Goal: Task Accomplishment & Management: Use online tool/utility

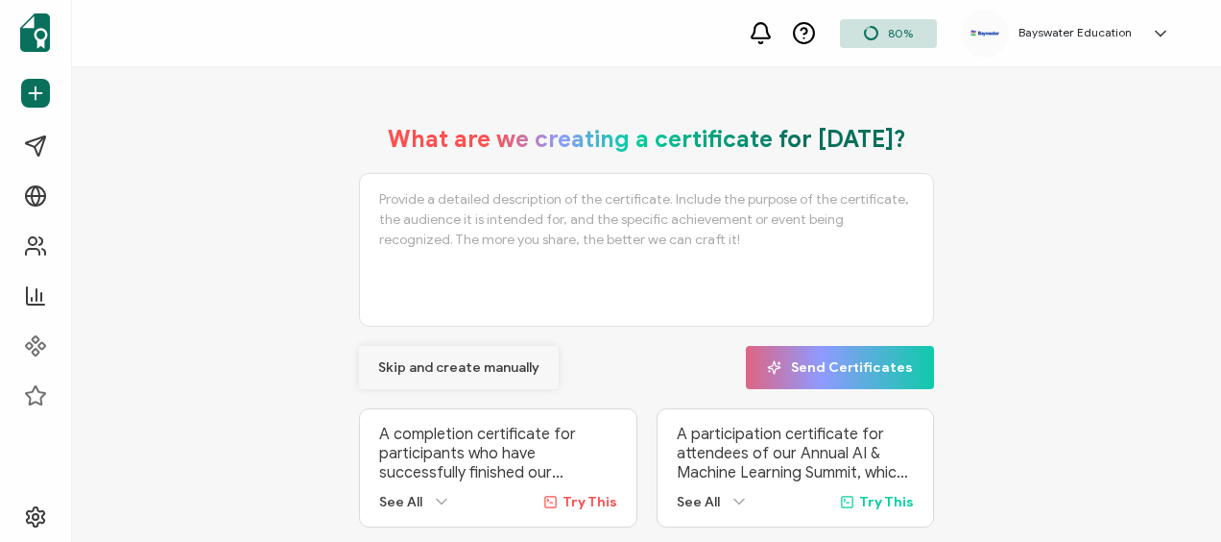
click at [463, 364] on span "Skip and create manually" at bounding box center [458, 367] width 161 height 13
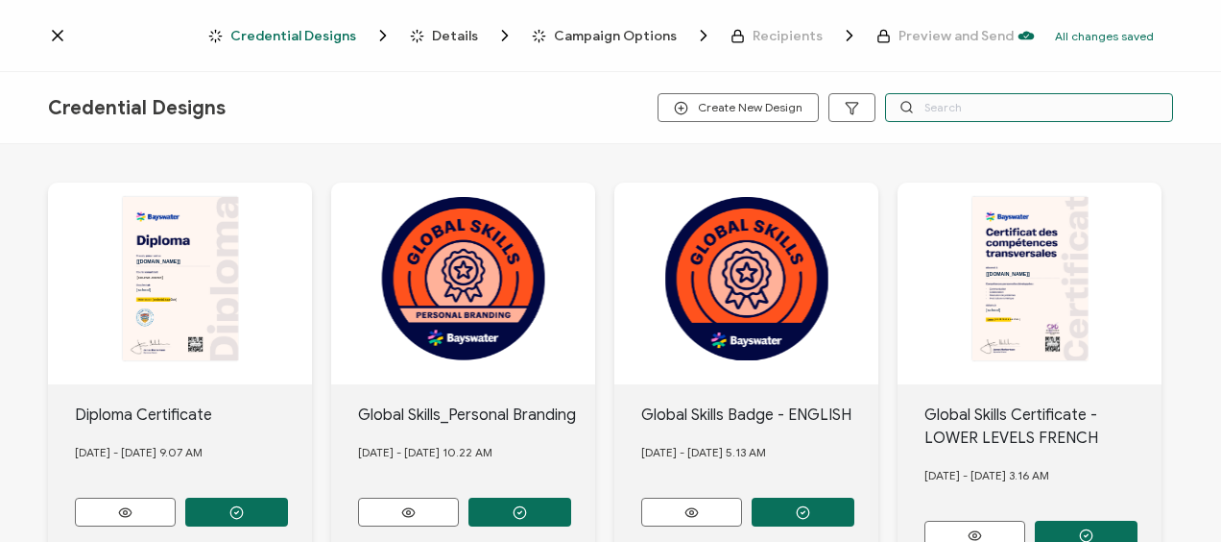
click at [1024, 103] on input "text" at bounding box center [1029, 107] width 288 height 29
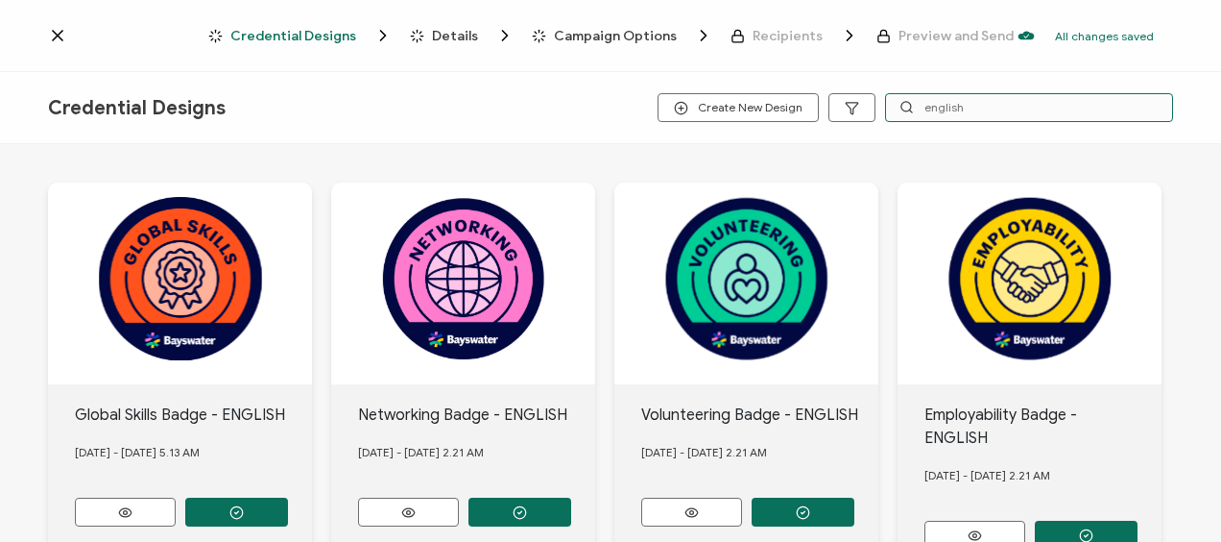
click at [928, 108] on input "english" at bounding box center [1029, 107] width 288 height 29
type input "h"
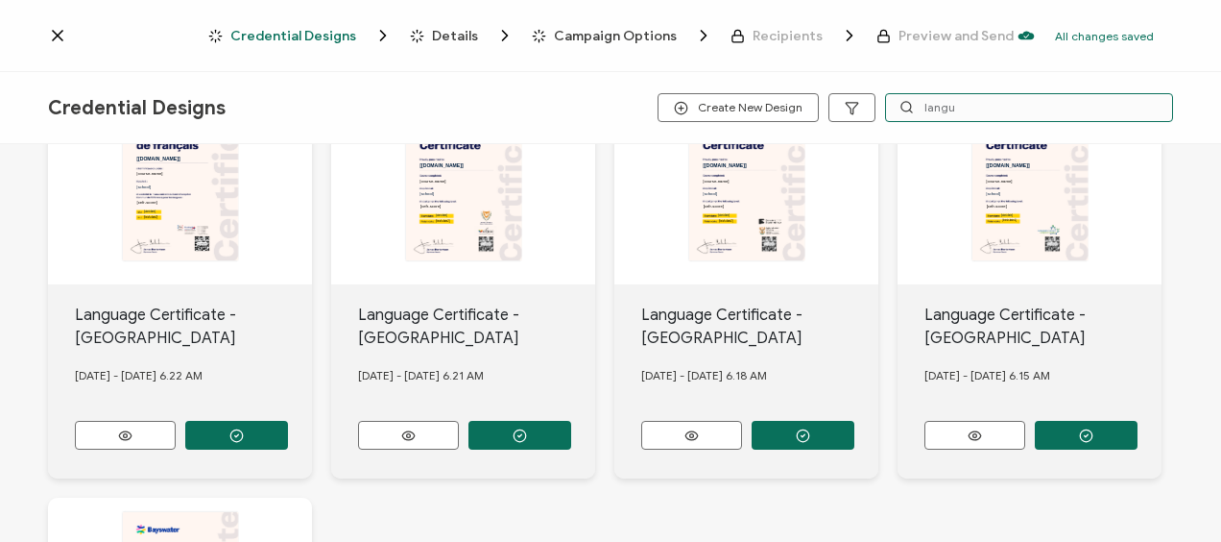
scroll to position [96, 0]
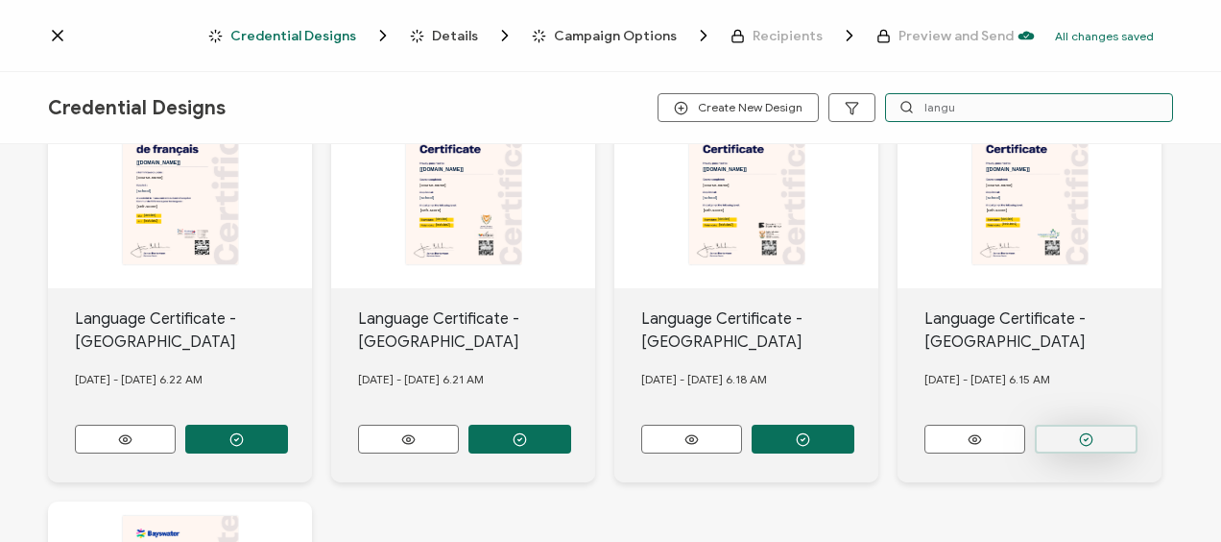
type input "langu"
click at [288, 435] on button "button" at bounding box center [236, 438] width 103 height 29
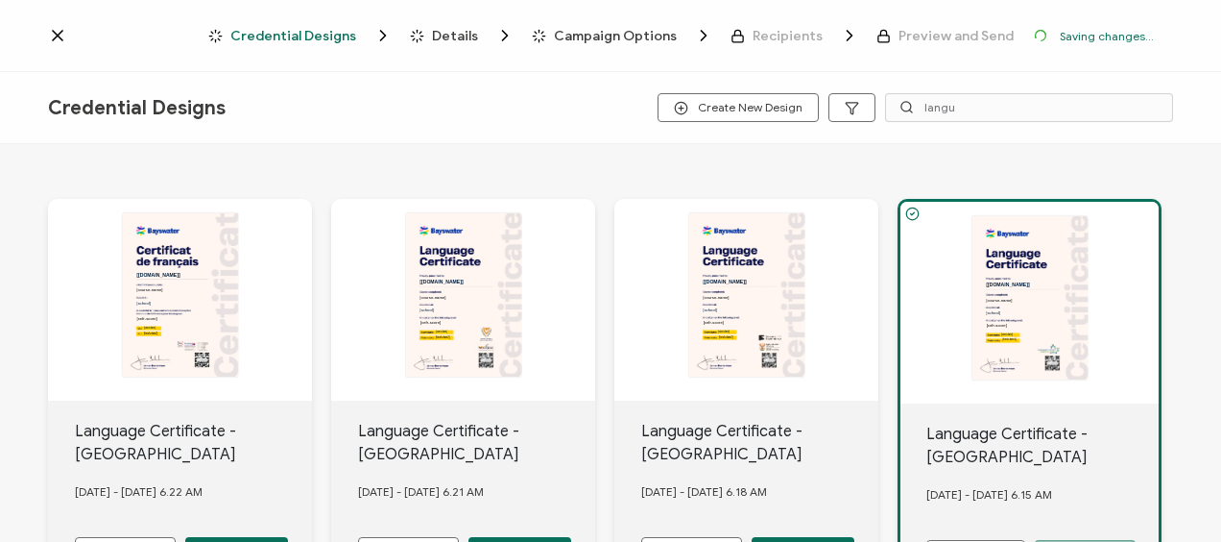
scroll to position [207, 0]
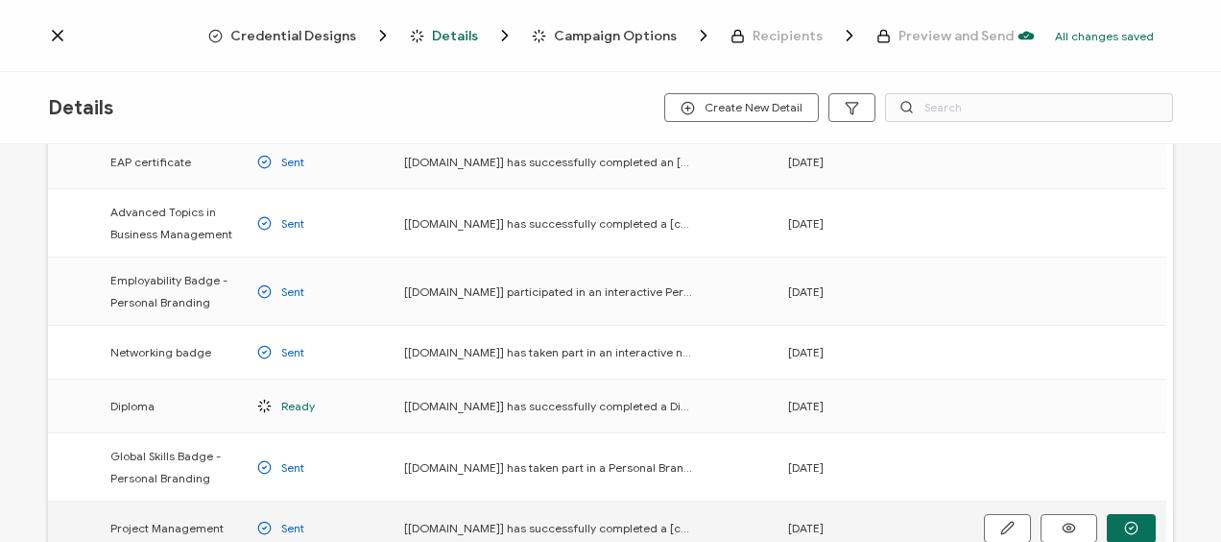
scroll to position [475, 0]
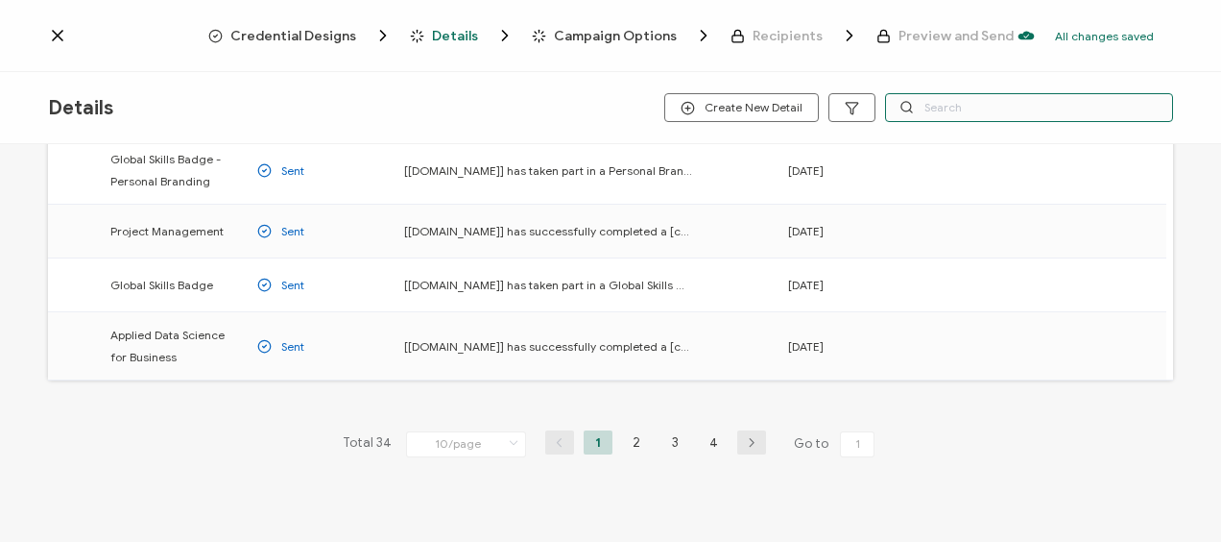
click at [943, 109] on input "text" at bounding box center [1029, 107] width 288 height 29
type input "english"
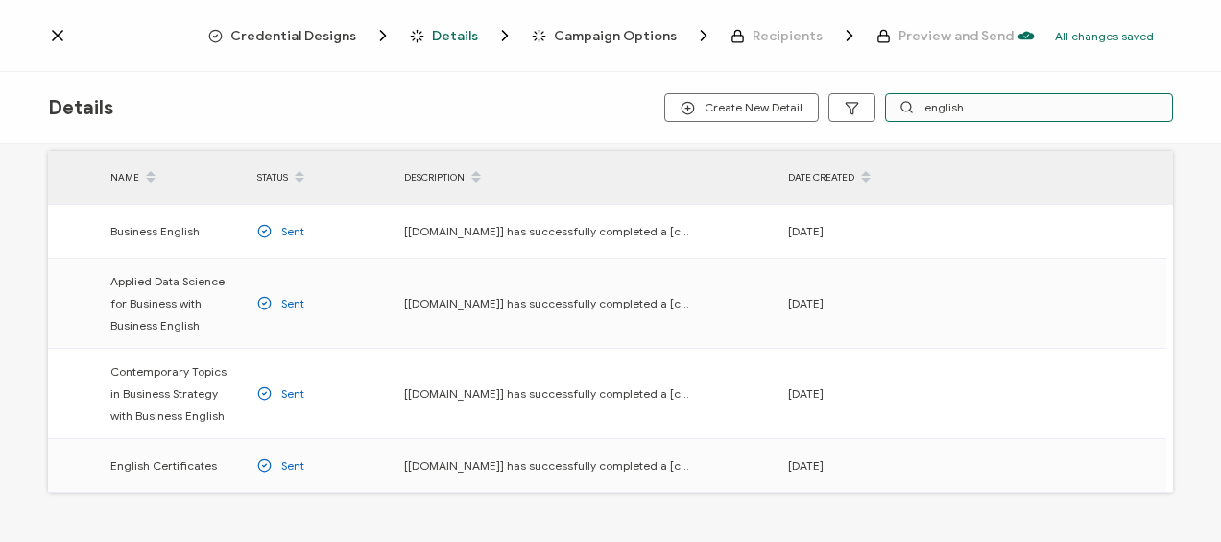
scroll to position [170, 0]
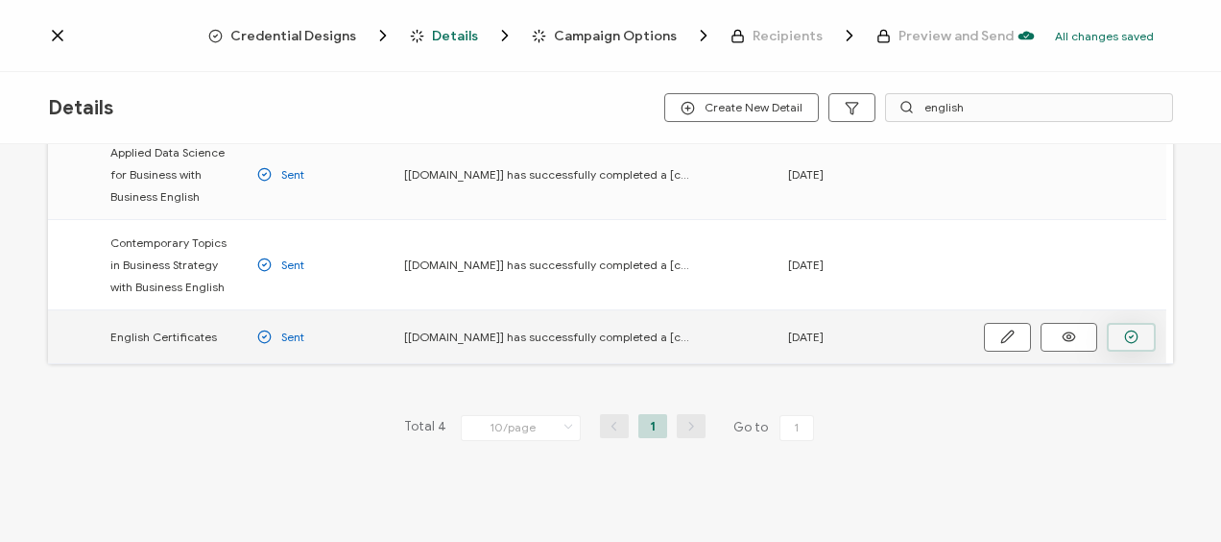
drag, startPoint x: 1119, startPoint y: 332, endPoint x: 981, endPoint y: 283, distance: 145.8
click at [0, 0] on button "button" at bounding box center [0, 0] width 0 height 0
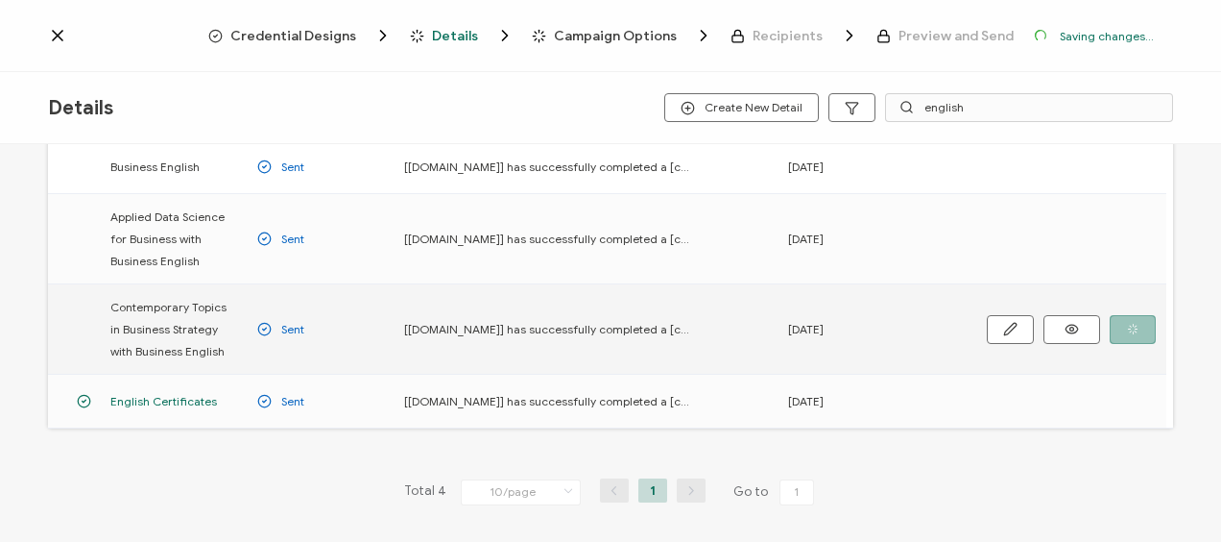
scroll to position [233, 0]
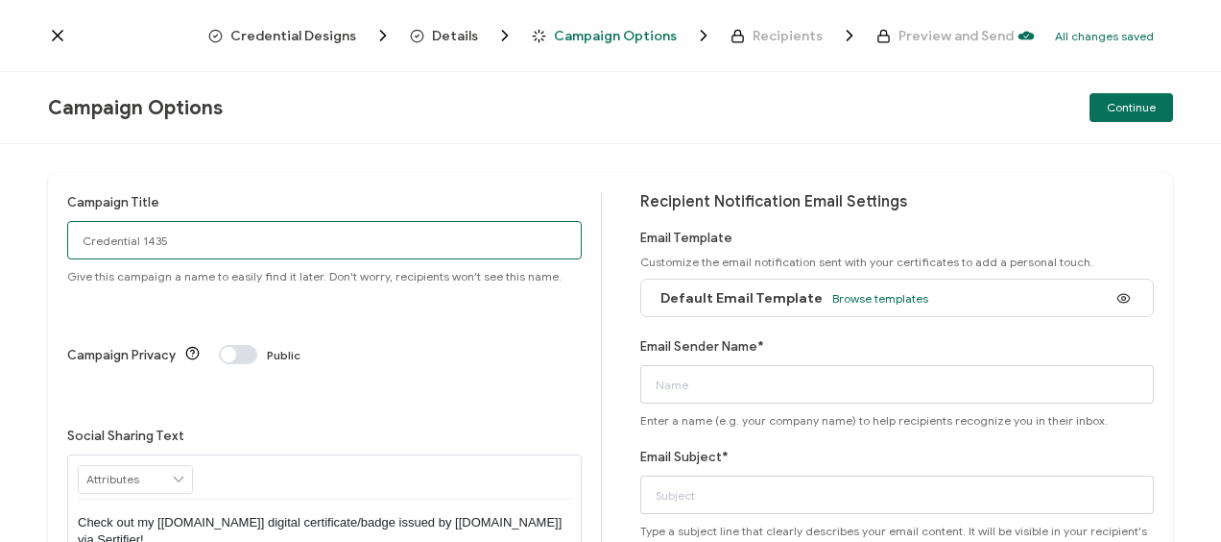
click at [233, 237] on input "Credential 1435" at bounding box center [324, 240] width 515 height 38
type input "Toronto2025-[DATE]"
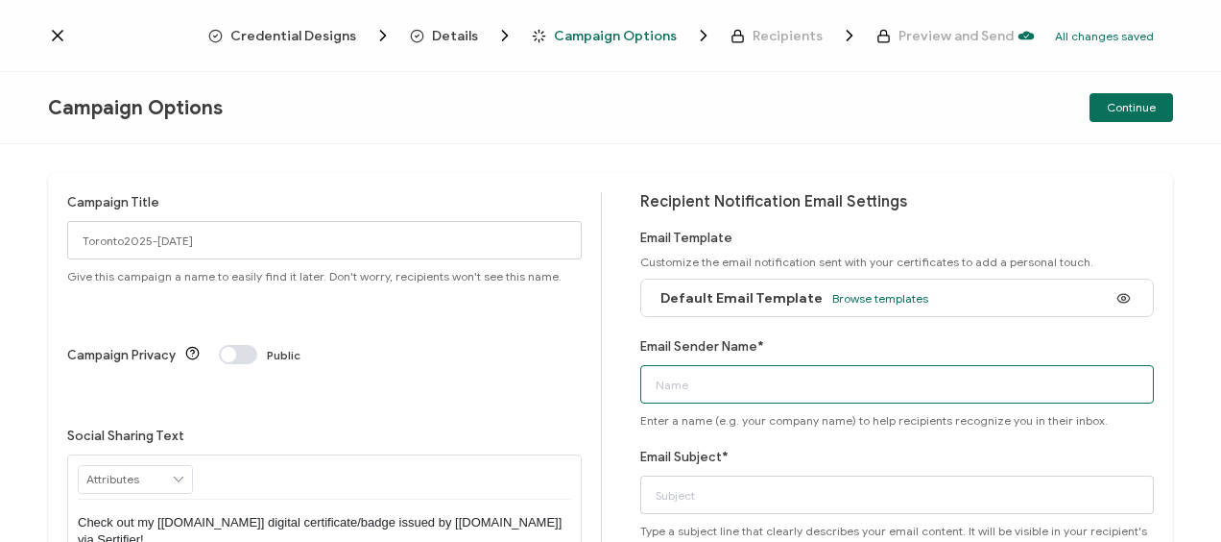
click at [797, 388] on input "Email Sender Name*" at bounding box center [897, 384] width 515 height 38
type input "Bayswater [GEOGRAPHIC_DATA]"
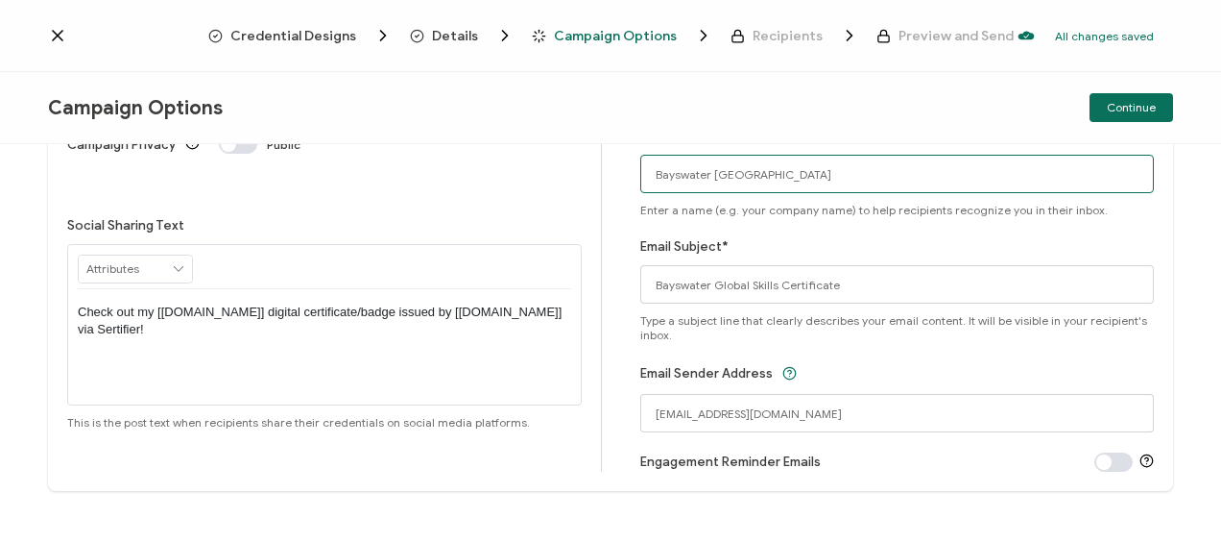
scroll to position [227, 0]
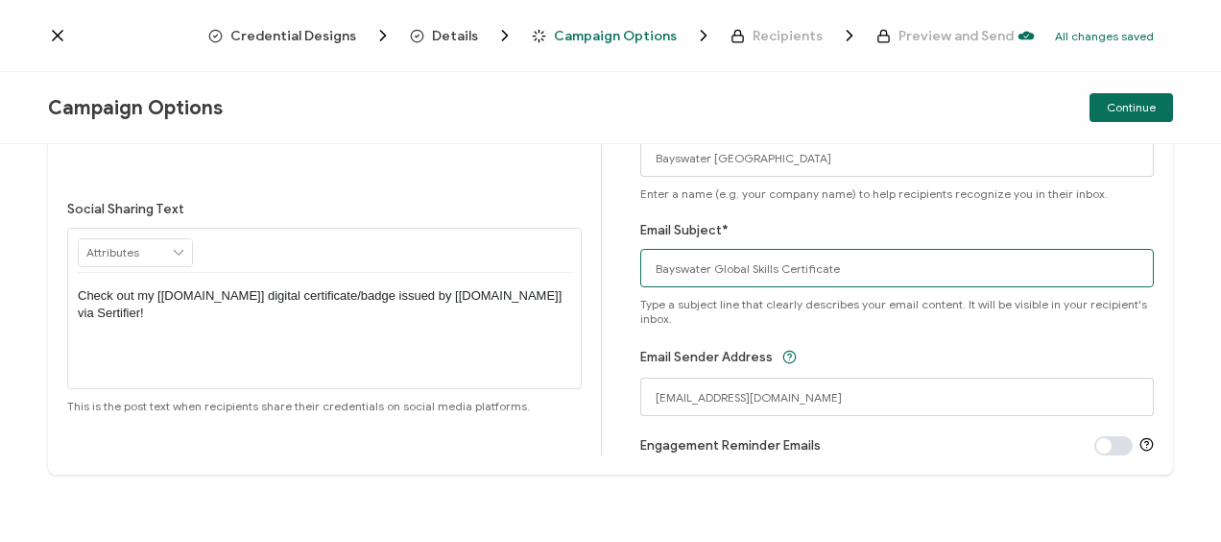
click at [751, 267] on input "Bayswater Global Skills Certificate" at bounding box center [897, 268] width 515 height 38
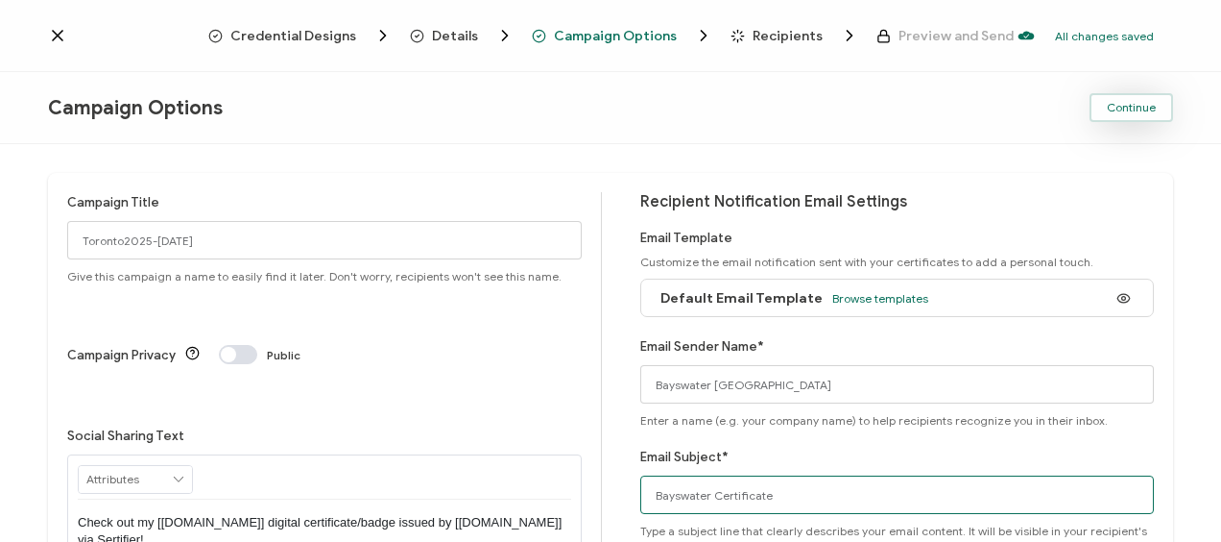
type input "Bayswater Certificate"
click at [1118, 111] on span "Continue" at bounding box center [1131, 108] width 49 height 12
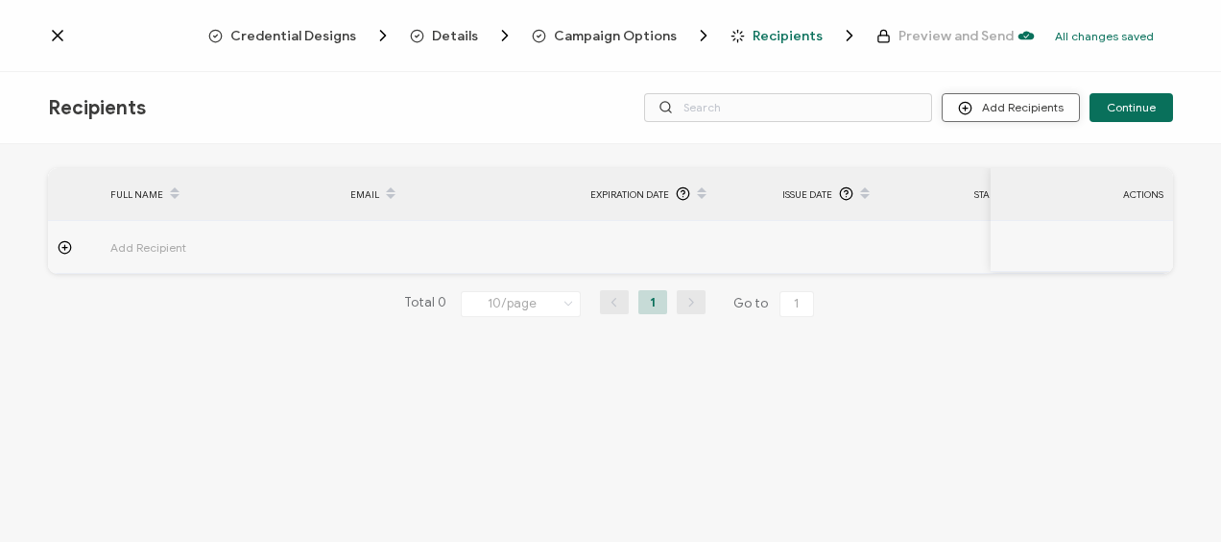
click at [1010, 113] on button "Add Recipients" at bounding box center [1011, 107] width 138 height 29
click at [1033, 109] on button "Add Recipients" at bounding box center [1011, 107] width 138 height 29
click at [1018, 155] on span "Upload Recipients" at bounding box center [1036, 159] width 97 height 14
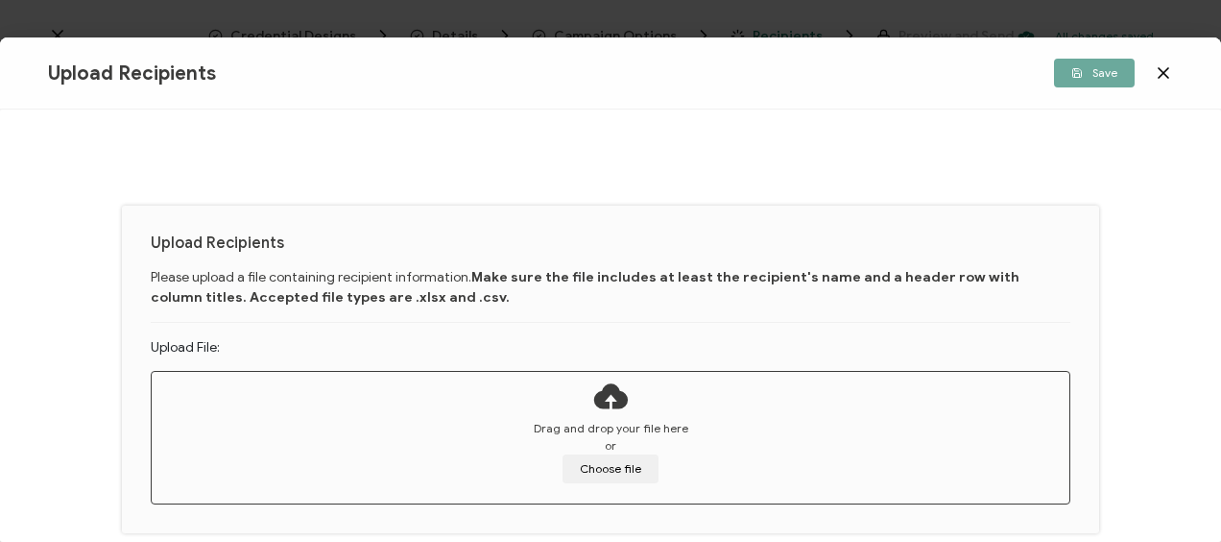
click at [595, 438] on div "Drag and drop your file here or Choose file" at bounding box center [611, 451] width 918 height 63
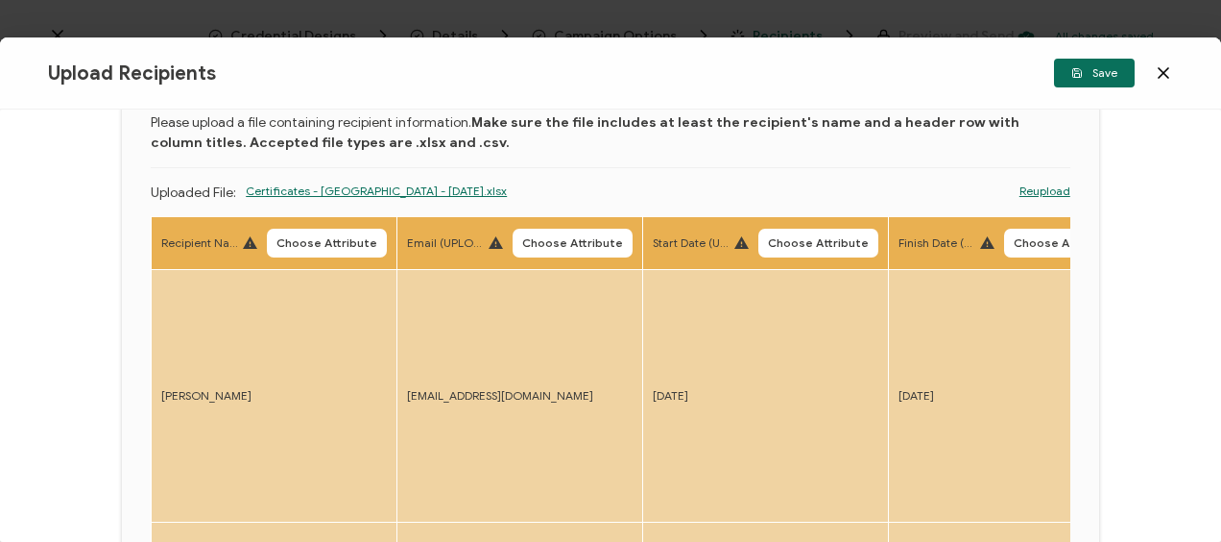
scroll to position [203, 0]
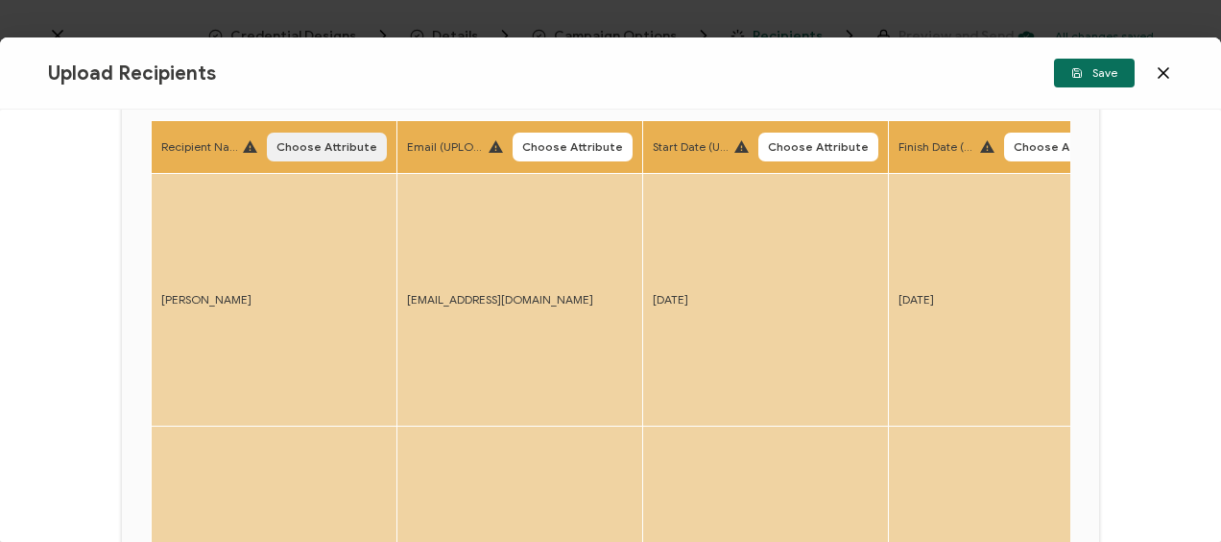
click at [310, 146] on span "Choose Attribute" at bounding box center [327, 147] width 101 height 12
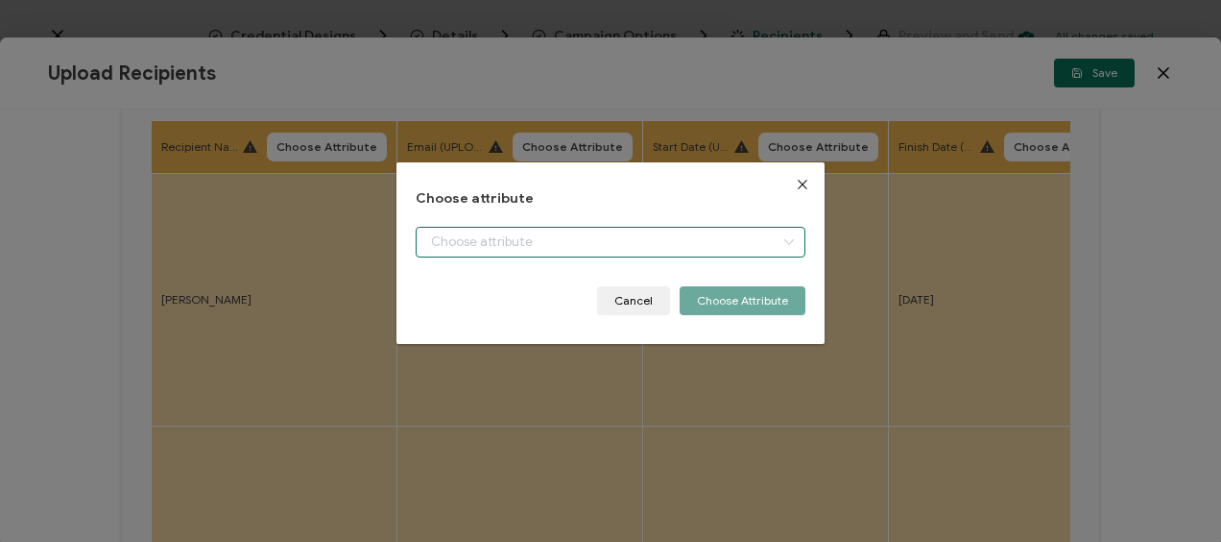
click at [575, 240] on input "dialog" at bounding box center [610, 242] width 389 height 31
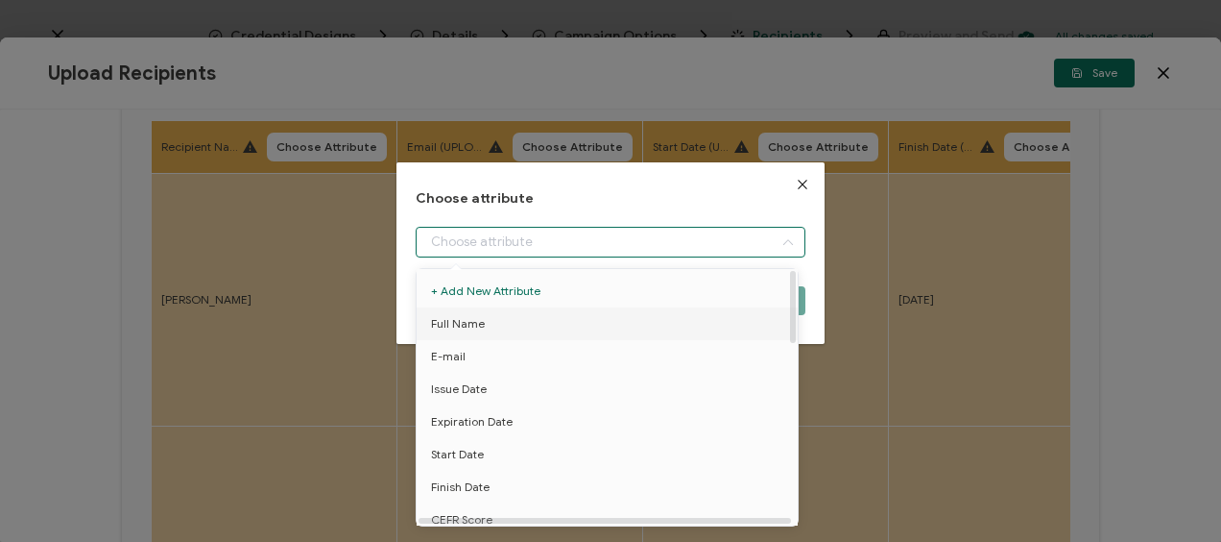
click at [504, 323] on li "Full Name" at bounding box center [611, 323] width 398 height 33
type input "Full Name"
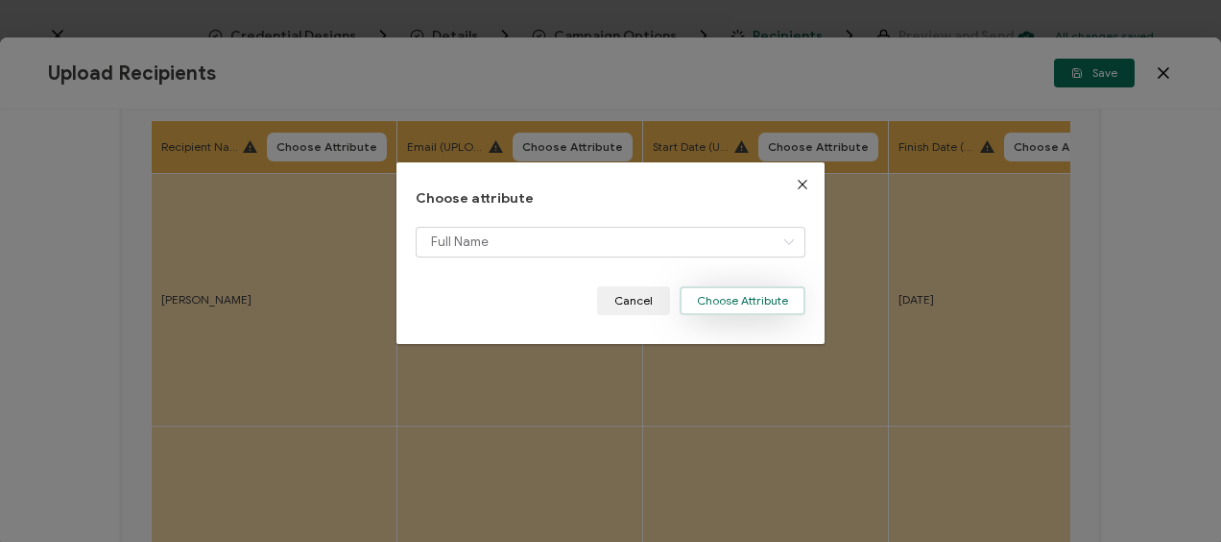
drag, startPoint x: 767, startPoint y: 311, endPoint x: 763, endPoint y: 301, distance: 11.2
click at [767, 309] on button "Choose Attribute" at bounding box center [743, 300] width 126 height 29
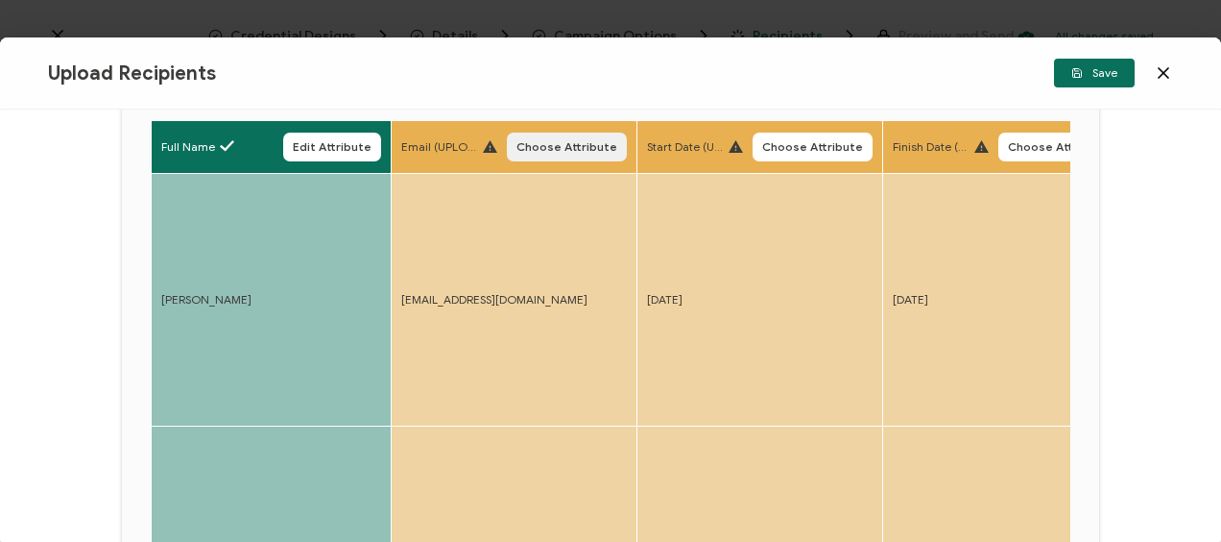
click at [584, 150] on span "Choose Attribute" at bounding box center [567, 147] width 101 height 12
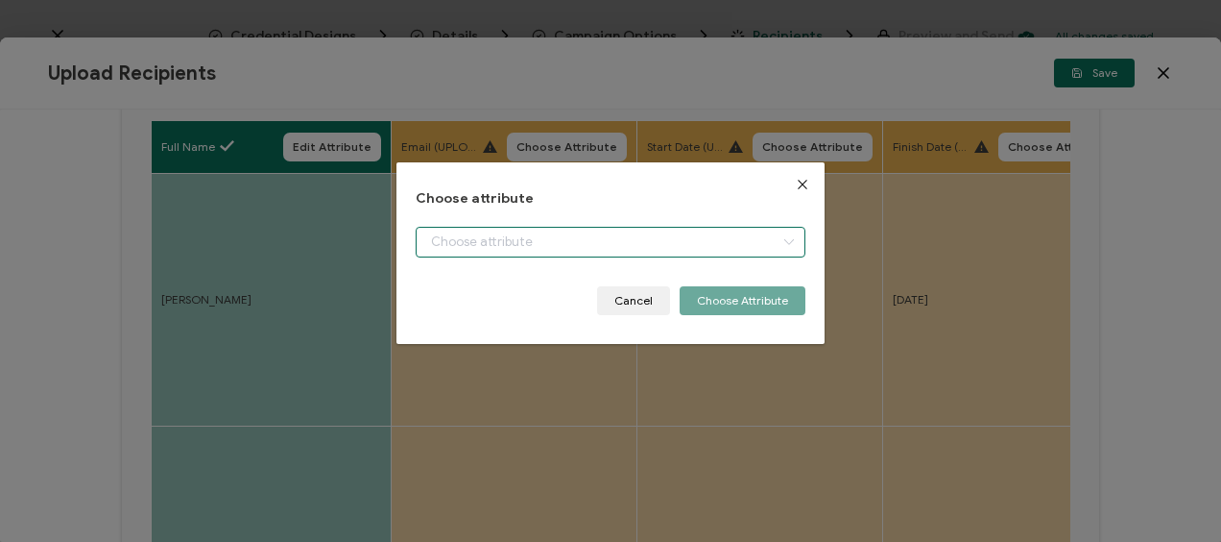
click at [566, 237] on input "dialog" at bounding box center [610, 242] width 389 height 31
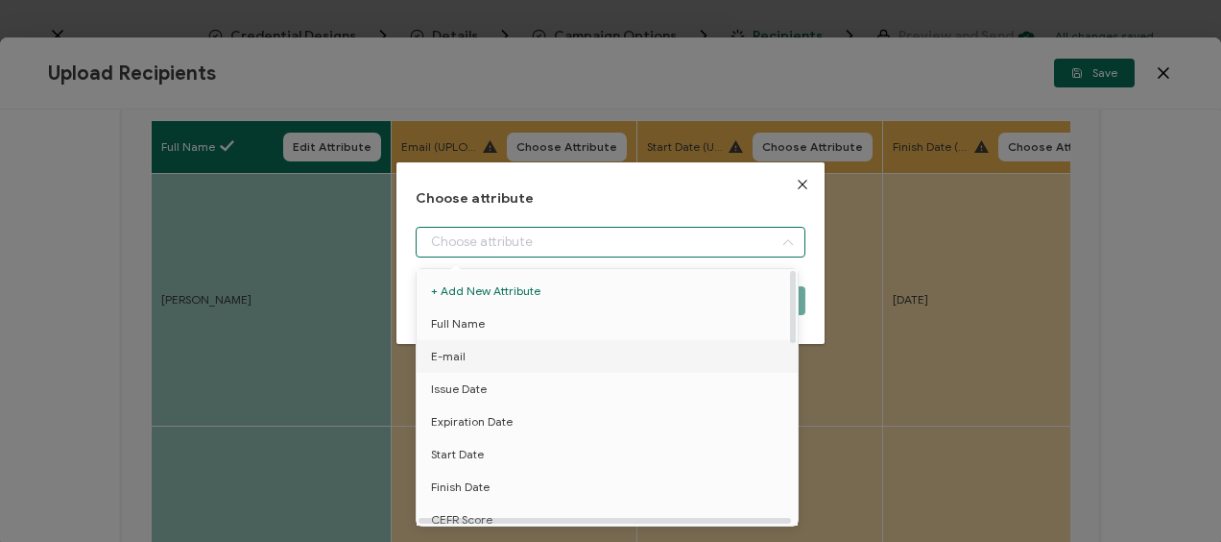
click at [490, 358] on li "E-mail" at bounding box center [611, 356] width 398 height 33
type input "E-mail"
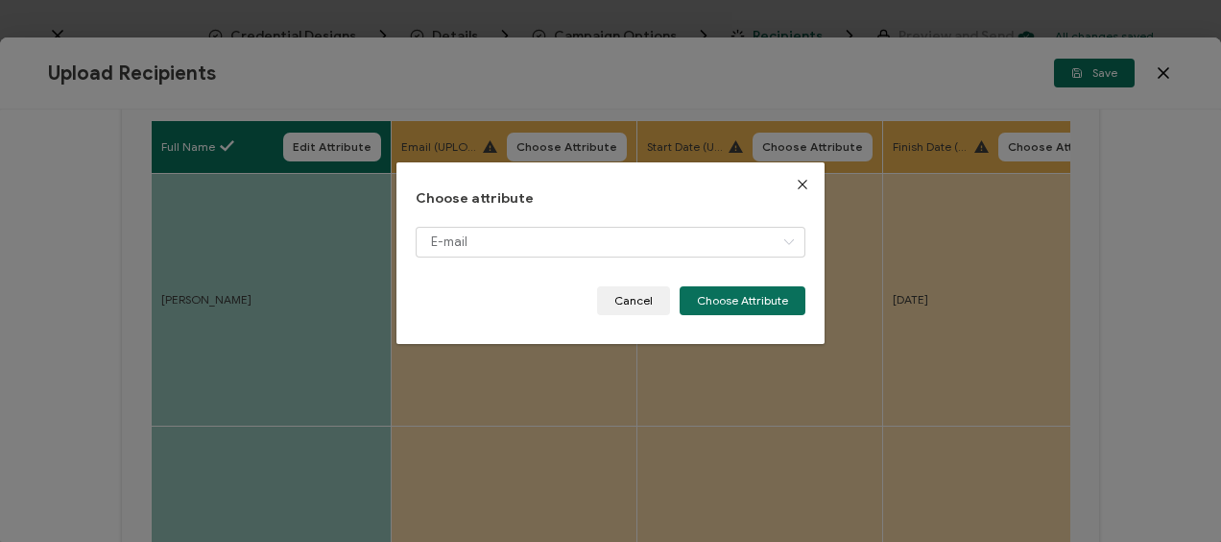
click at [722, 284] on div "E-mail" at bounding box center [610, 257] width 389 height 60
click at [725, 296] on button "Choose Attribute" at bounding box center [743, 300] width 126 height 29
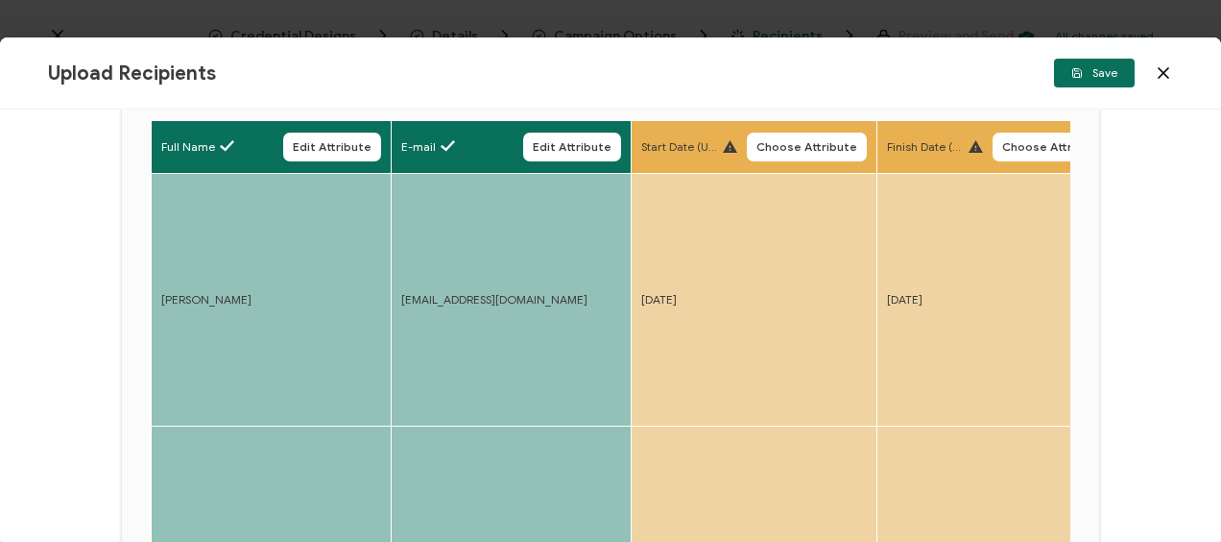
drag, startPoint x: 800, startPoint y: 152, endPoint x: 768, endPoint y: 156, distance: 31.9
click at [801, 152] on span "Choose Attribute" at bounding box center [807, 147] width 101 height 12
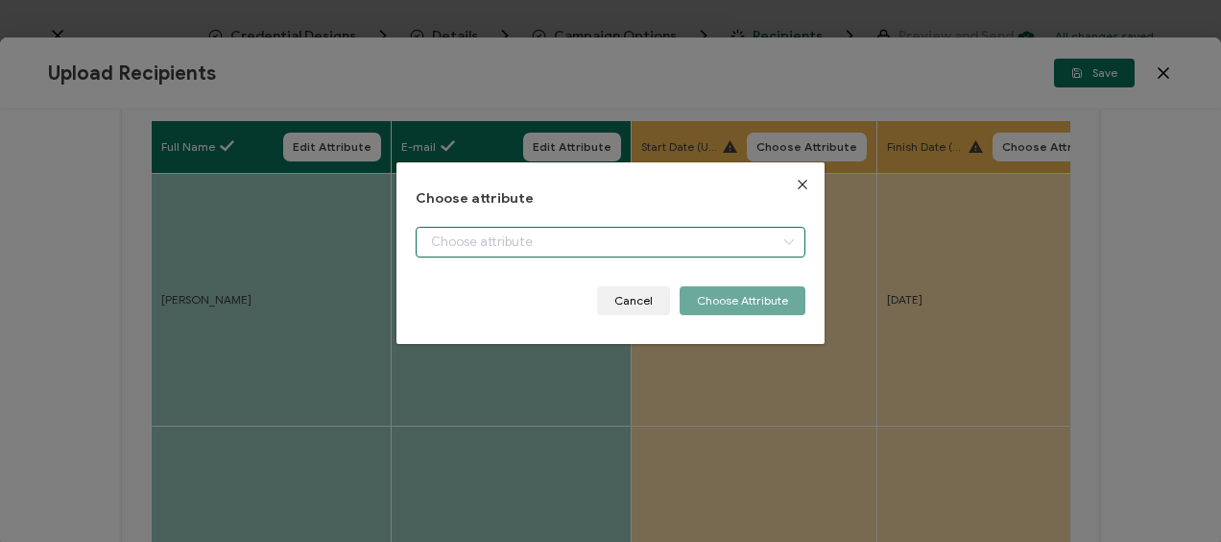
click at [484, 239] on input "dialog" at bounding box center [610, 242] width 389 height 31
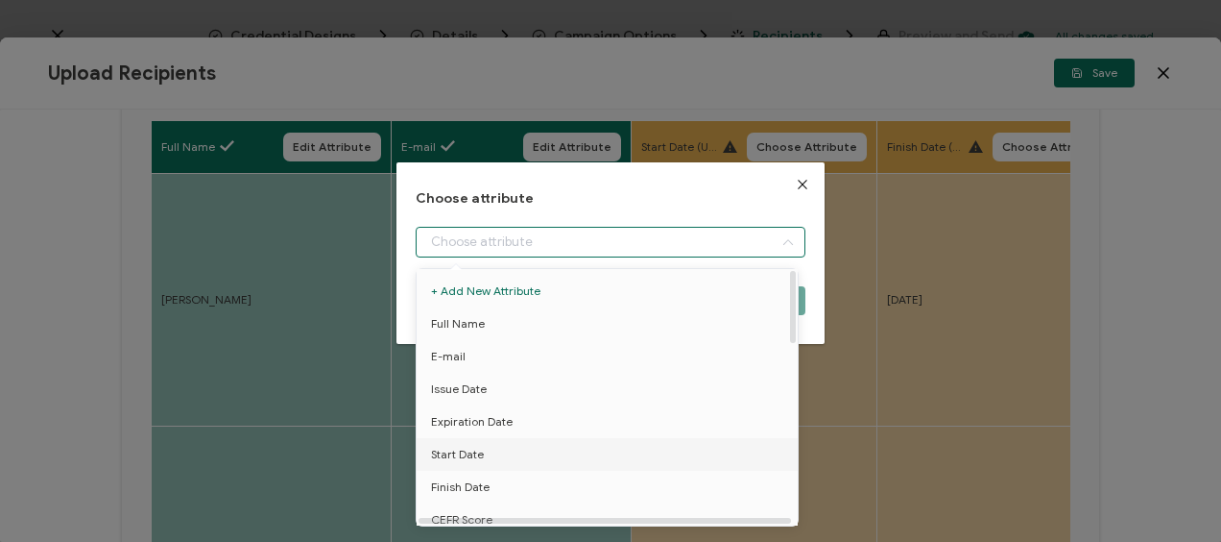
click at [478, 447] on span "Start Date" at bounding box center [457, 454] width 53 height 33
type input "Start Date"
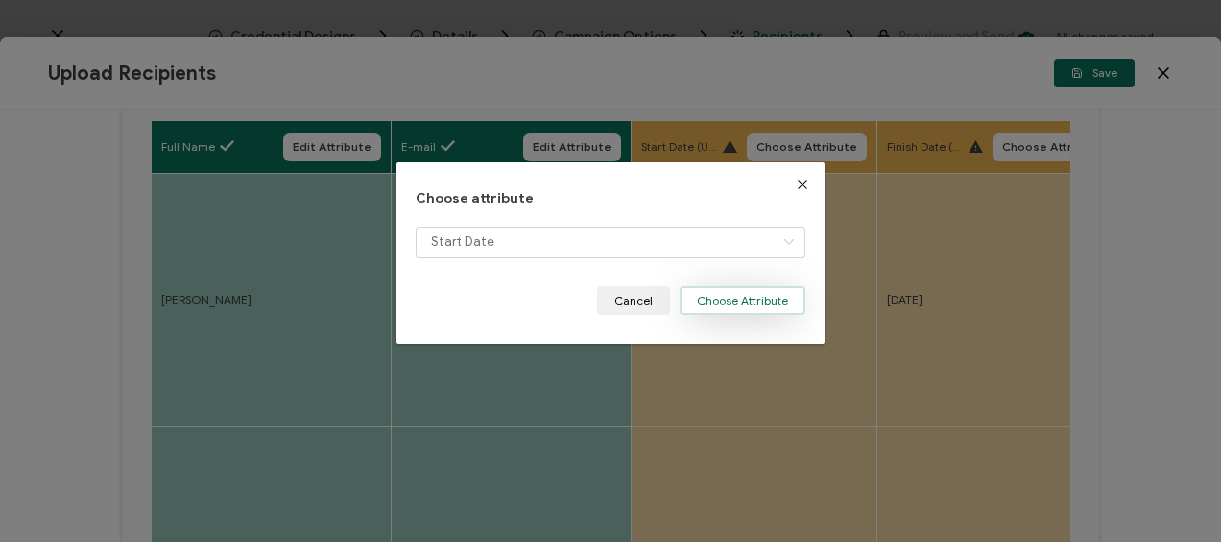
drag, startPoint x: 731, startPoint y: 290, endPoint x: 862, endPoint y: 222, distance: 148.2
click at [732, 291] on button "Choose Attribute" at bounding box center [743, 300] width 126 height 29
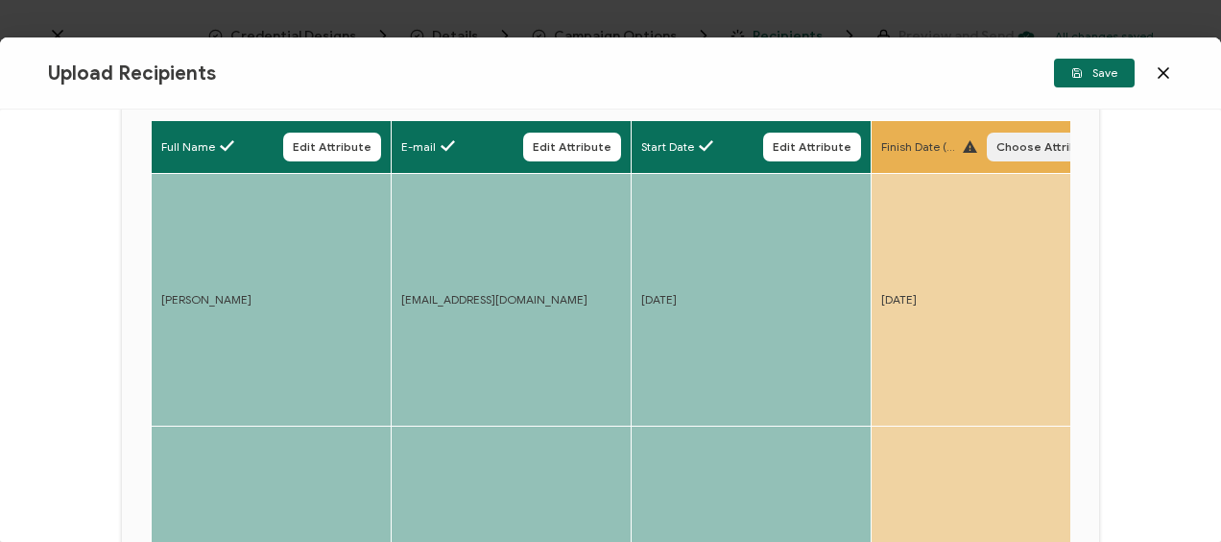
click at [1003, 150] on span "Choose Attribute" at bounding box center [1047, 147] width 101 height 12
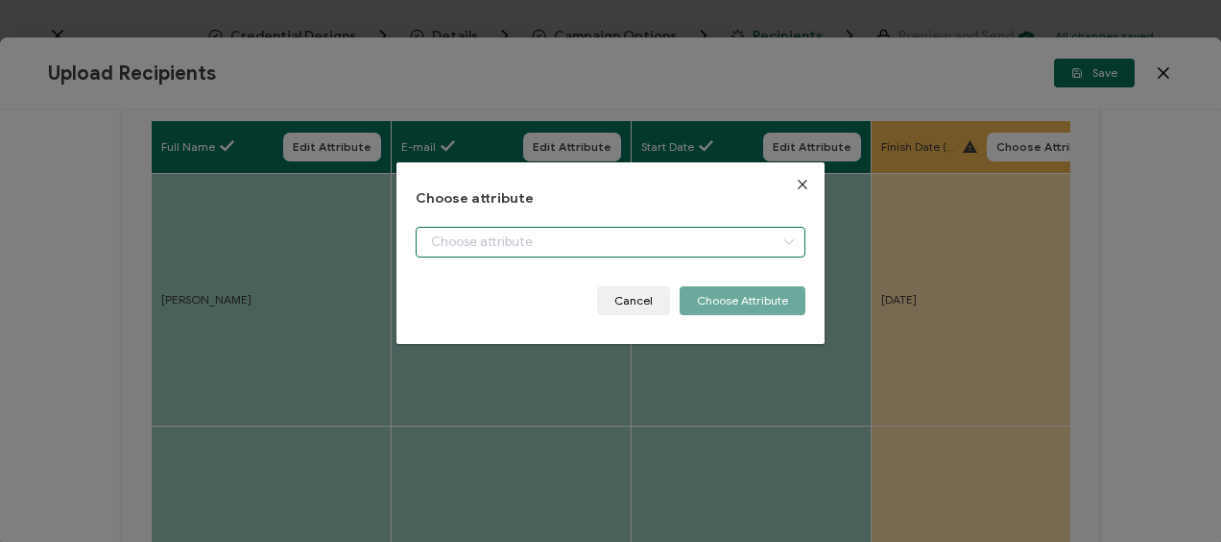
click at [481, 239] on input "dialog" at bounding box center [610, 242] width 389 height 31
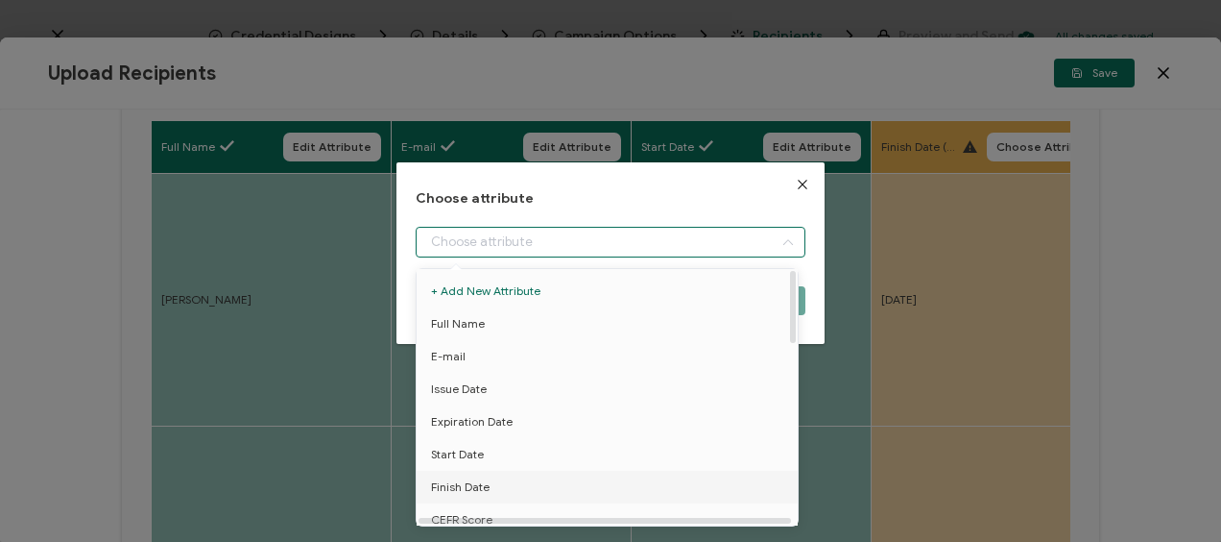
click at [474, 489] on span "Finish Date" at bounding box center [460, 486] width 59 height 33
type input "Finish Date"
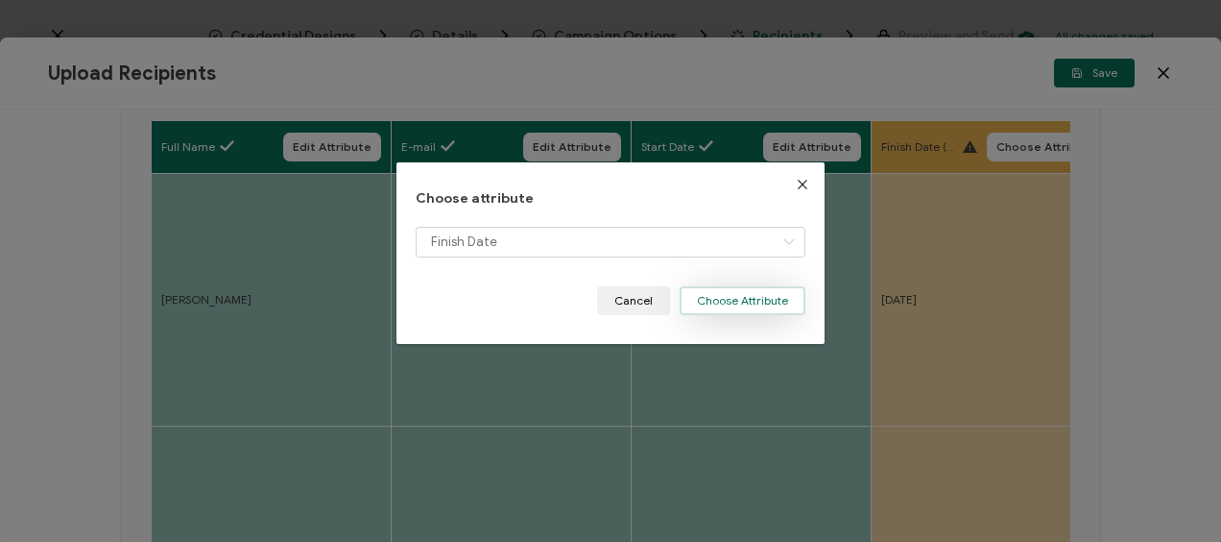
click at [732, 294] on button "Choose Attribute" at bounding box center [743, 300] width 126 height 29
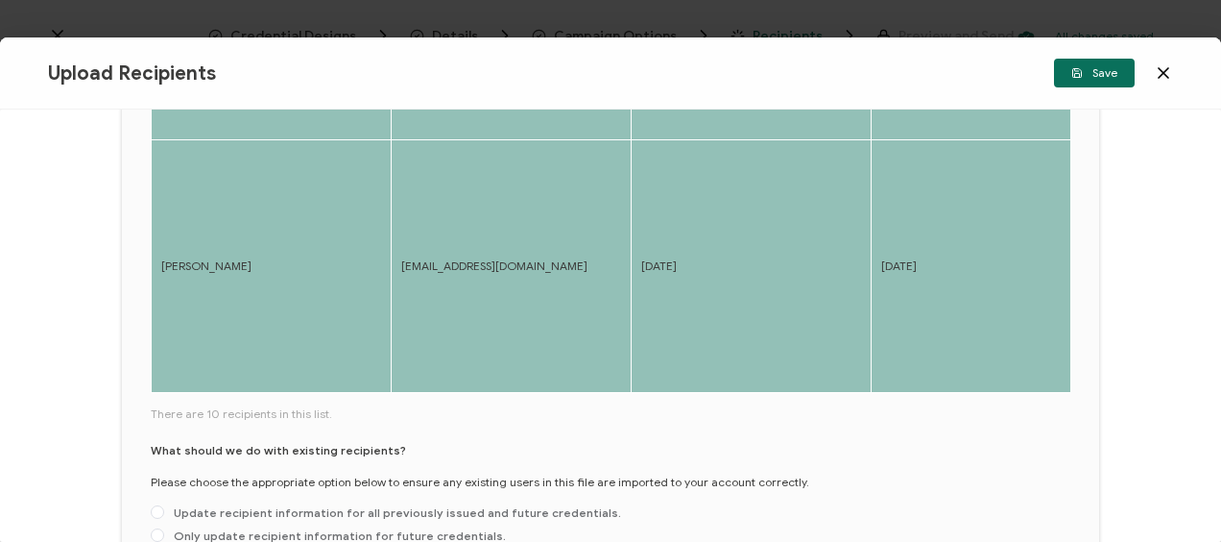
scroll to position [1067, 0]
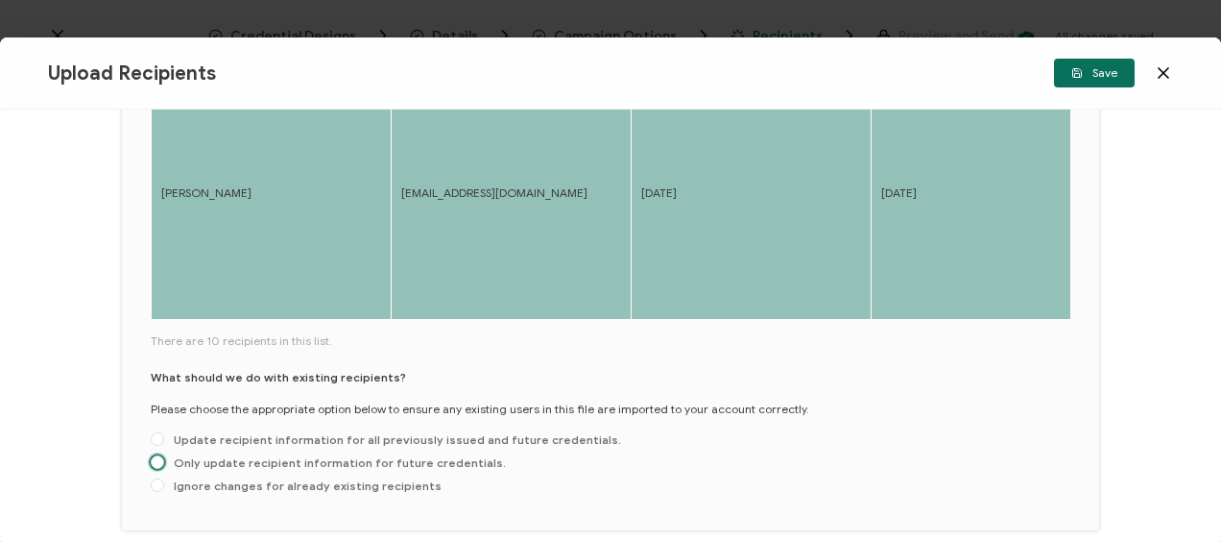
click at [171, 455] on span "Only update recipient information for future credentials." at bounding box center [335, 462] width 342 height 14
click at [164, 455] on input "Only update recipient information for future credentials." at bounding box center [157, 462] width 13 height 15
radio input "true"
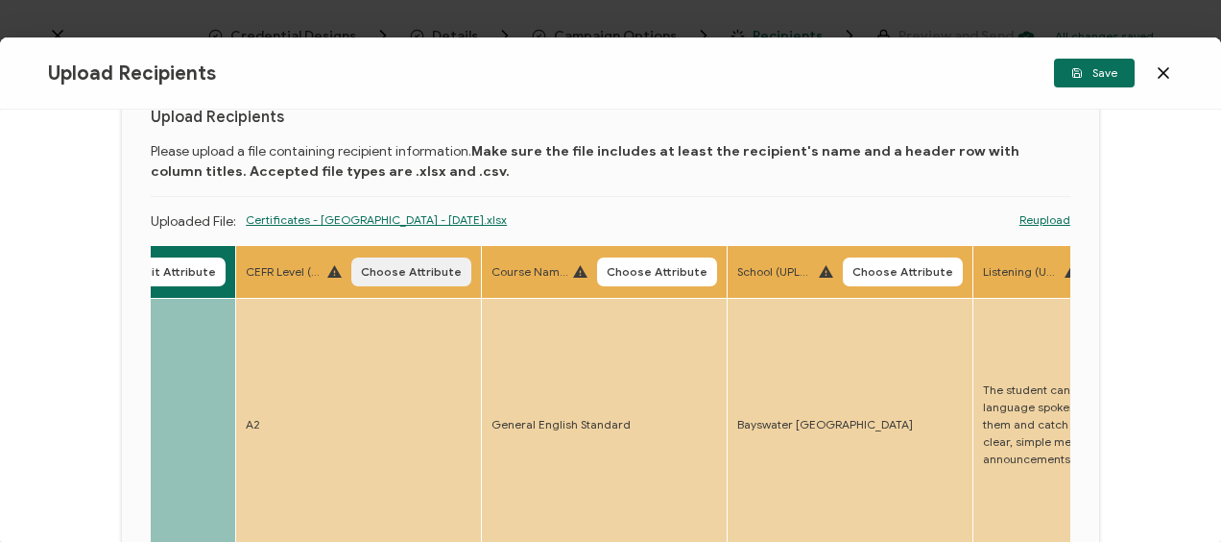
scroll to position [107, 0]
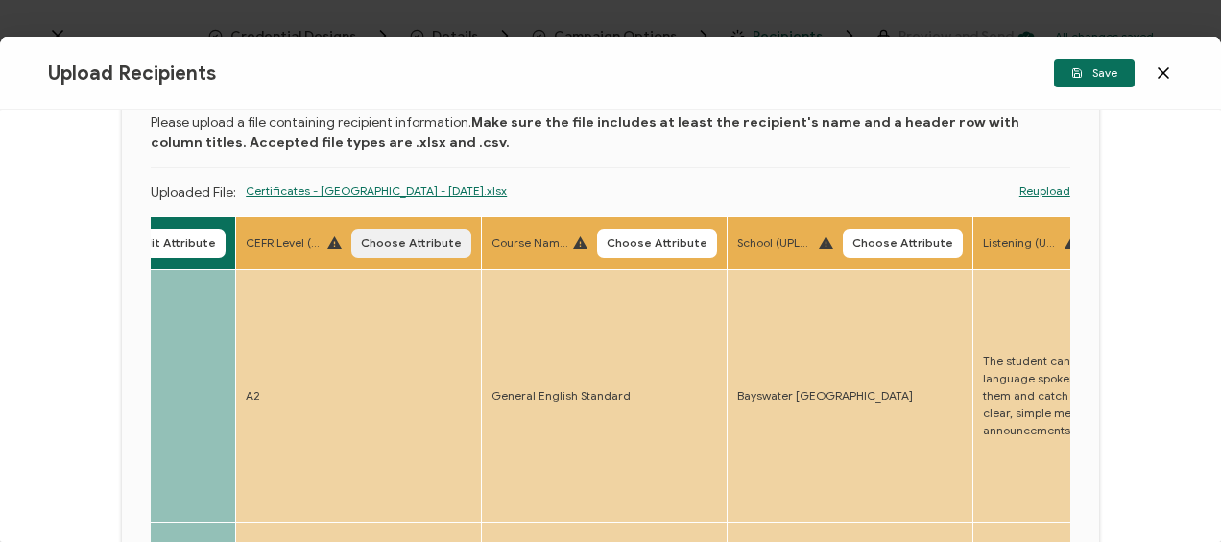
click at [416, 240] on span "Choose Attribute" at bounding box center [411, 243] width 101 height 12
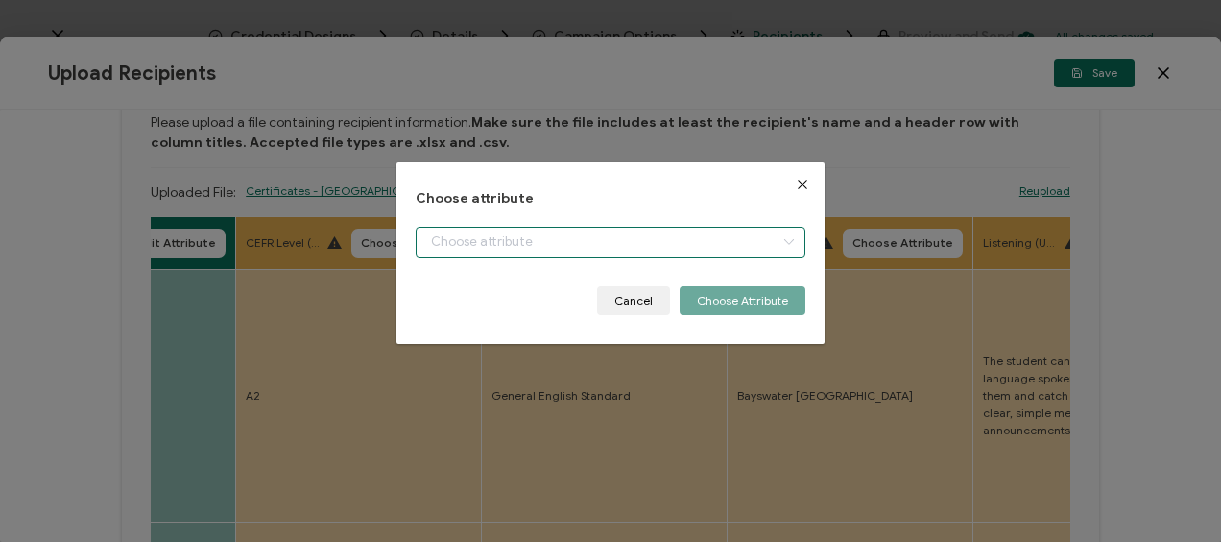
click at [573, 244] on input "dialog" at bounding box center [610, 242] width 389 height 31
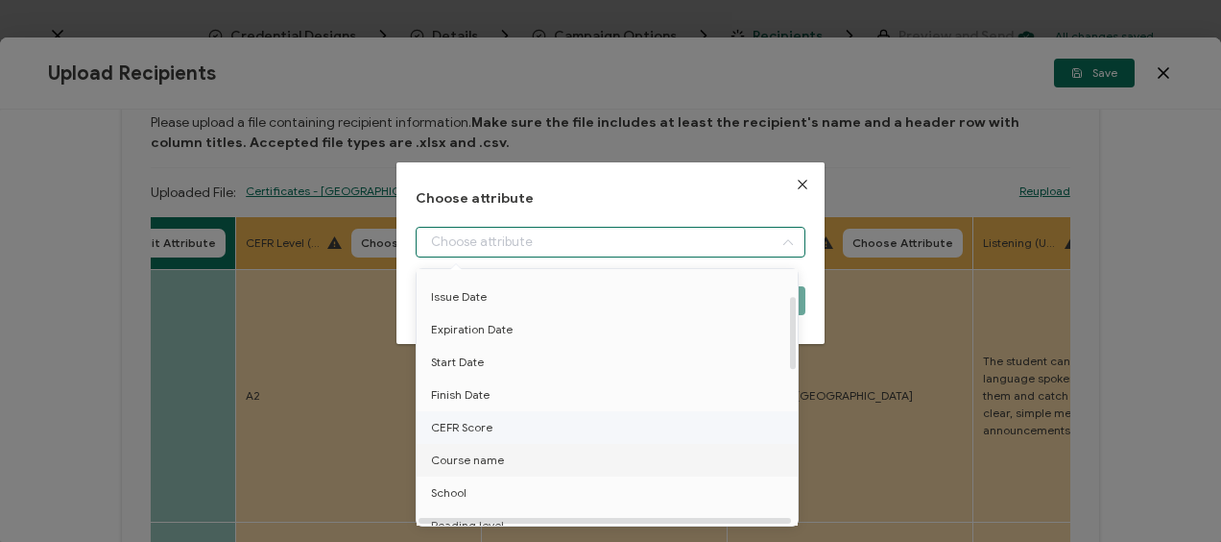
scroll to position [96, 0]
click at [485, 419] on span "CEFR Score" at bounding box center [461, 423] width 61 height 33
type input "CEFR Score"
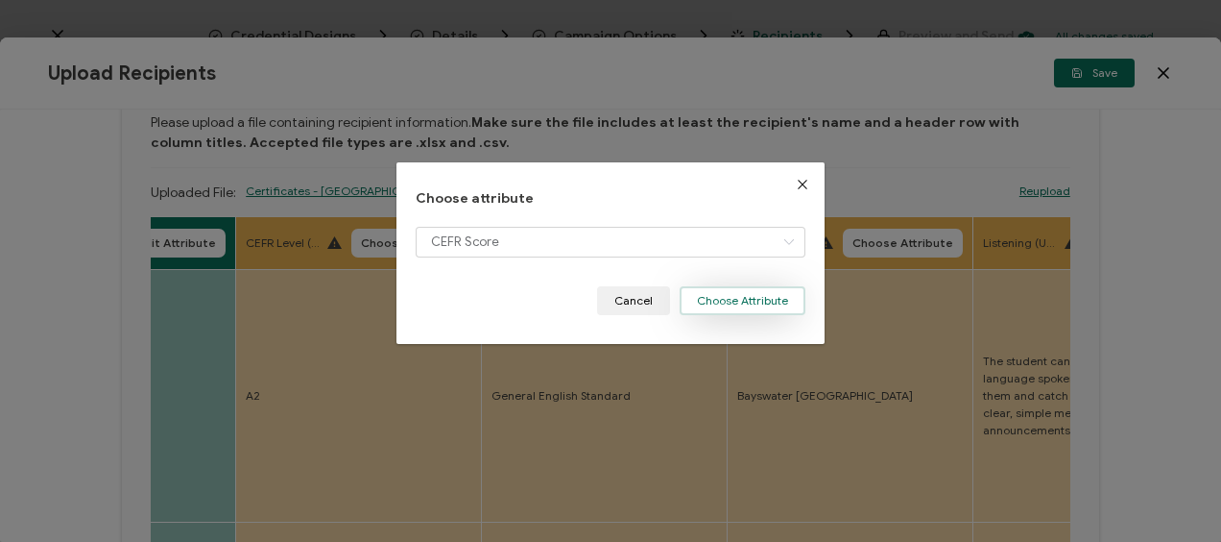
click at [749, 302] on button "Choose Attribute" at bounding box center [743, 300] width 126 height 29
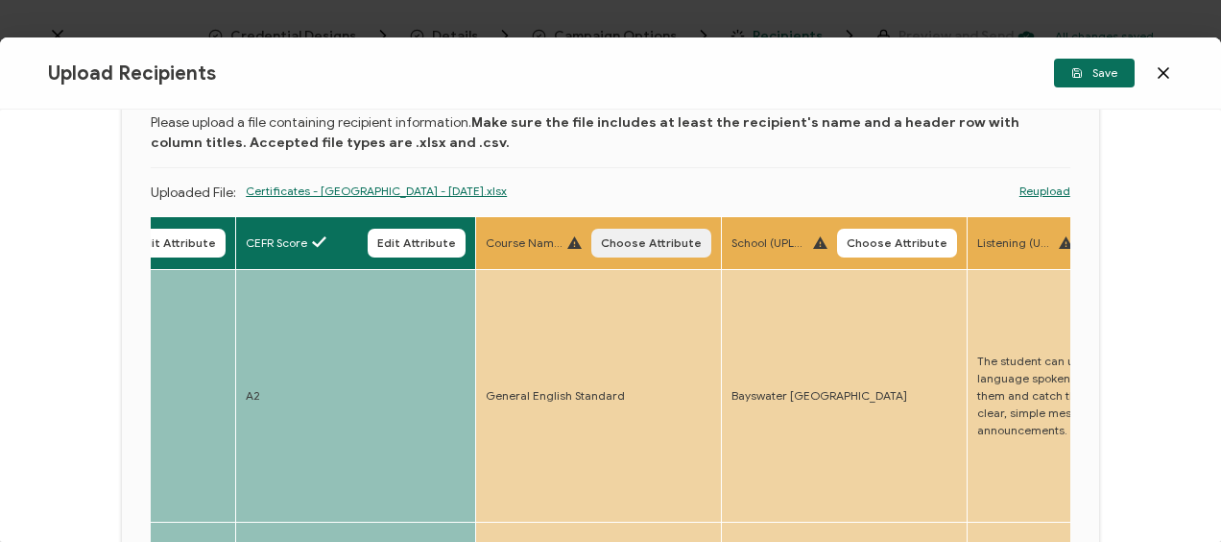
click at [640, 239] on span "Choose Attribute" at bounding box center [651, 243] width 101 height 12
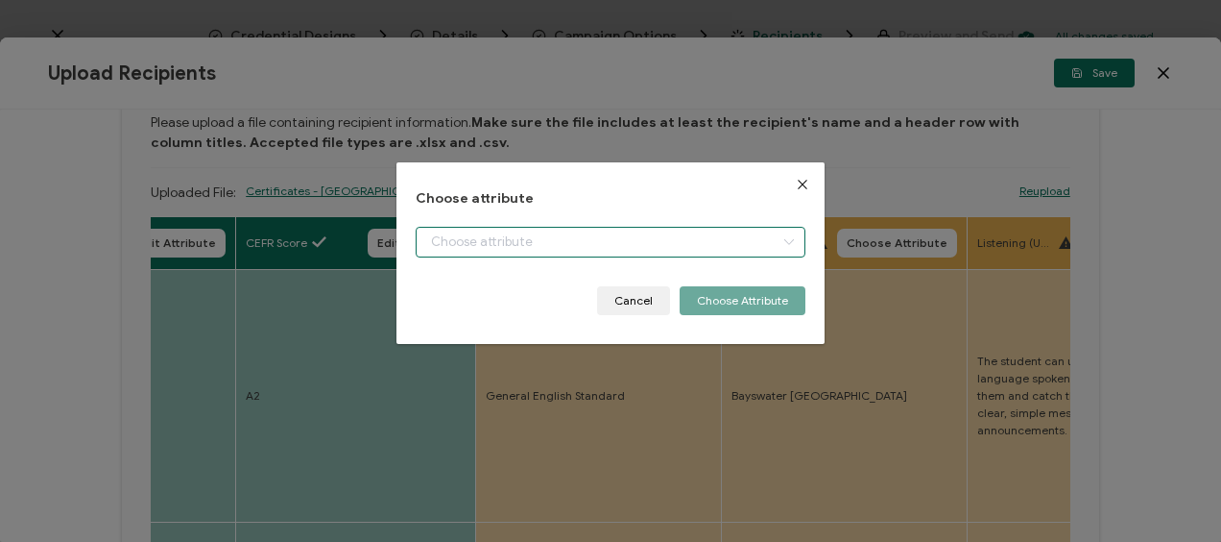
click at [451, 246] on input "dialog" at bounding box center [610, 242] width 389 height 31
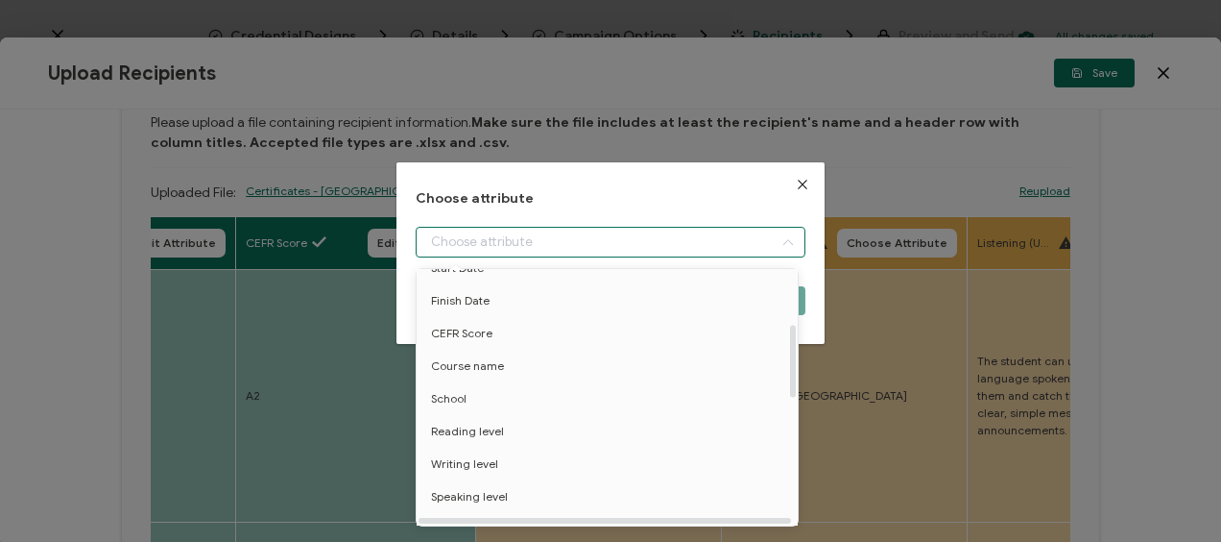
scroll to position [192, 0]
click at [499, 355] on span "Course name" at bounding box center [467, 360] width 73 height 33
type input "Course name"
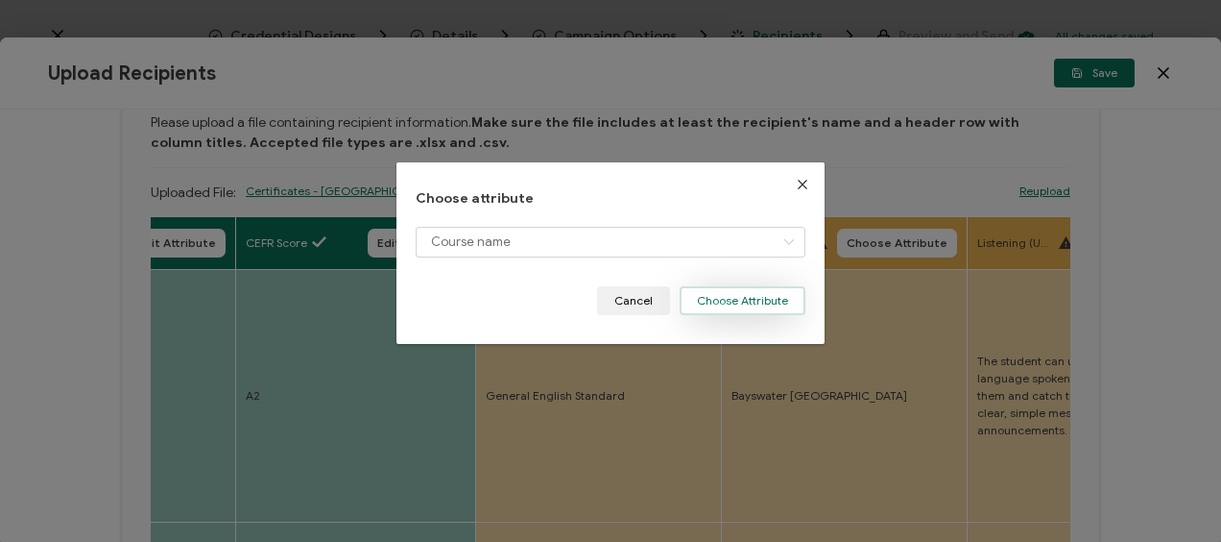
click at [727, 302] on button "Choose Attribute" at bounding box center [743, 300] width 126 height 29
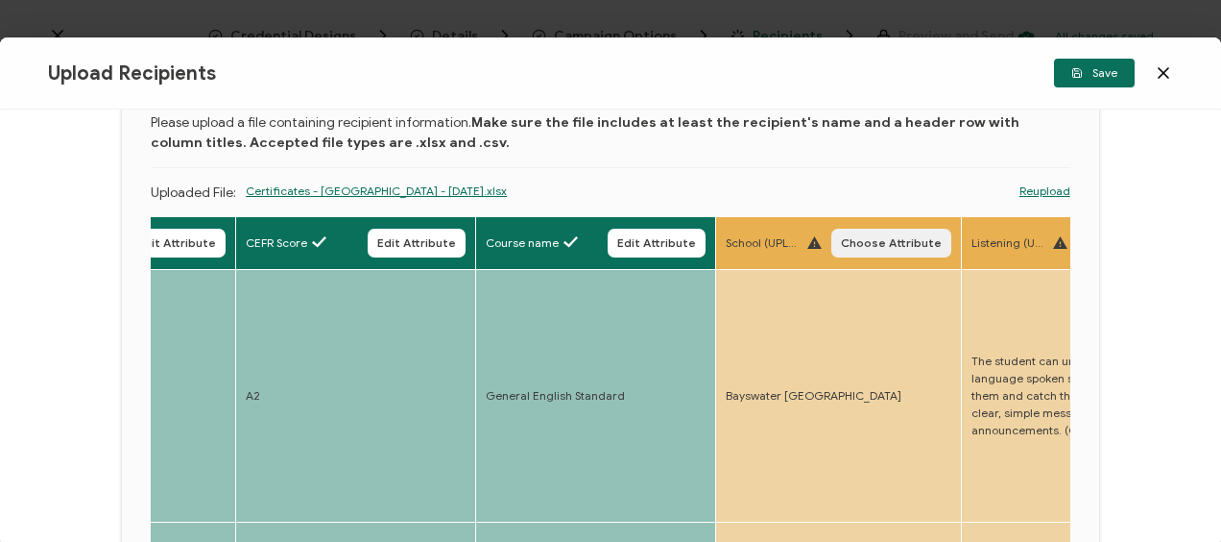
click at [910, 241] on span "Choose Attribute" at bounding box center [891, 243] width 101 height 12
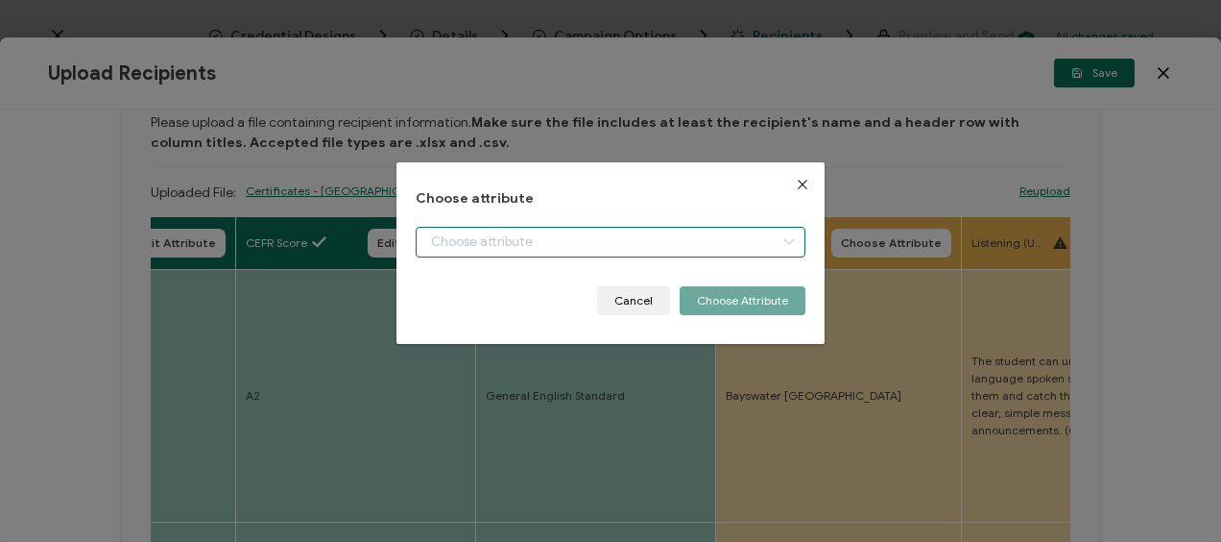
click at [536, 253] on input "dialog" at bounding box center [610, 242] width 389 height 31
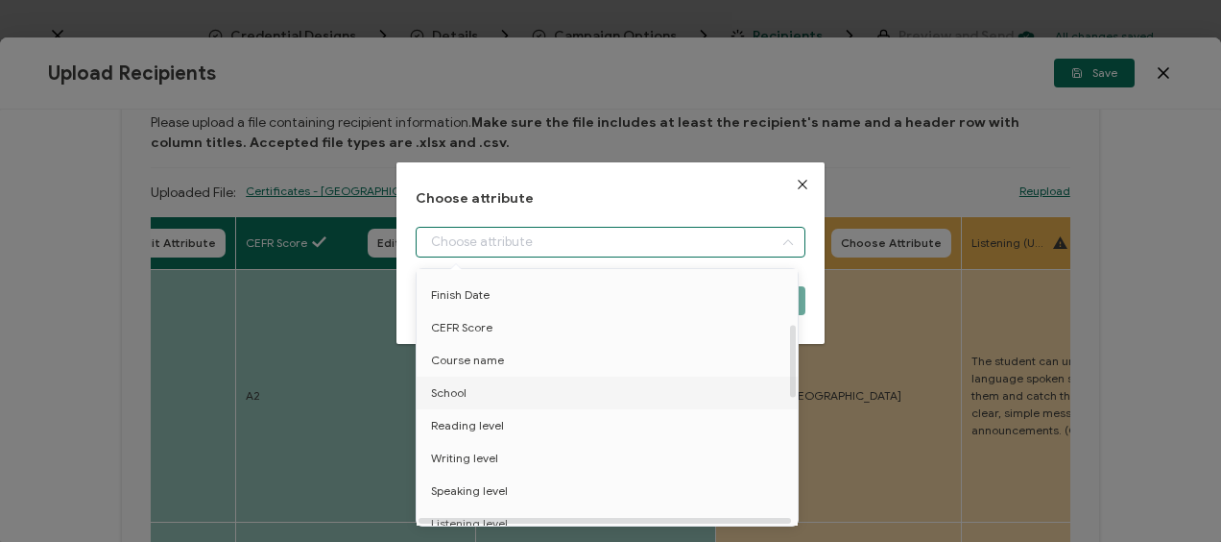
click at [480, 383] on li "School" at bounding box center [611, 392] width 398 height 33
type input "School"
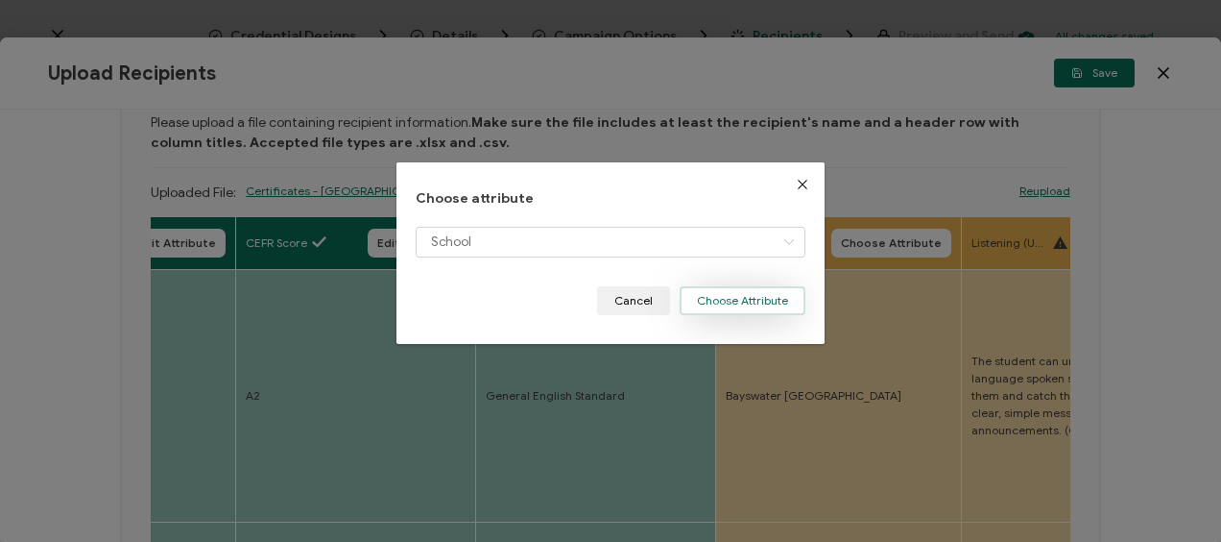
click at [731, 305] on button "Choose Attribute" at bounding box center [743, 300] width 126 height 29
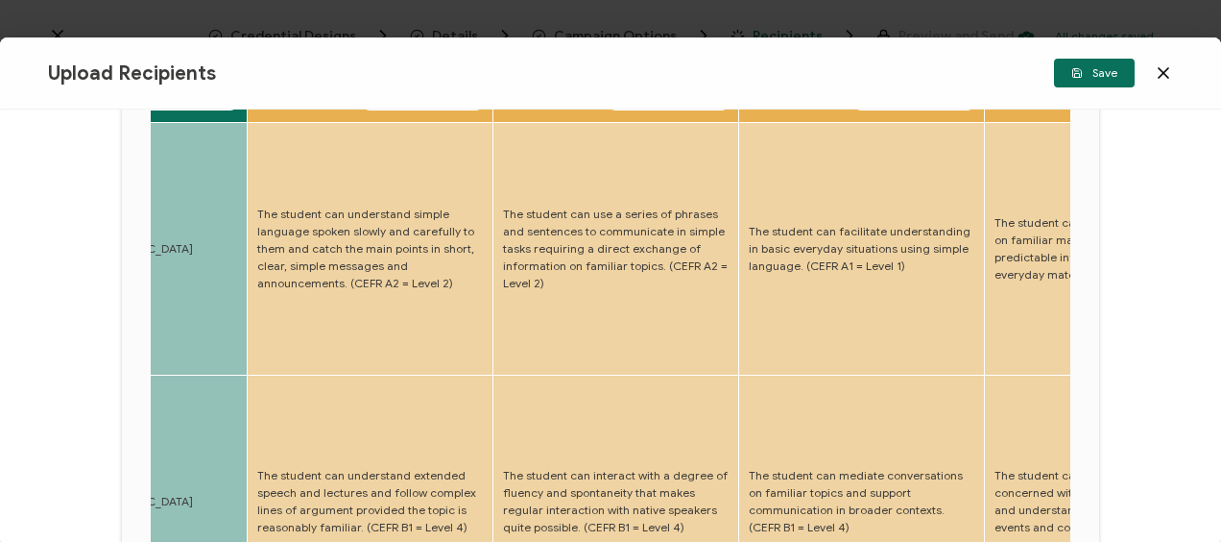
scroll to position [107, 0]
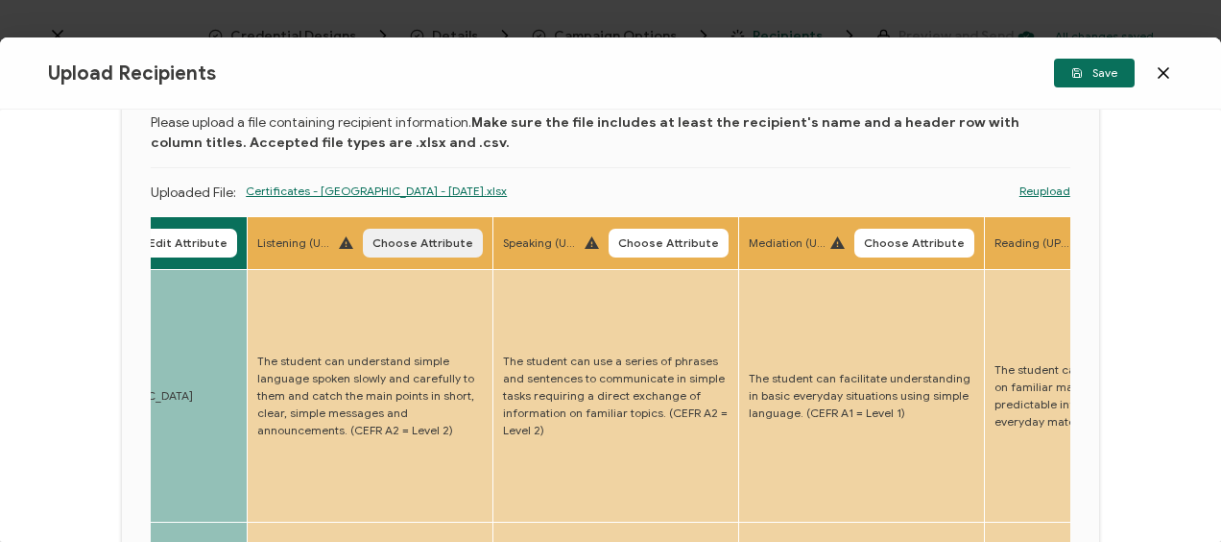
click at [430, 241] on span "Choose Attribute" at bounding box center [423, 243] width 101 height 12
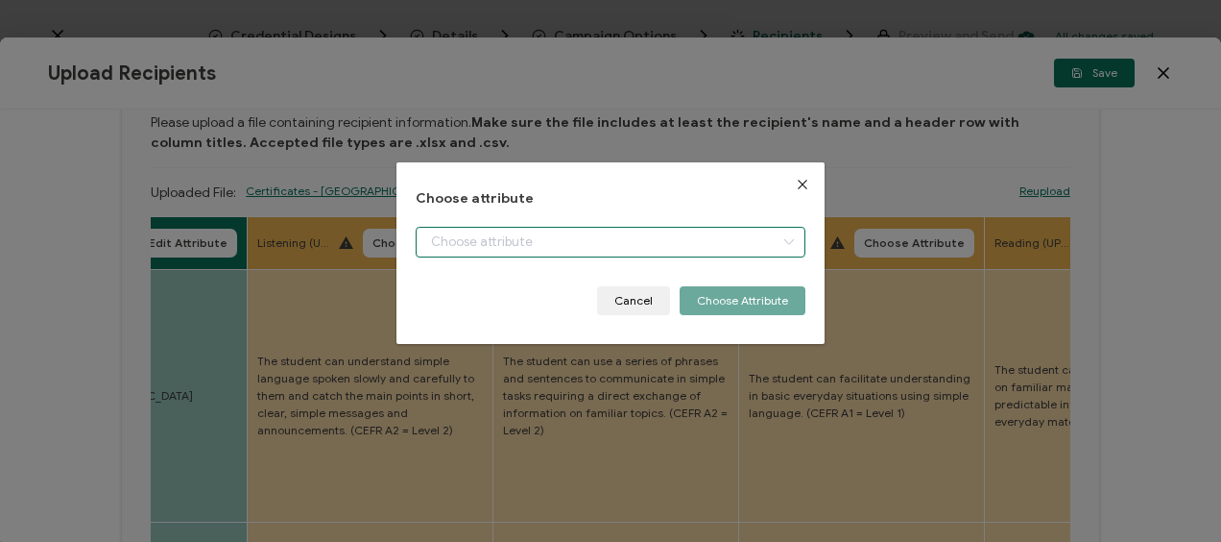
click at [592, 238] on input "dialog" at bounding box center [610, 242] width 389 height 31
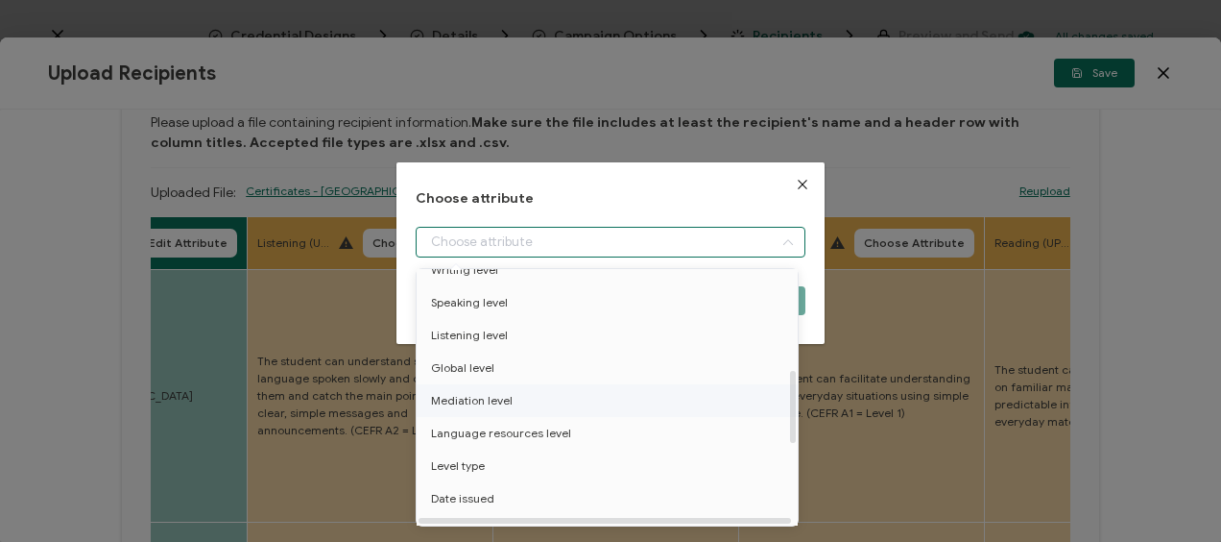
scroll to position [384, 0]
click at [509, 330] on li "Listening level" at bounding box center [611, 331] width 398 height 33
type input "Listening level"
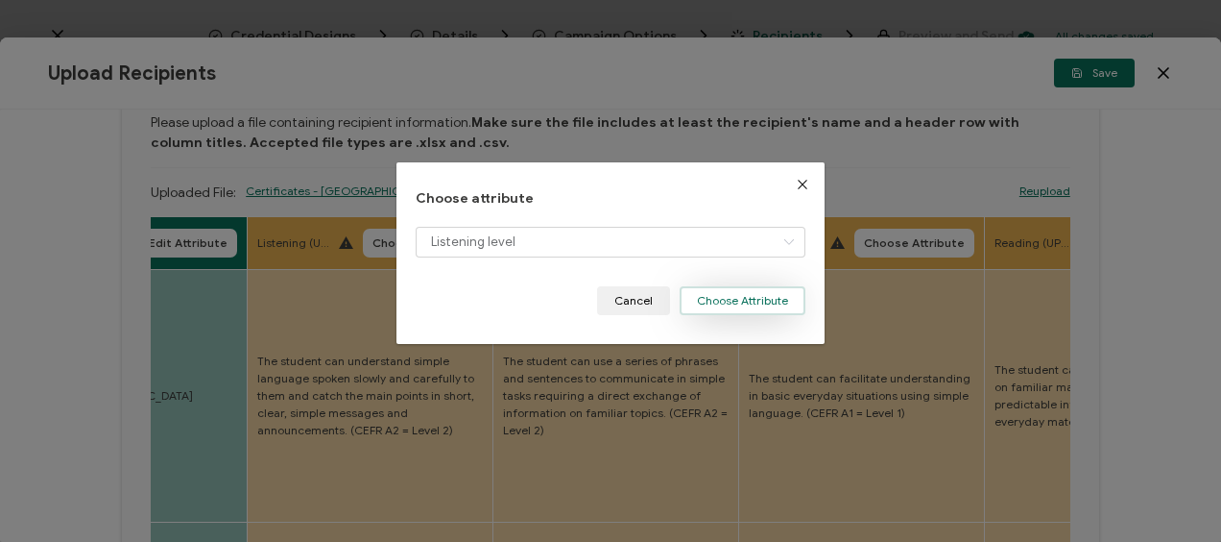
click at [744, 294] on button "Choose Attribute" at bounding box center [743, 300] width 126 height 29
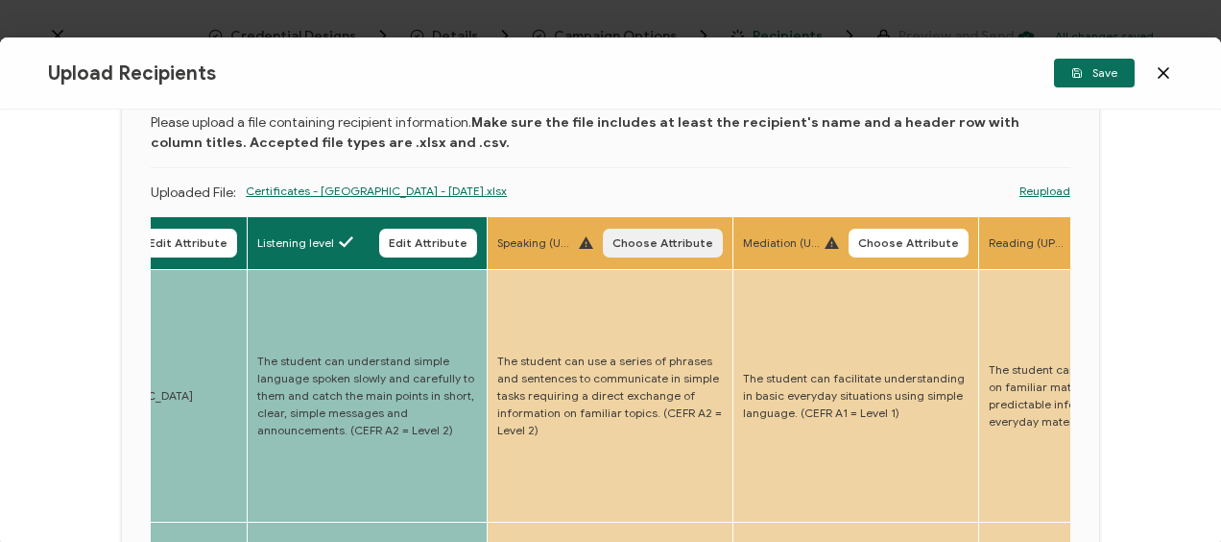
click at [659, 234] on button "Choose Attribute" at bounding box center [663, 243] width 120 height 29
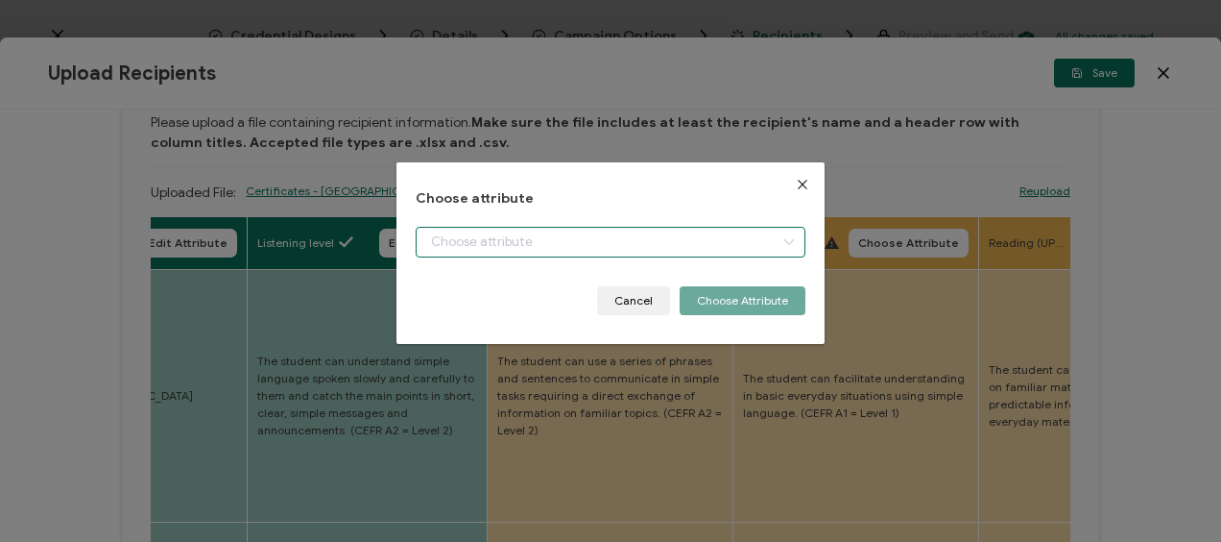
click at [482, 245] on input "dialog" at bounding box center [610, 242] width 389 height 31
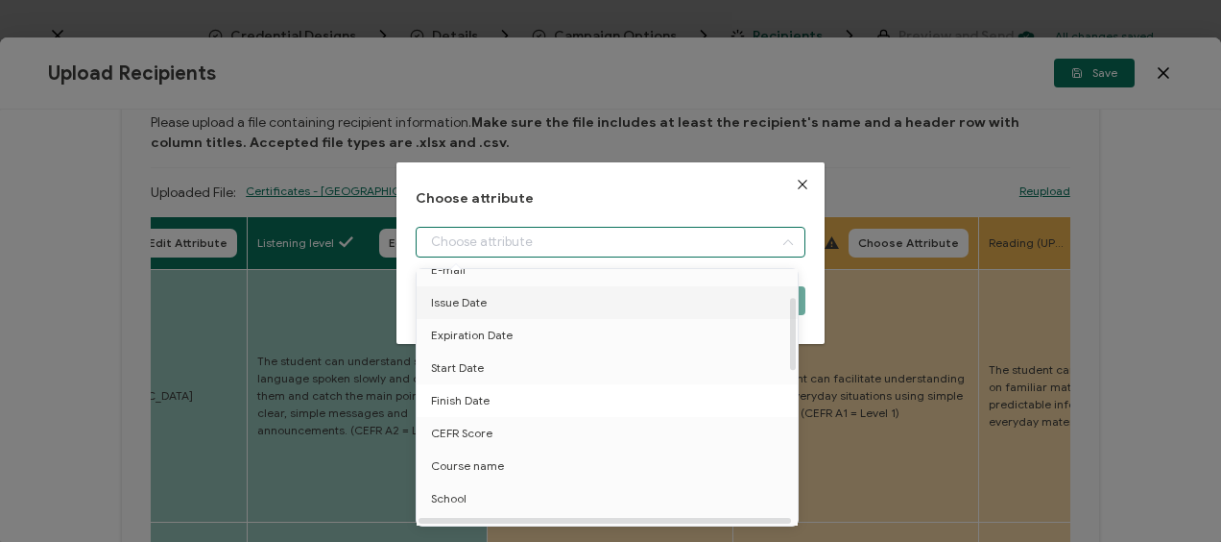
scroll to position [96, 0]
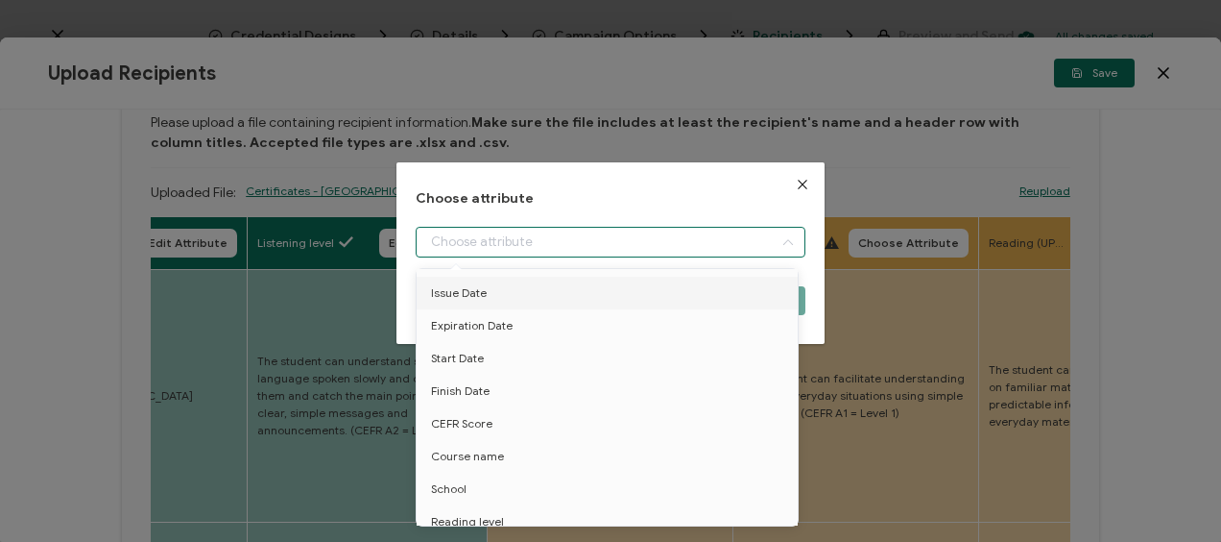
drag, startPoint x: 794, startPoint y: 182, endPoint x: 757, endPoint y: 199, distance: 40.9
click at [795, 182] on icon "Close" at bounding box center [802, 184] width 15 height 15
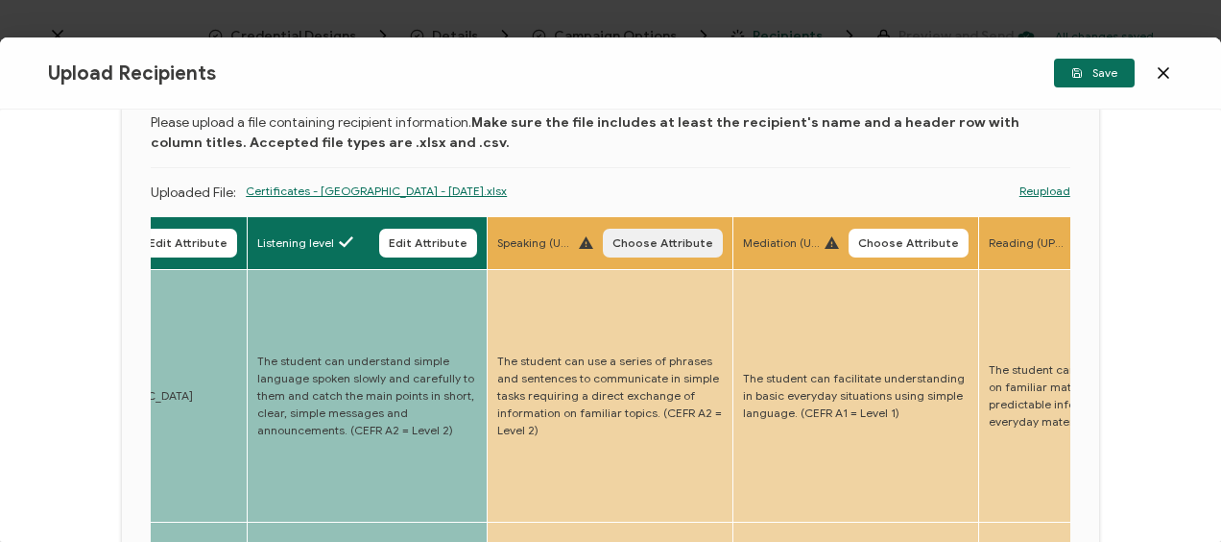
click at [682, 240] on span "Choose Attribute" at bounding box center [663, 243] width 101 height 12
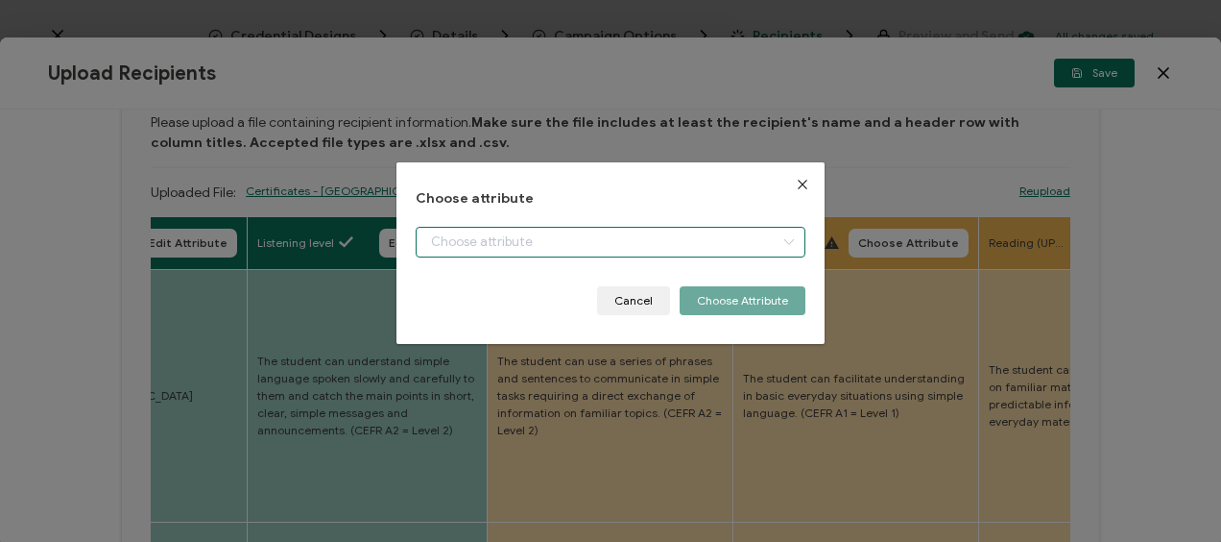
drag, startPoint x: 539, startPoint y: 246, endPoint x: 469, endPoint y: 328, distance: 108.3
click at [538, 246] on input "dialog" at bounding box center [610, 242] width 389 height 31
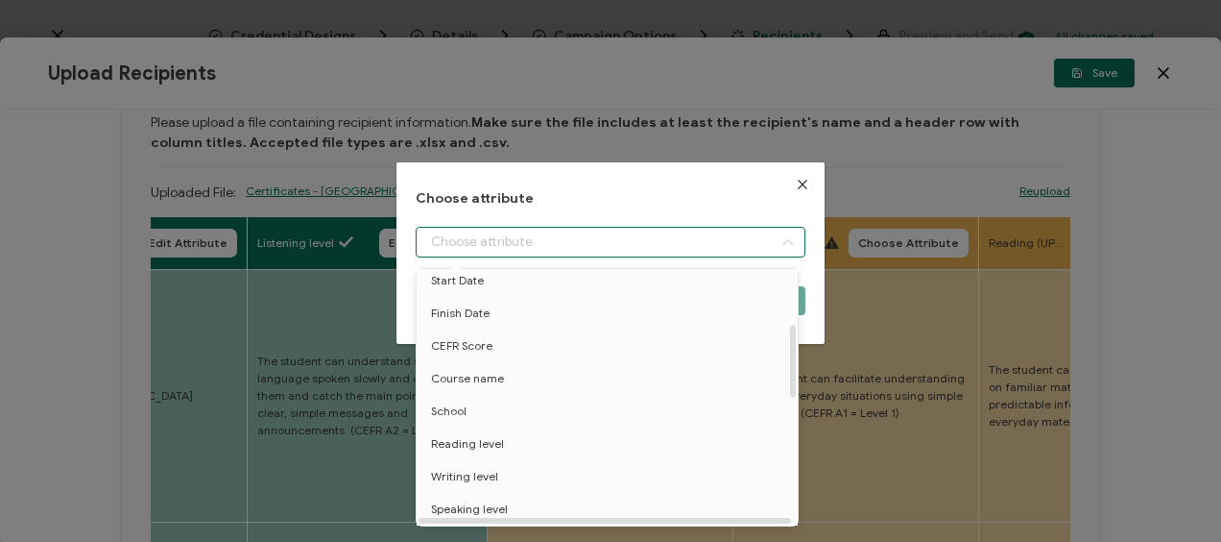
scroll to position [192, 0]
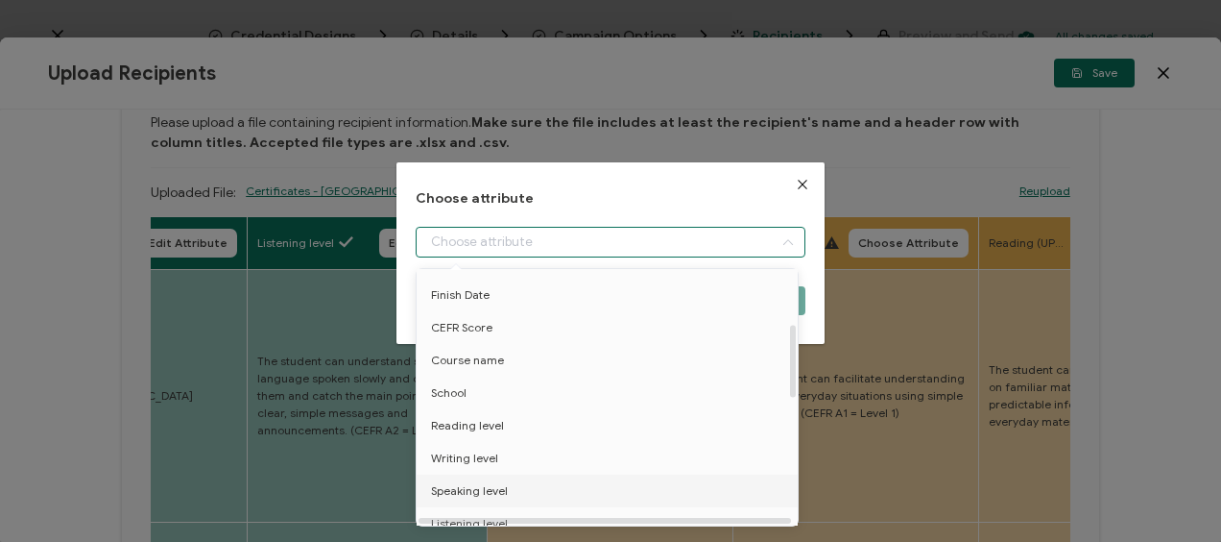
click at [491, 484] on span "Speaking level" at bounding box center [469, 490] width 77 height 33
type input "Speaking level"
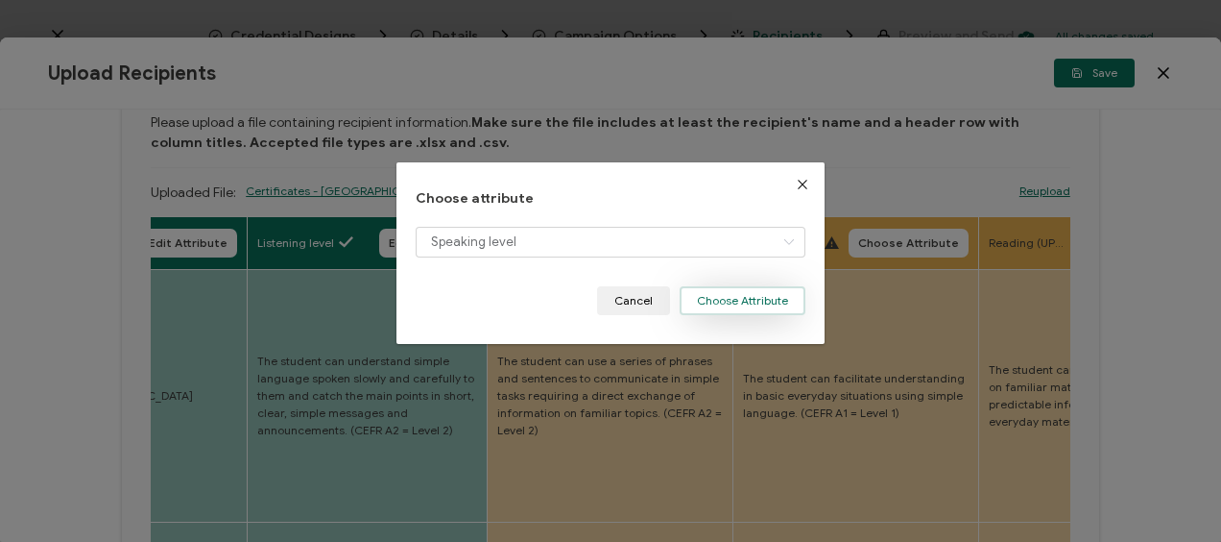
click at [717, 297] on button "Choose Attribute" at bounding box center [743, 300] width 126 height 29
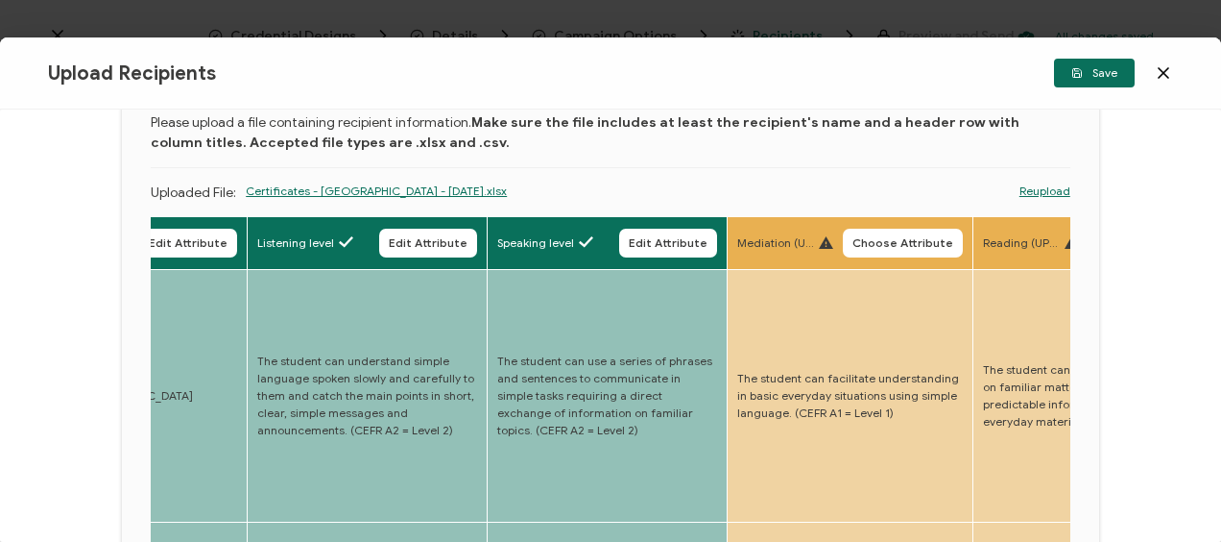
click at [887, 242] on span "Choose Attribute" at bounding box center [903, 243] width 101 height 12
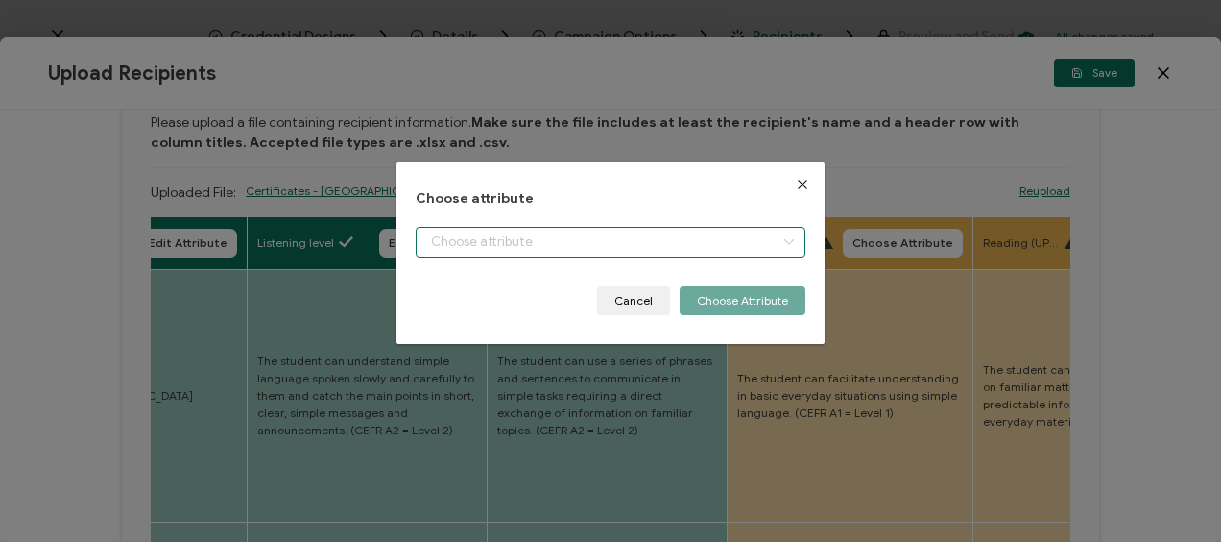
click at [576, 244] on input "dialog" at bounding box center [610, 242] width 389 height 31
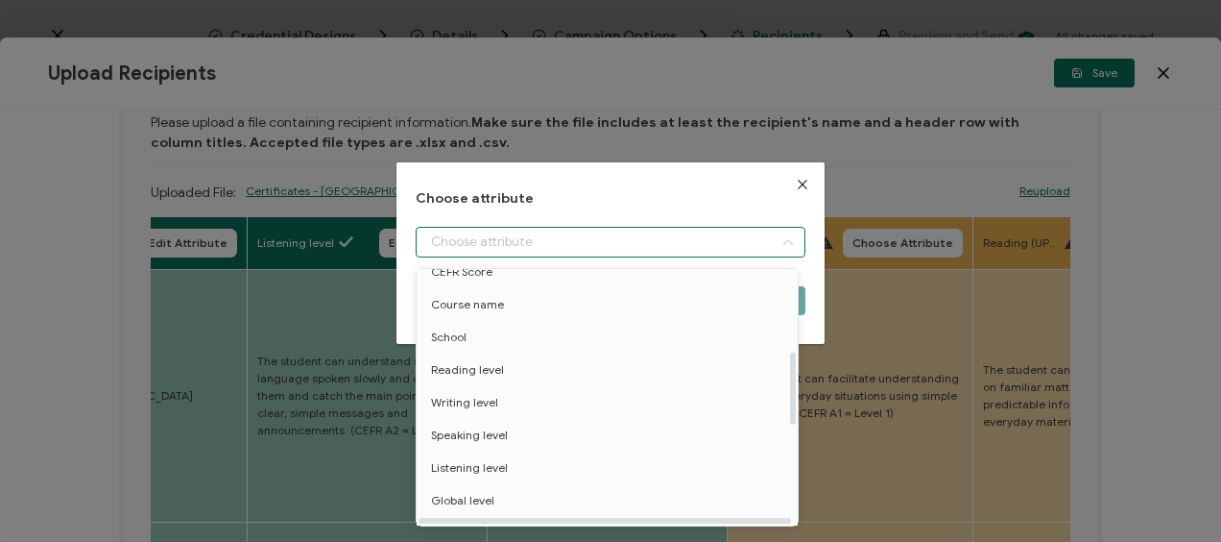
scroll to position [288, 0]
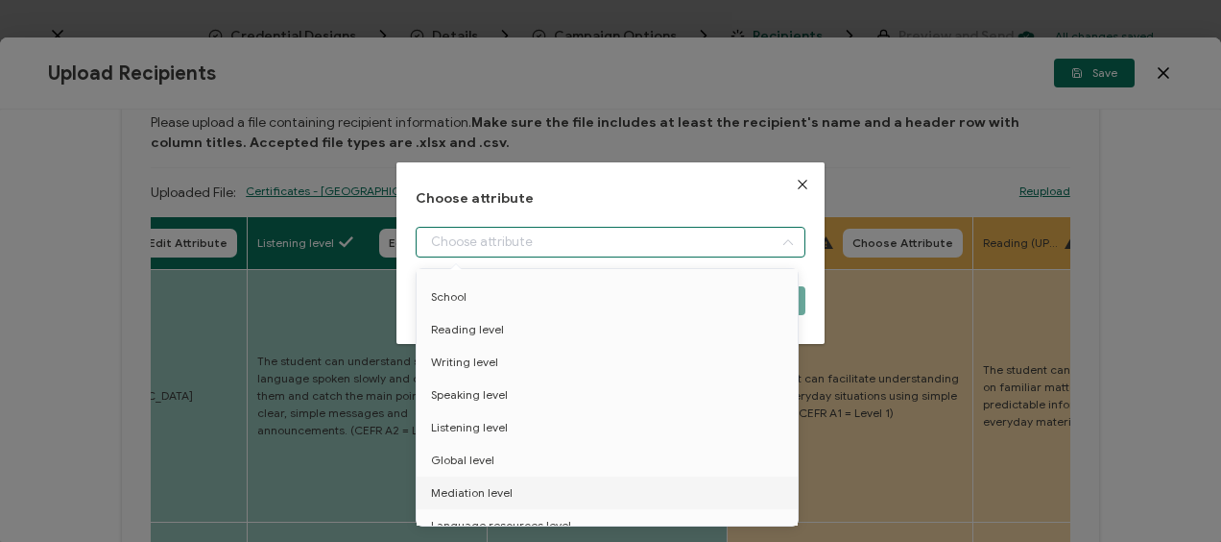
drag, startPoint x: 476, startPoint y: 495, endPoint x: 481, endPoint y: 486, distance: 10.7
click at [476, 496] on span "Mediation level" at bounding box center [472, 492] width 82 height 33
type input "Mediation level"
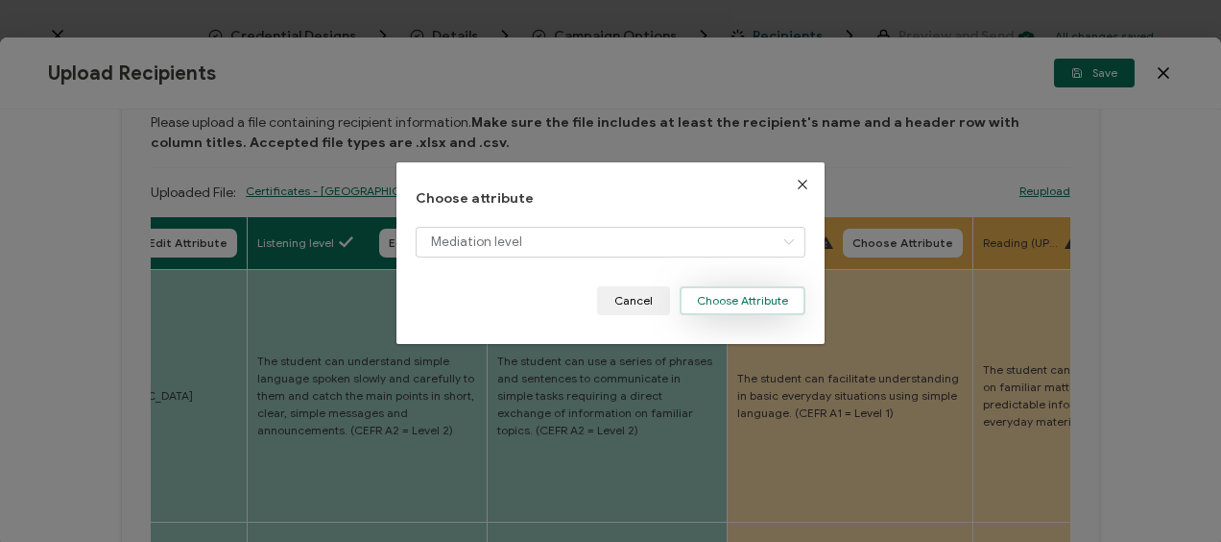
click at [734, 300] on button "Choose Attribute" at bounding box center [743, 300] width 126 height 29
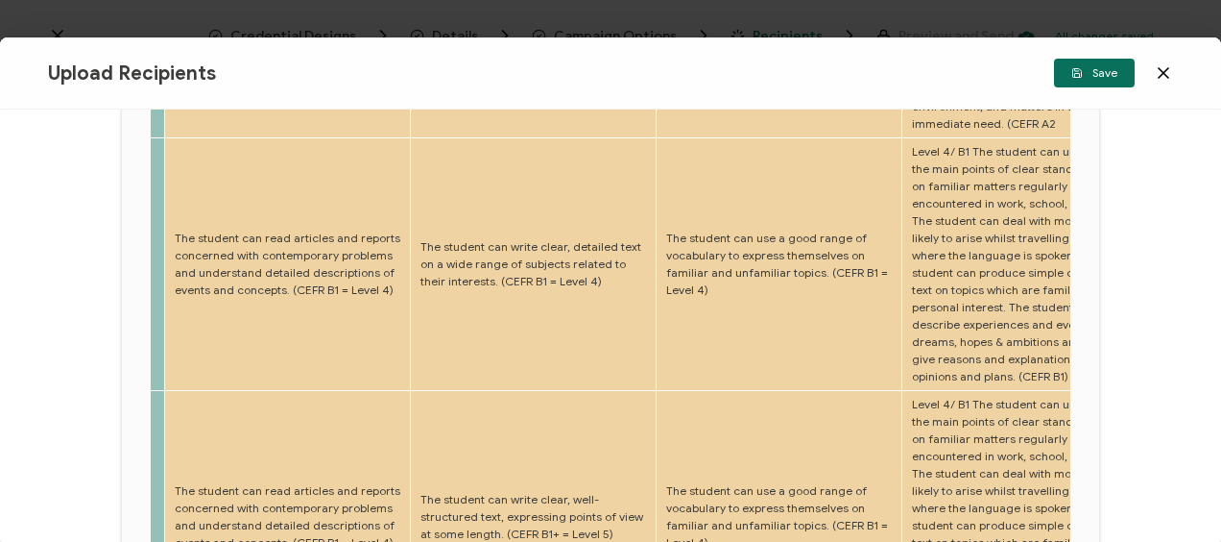
scroll to position [203, 0]
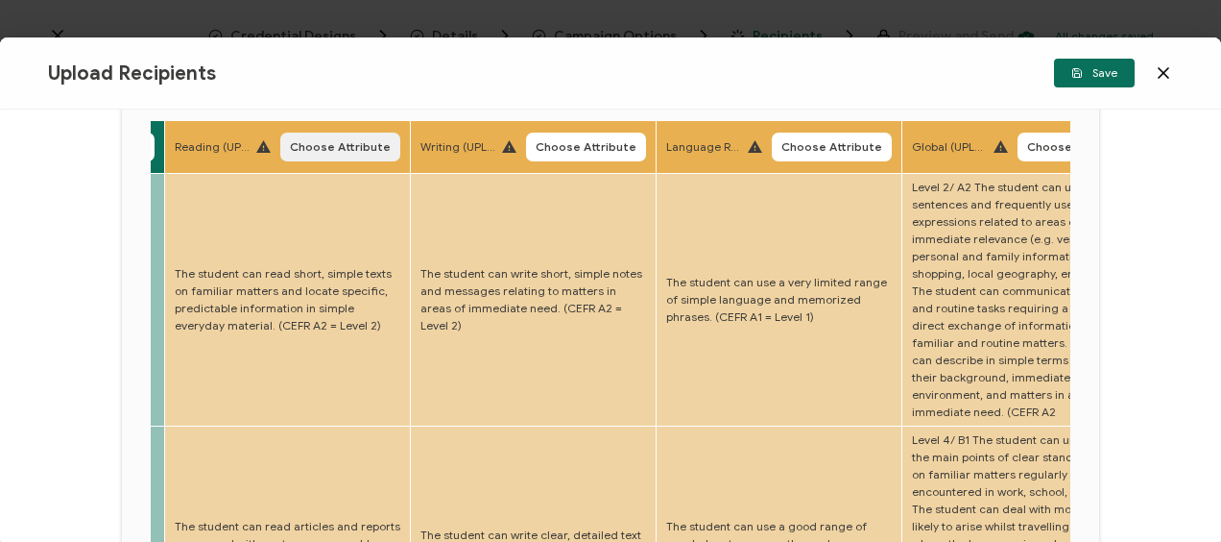
click at [330, 134] on button "Choose Attribute" at bounding box center [340, 147] width 120 height 29
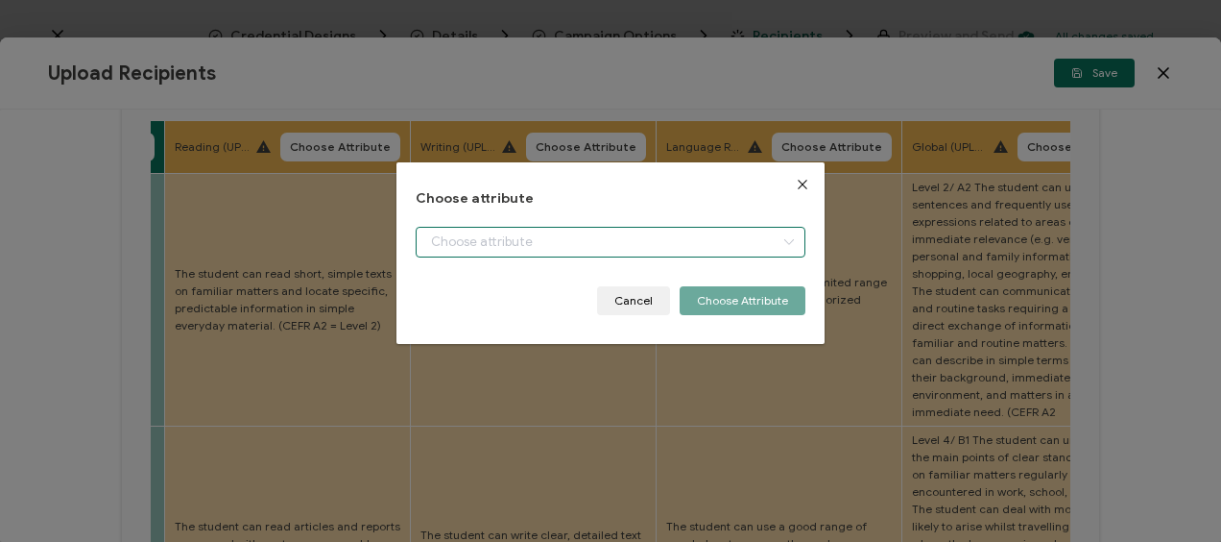
click at [653, 232] on input "dialog" at bounding box center [610, 242] width 389 height 31
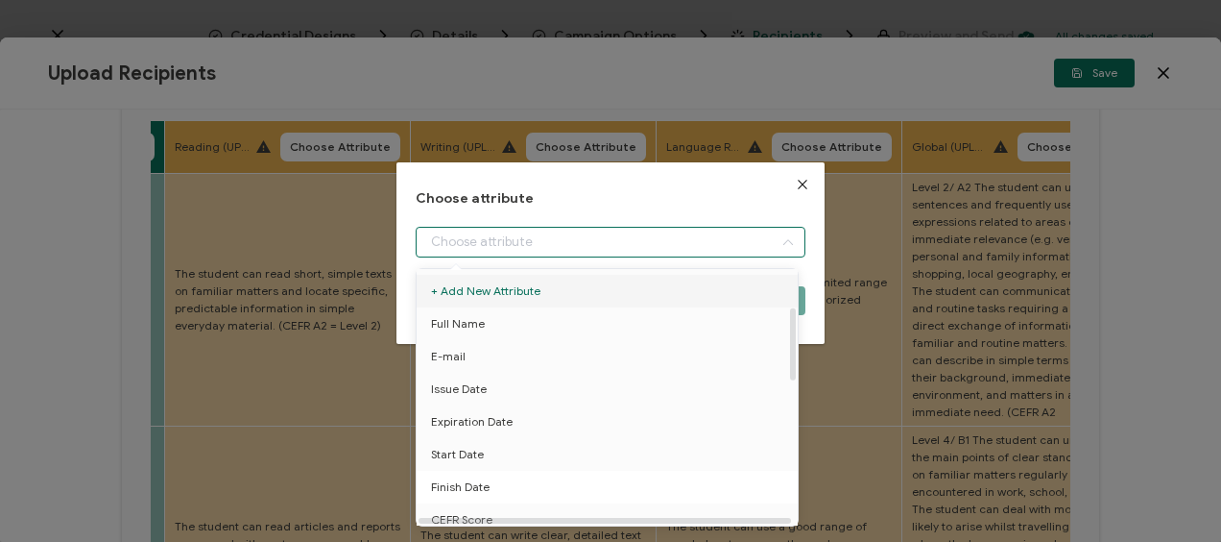
scroll to position [288, 0]
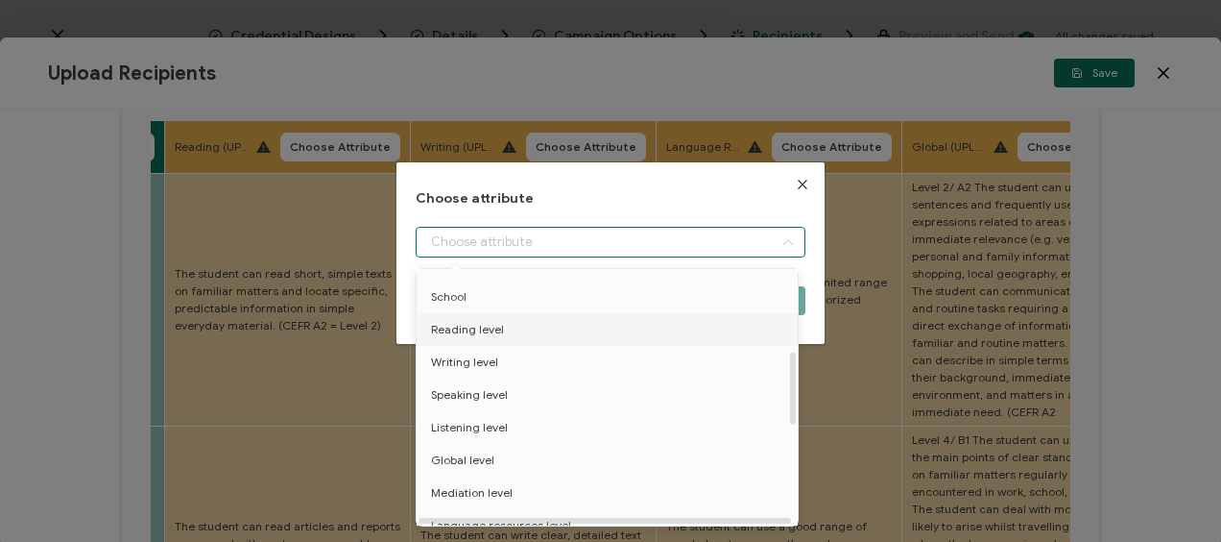
click at [484, 327] on span "Reading level" at bounding box center [467, 329] width 73 height 33
type input "Reading level"
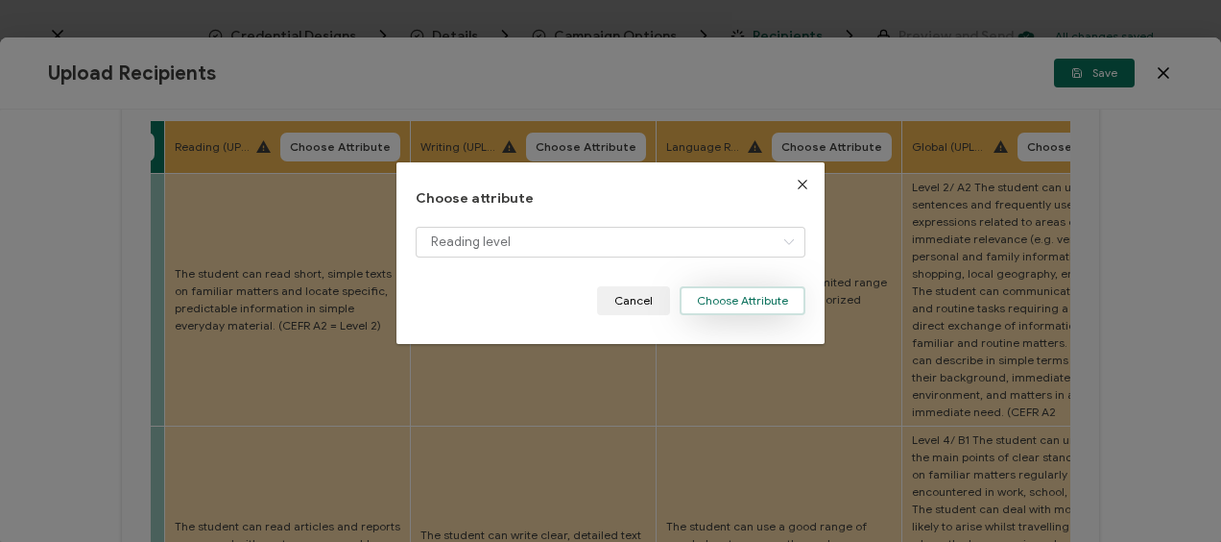
click at [709, 302] on button "Choose Attribute" at bounding box center [743, 300] width 126 height 29
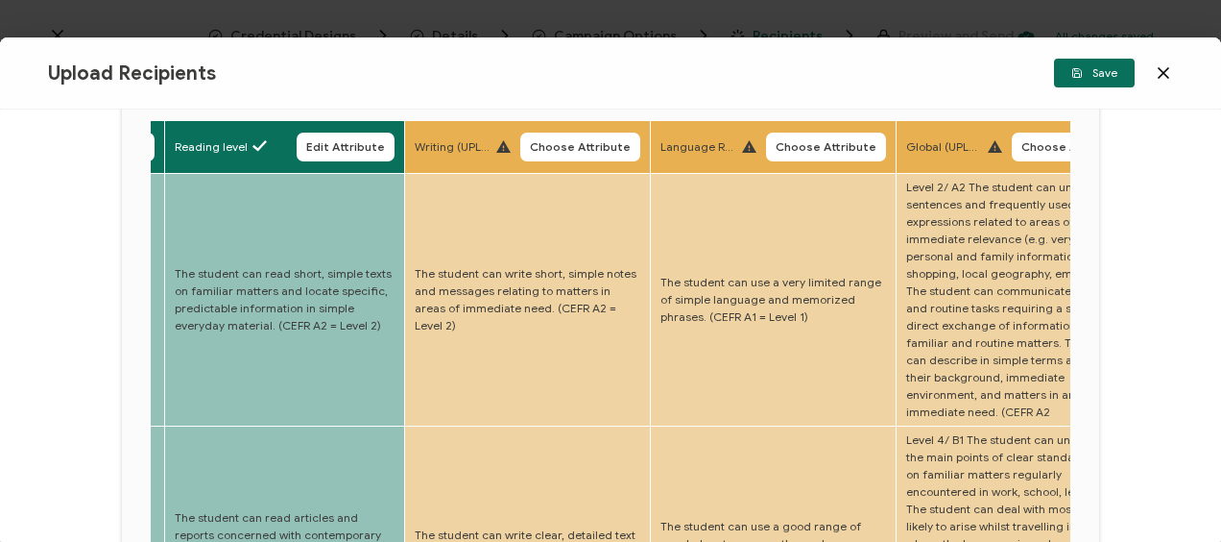
click at [576, 148] on span "Choose Attribute" at bounding box center [580, 147] width 101 height 12
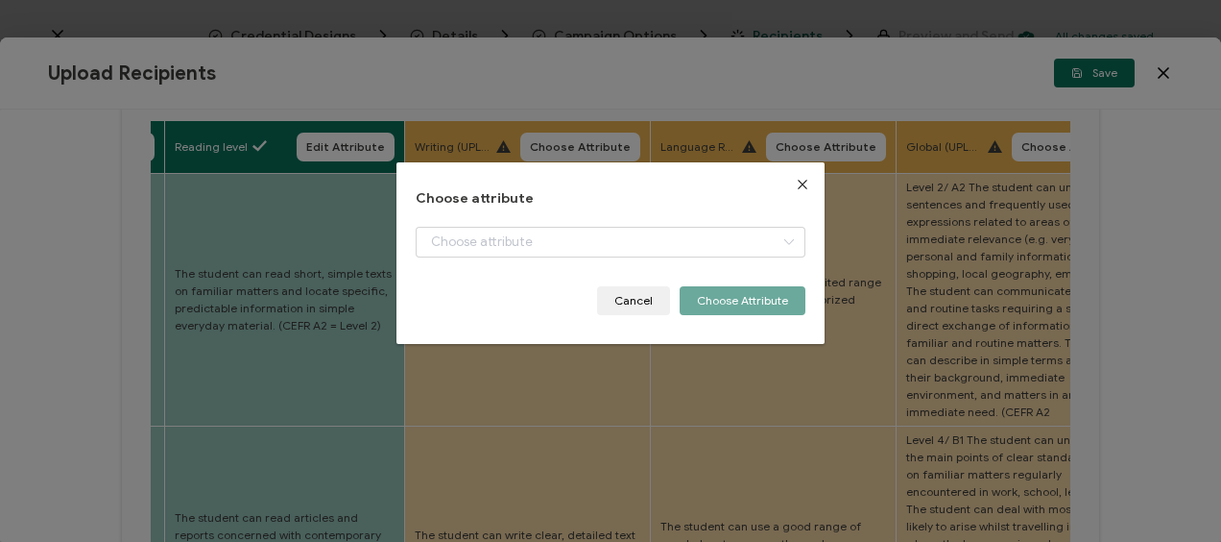
click at [489, 260] on div "dialog" at bounding box center [610, 257] width 389 height 60
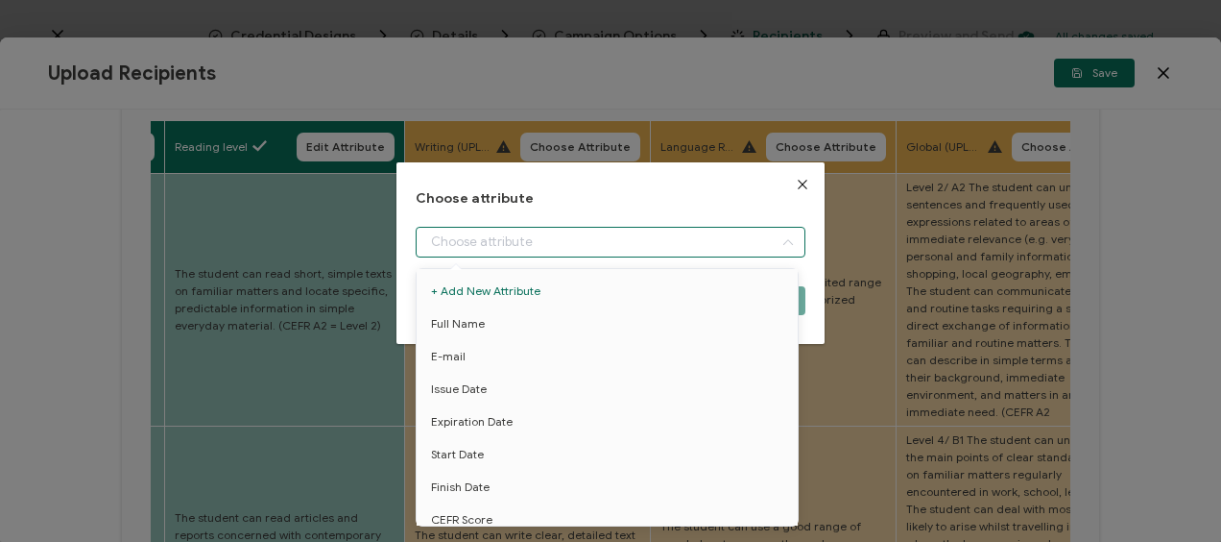
click at [489, 244] on input "dialog" at bounding box center [610, 242] width 389 height 31
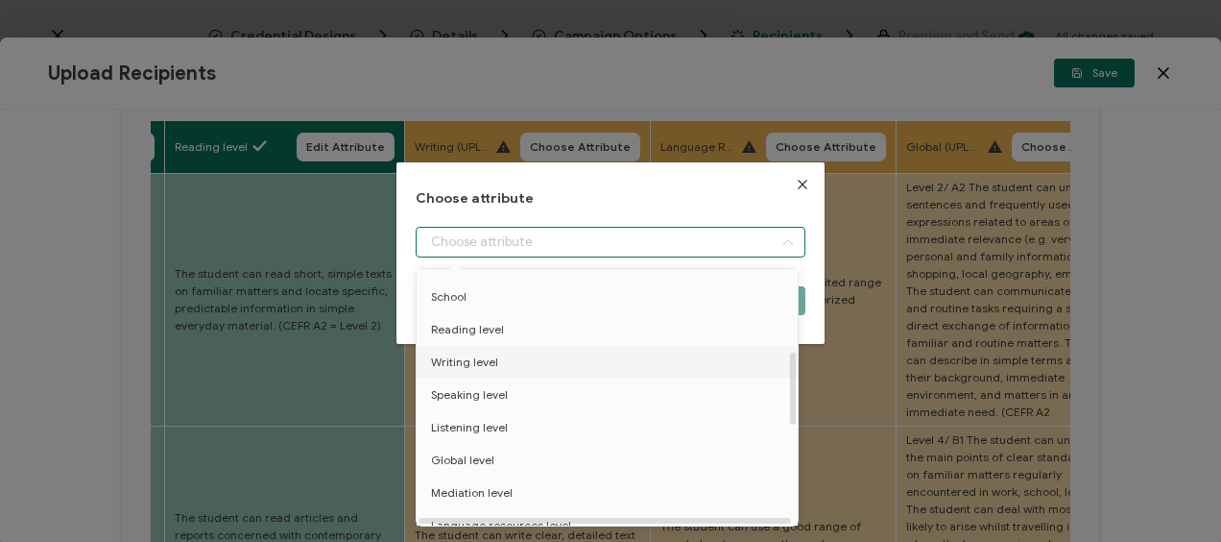
click at [494, 359] on span "Writing level" at bounding box center [464, 362] width 67 height 33
type input "Writing level"
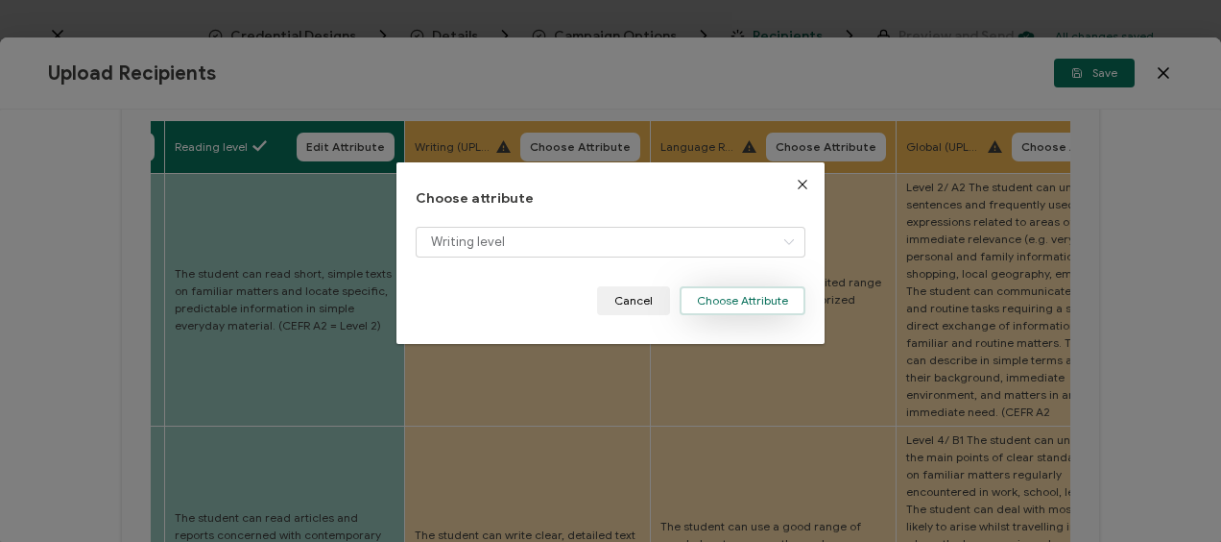
click at [745, 296] on button "Choose Attribute" at bounding box center [743, 300] width 126 height 29
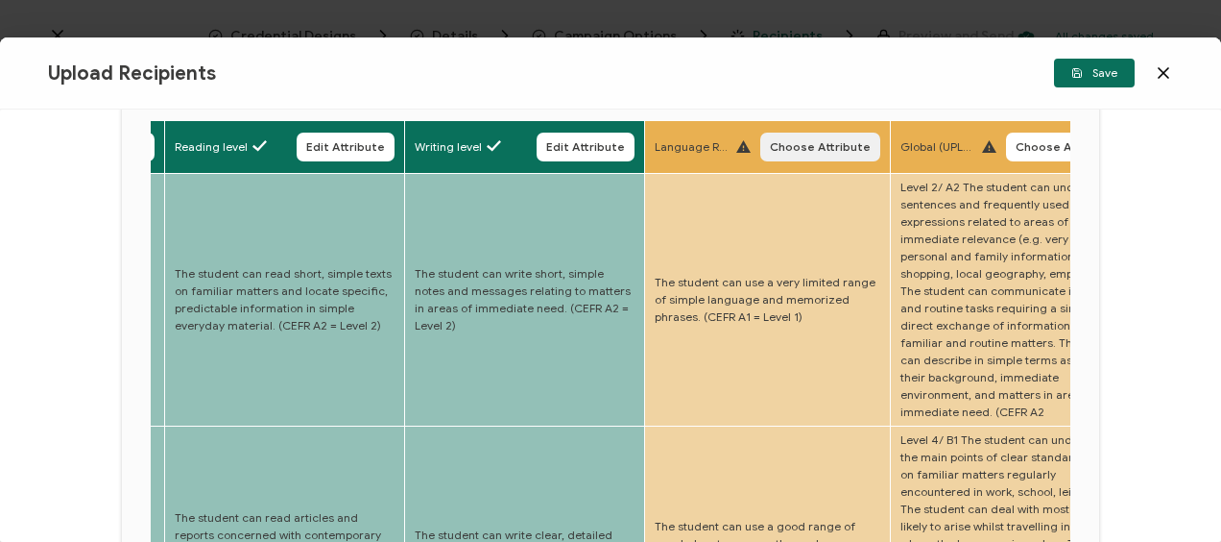
click at [806, 153] on span "Choose Attribute" at bounding box center [820, 147] width 101 height 12
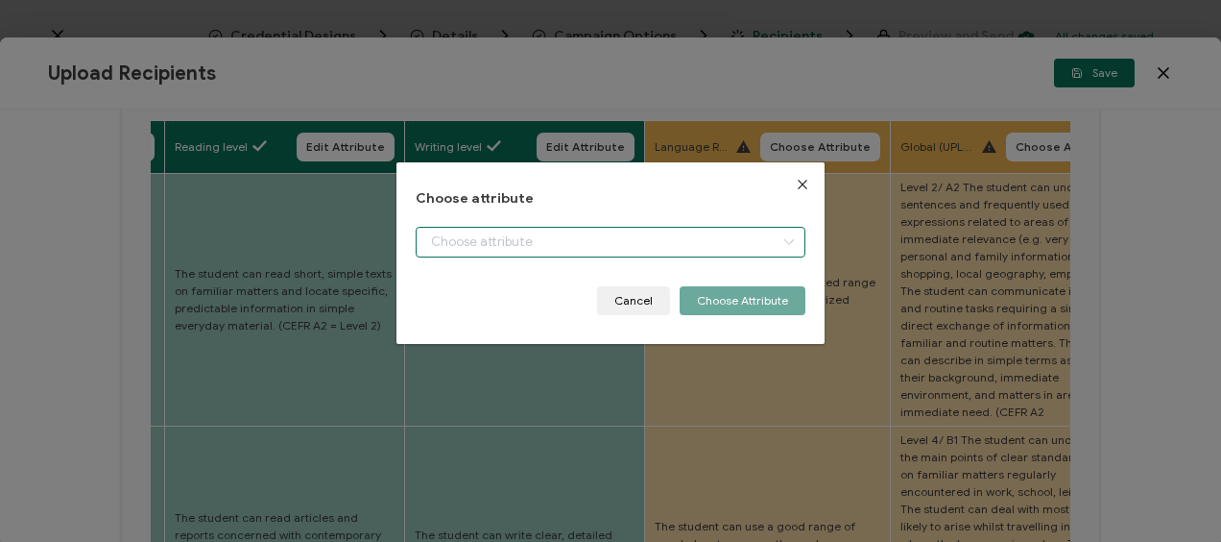
click at [476, 247] on input "dialog" at bounding box center [610, 242] width 389 height 31
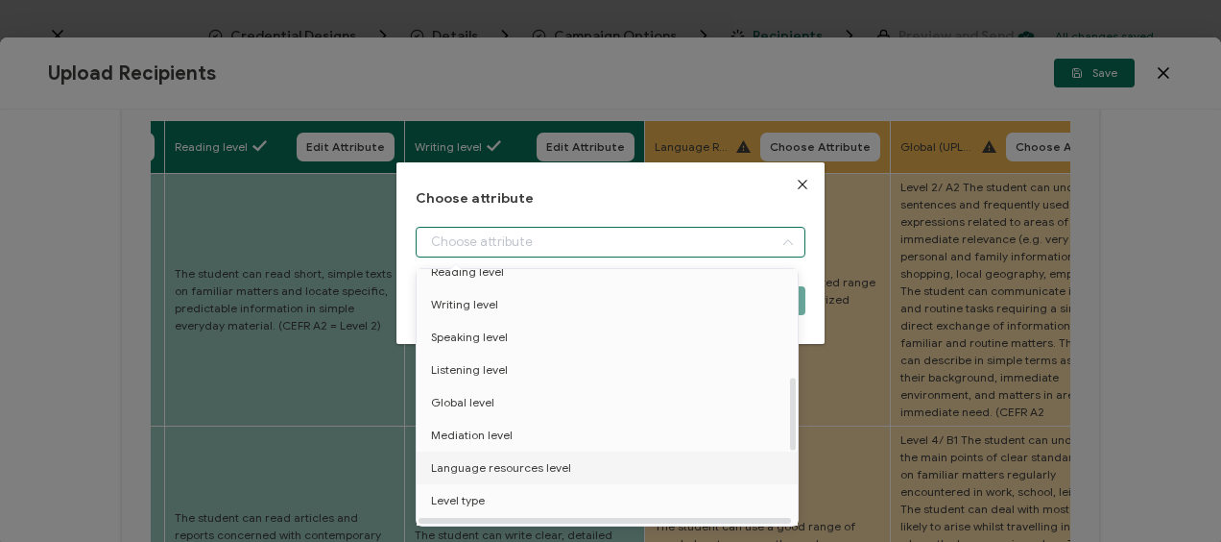
scroll to position [384, 0]
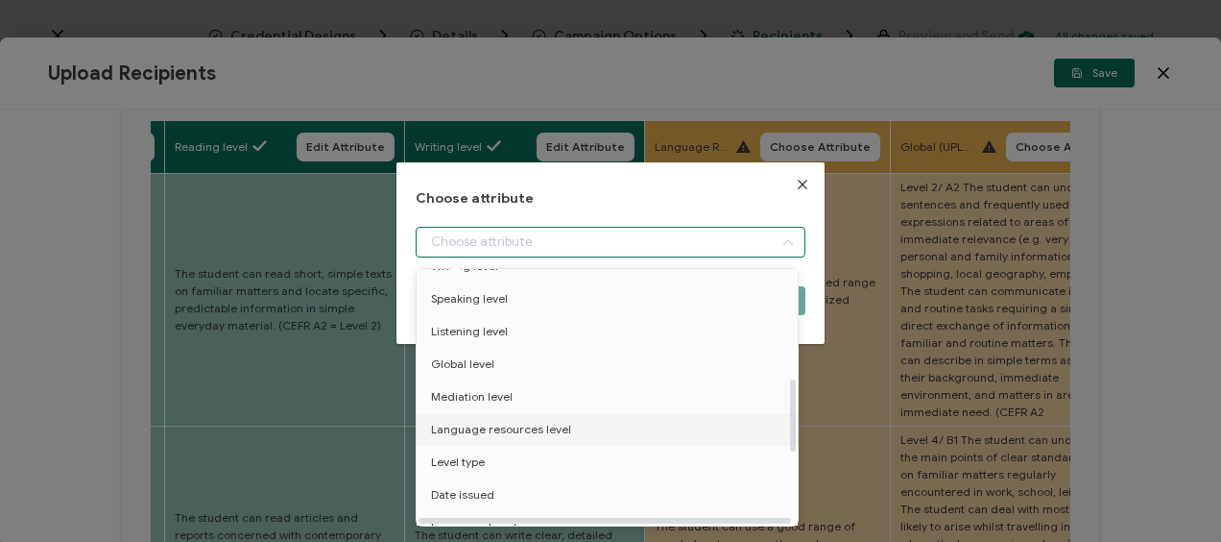
click at [509, 419] on span "Language resources level" at bounding box center [501, 429] width 140 height 33
type input "Language resources level"
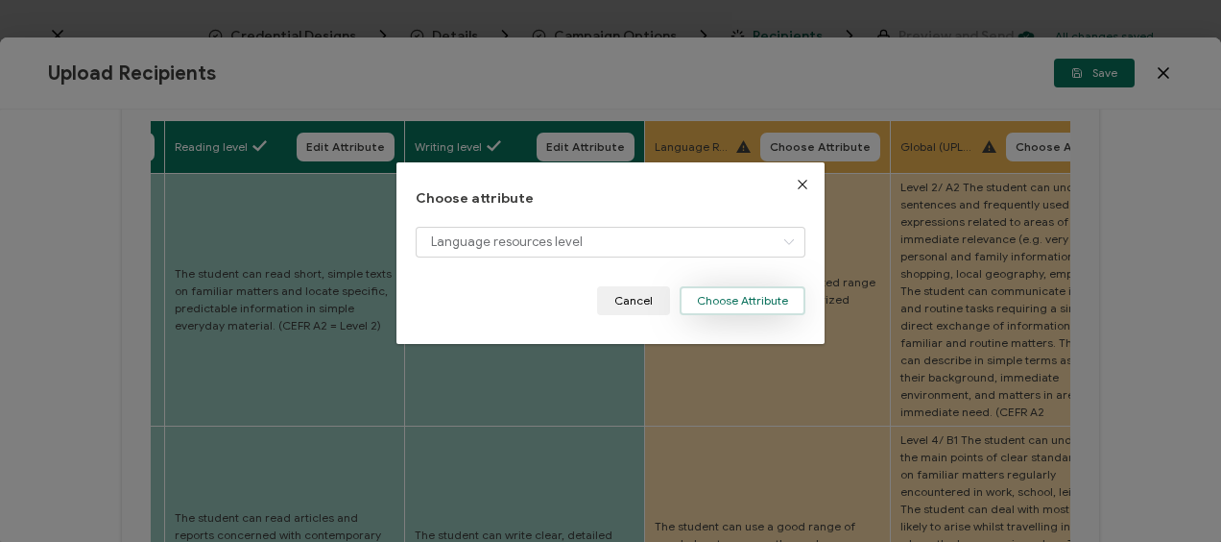
click at [735, 309] on button "Choose Attribute" at bounding box center [743, 300] width 126 height 29
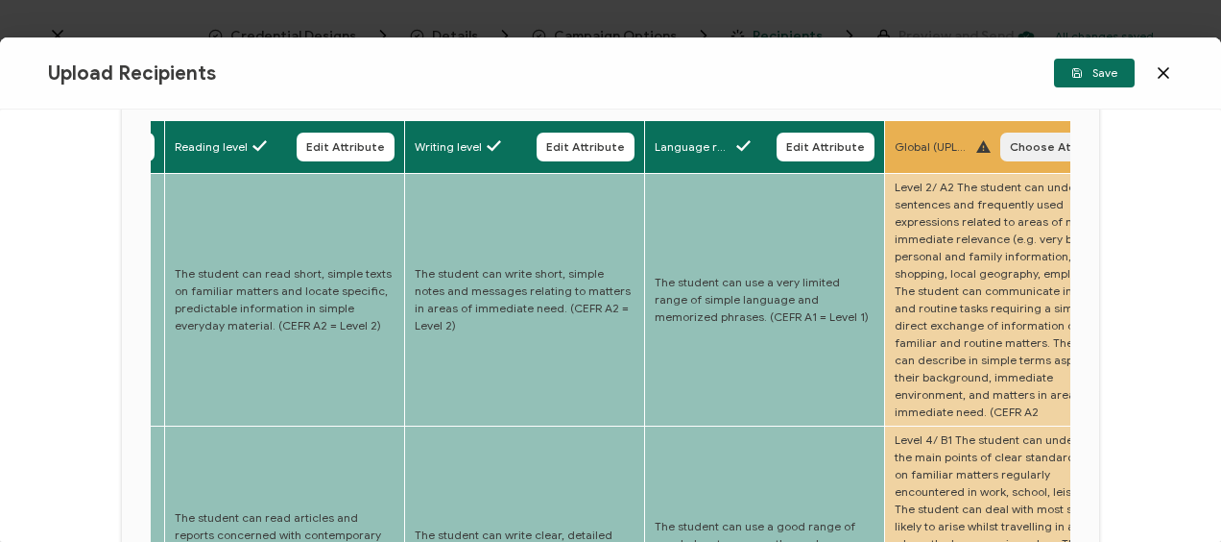
click at [1009, 143] on button "Choose Attribute" at bounding box center [1061, 147] width 120 height 29
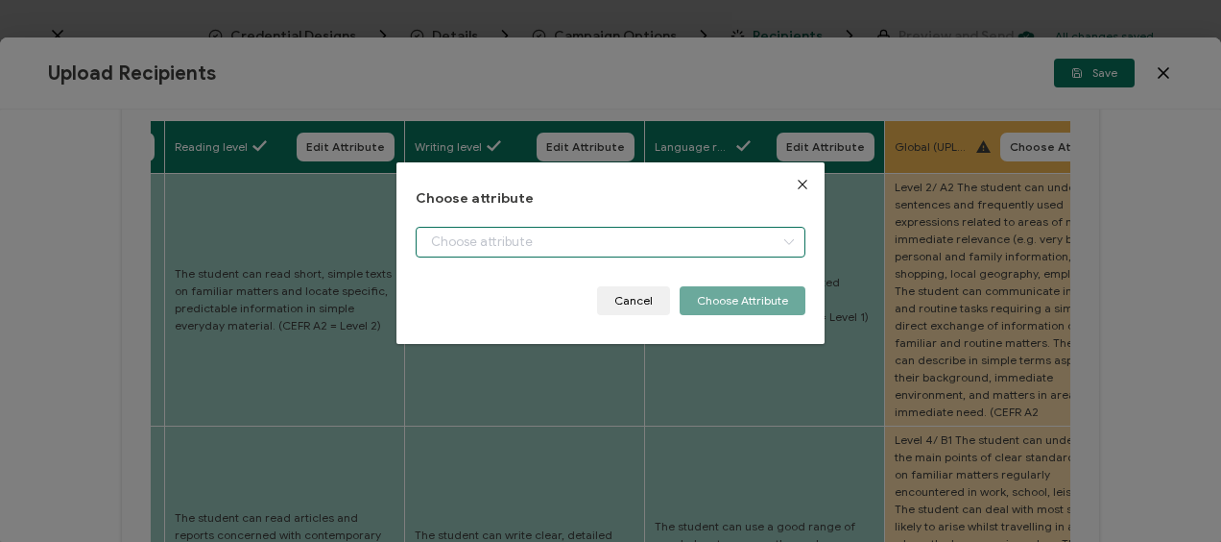
click at [561, 245] on input "dialog" at bounding box center [610, 242] width 389 height 31
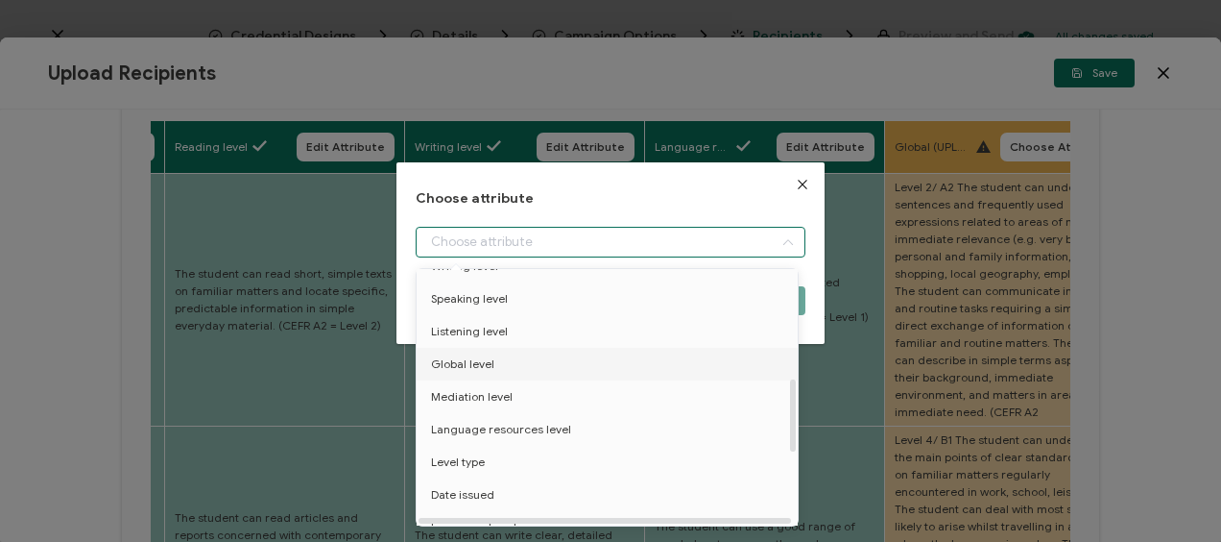
drag, startPoint x: 480, startPoint y: 361, endPoint x: 555, endPoint y: 330, distance: 81.0
click at [480, 361] on span "Global level" at bounding box center [462, 364] width 63 height 33
type input "Global level"
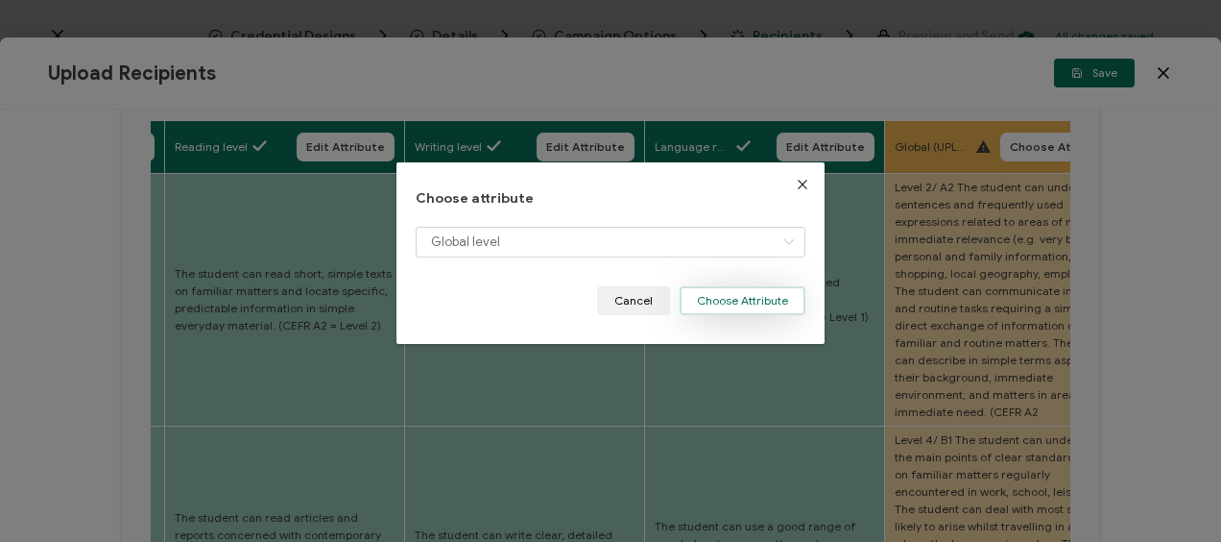
click at [744, 302] on button "Choose Attribute" at bounding box center [743, 300] width 126 height 29
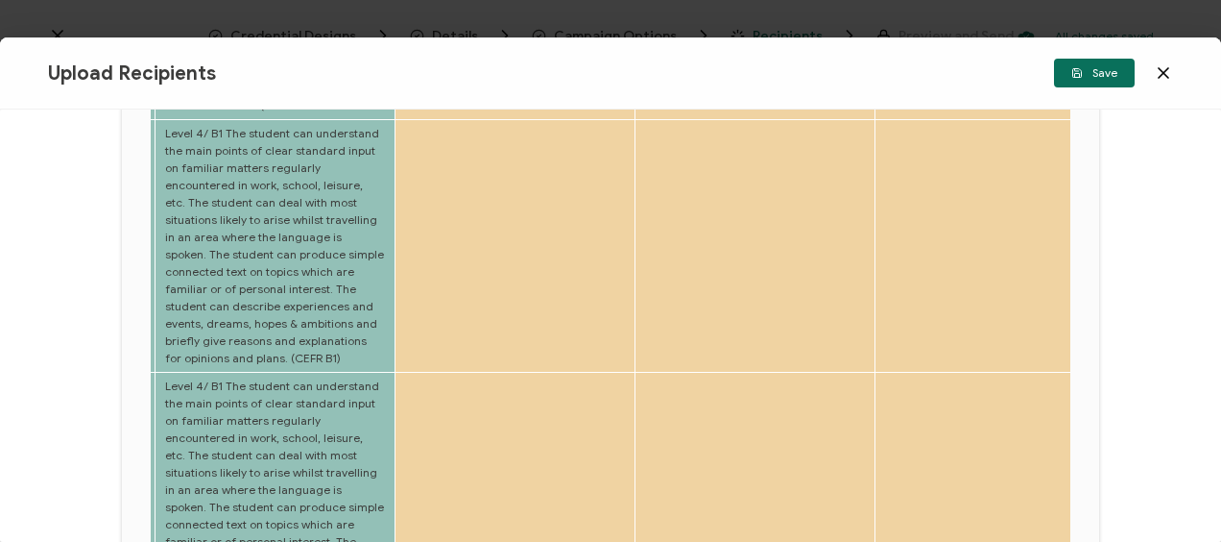
scroll to position [0, 0]
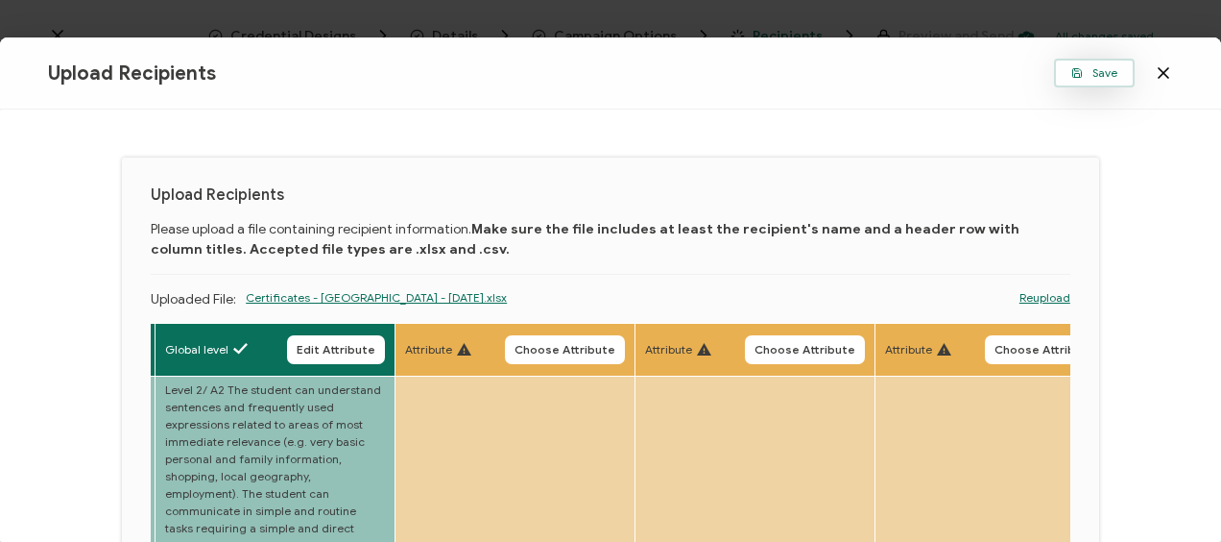
click at [1056, 74] on button "Save" at bounding box center [1094, 73] width 81 height 29
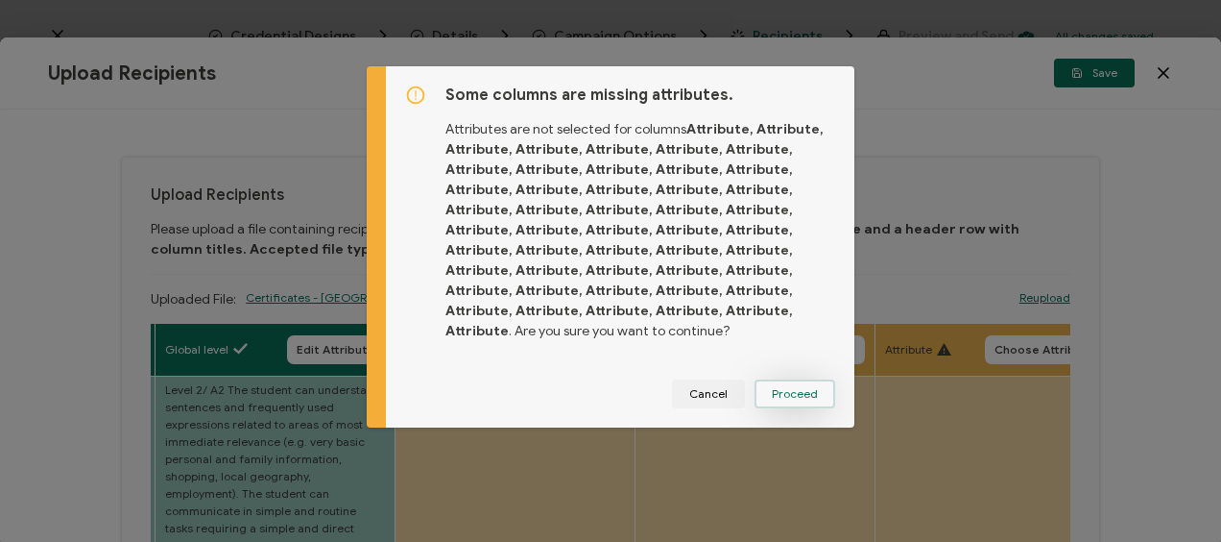
click at [772, 389] on span "Proceed" at bounding box center [795, 394] width 46 height 12
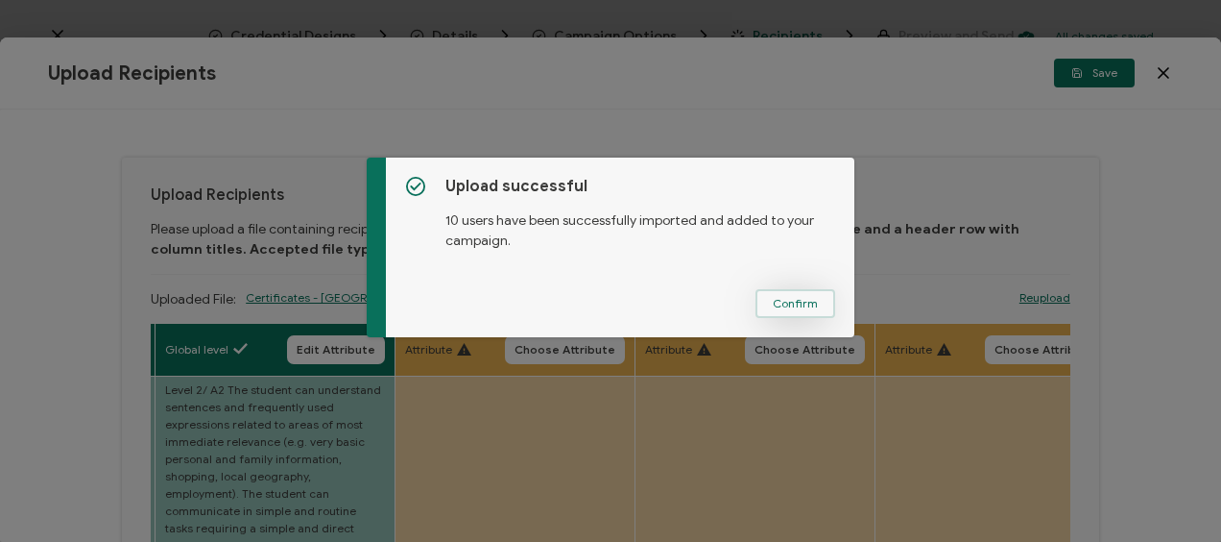
click at [787, 293] on button "Confirm" at bounding box center [796, 303] width 80 height 29
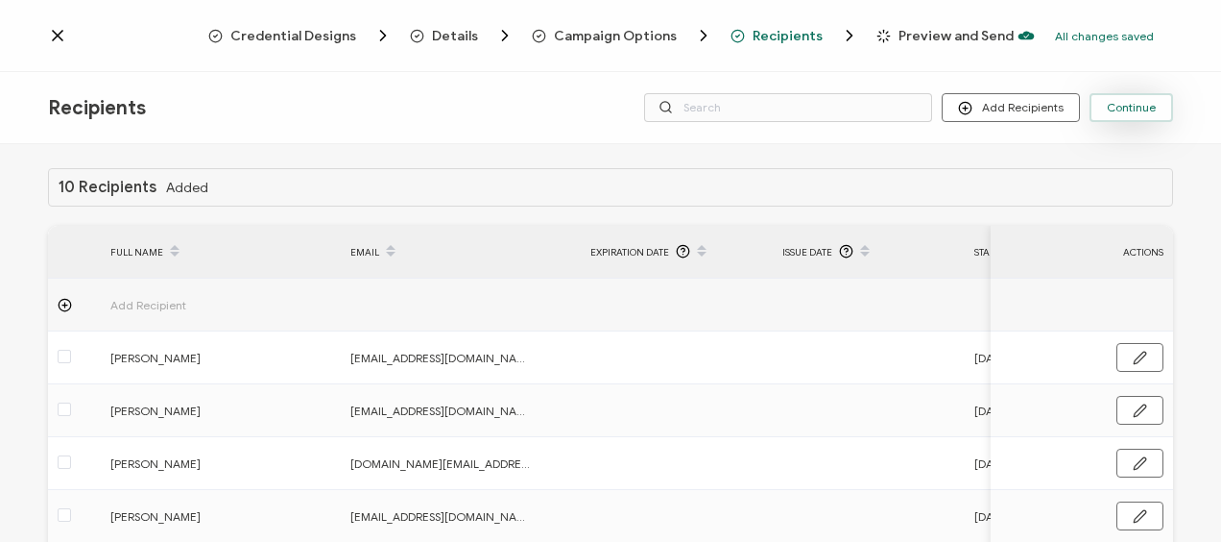
click at [1104, 109] on button "Continue" at bounding box center [1132, 107] width 84 height 29
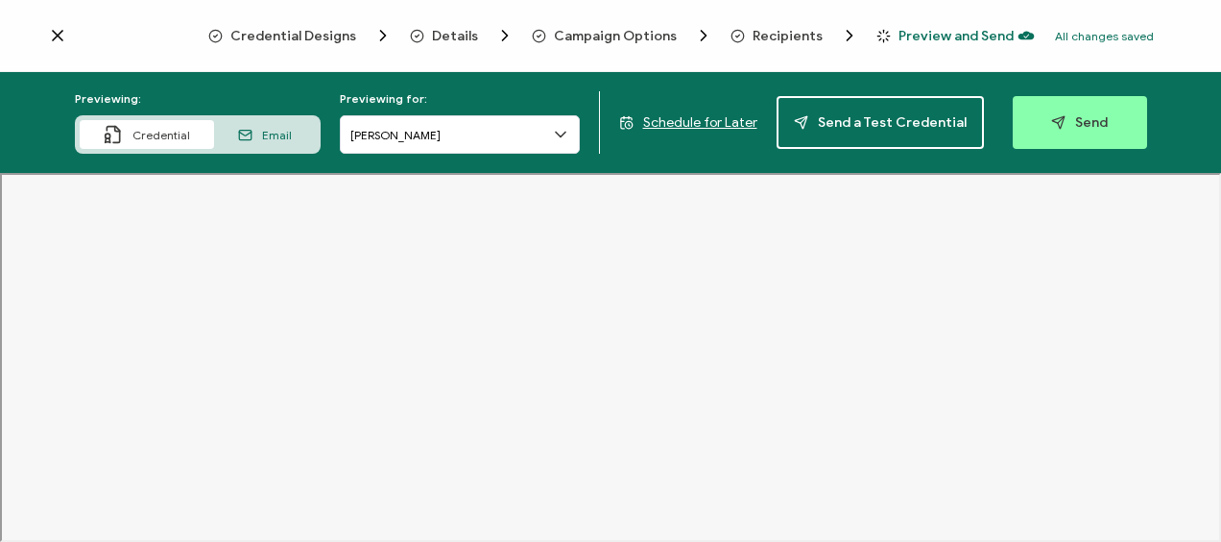
click at [707, 123] on span "Schedule for Later" at bounding box center [700, 122] width 114 height 16
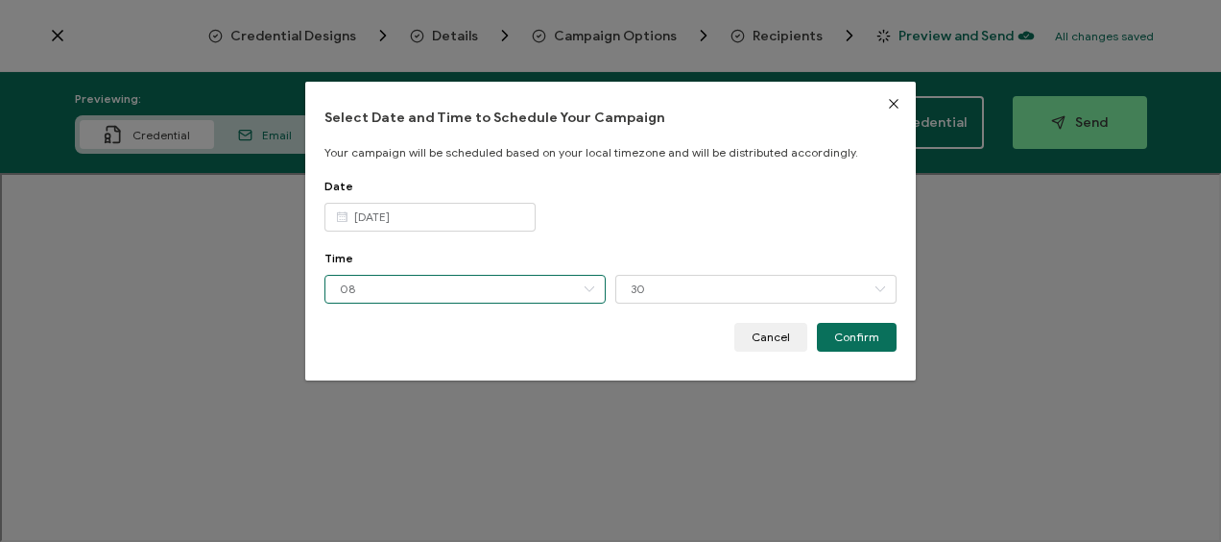
click at [461, 283] on input "08" at bounding box center [465, 289] width 281 height 29
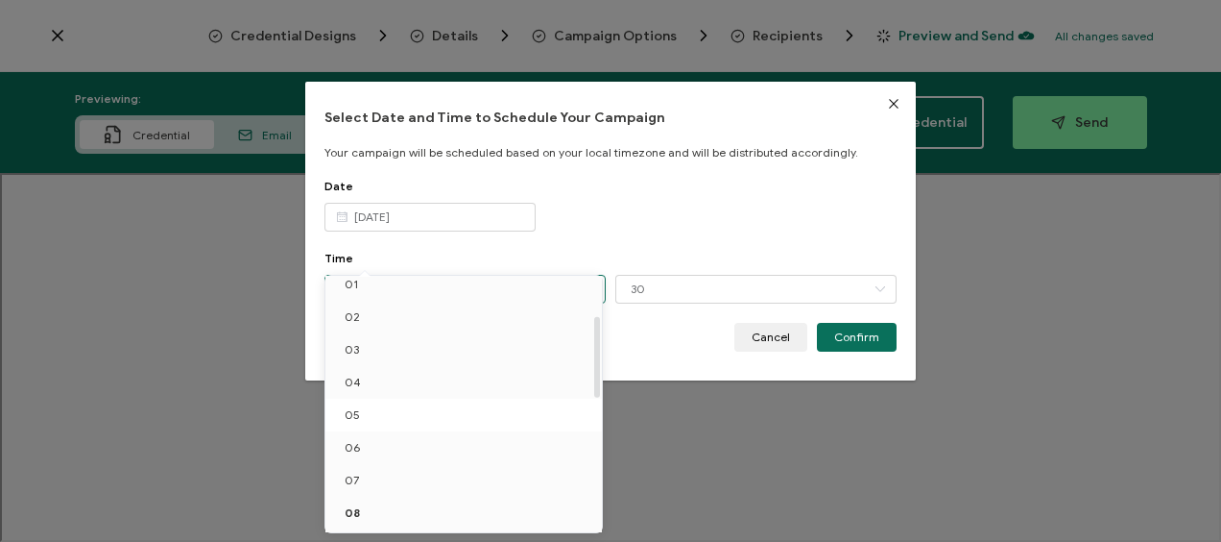
scroll to position [238, 0]
click at [418, 438] on li "12" at bounding box center [467, 451] width 283 height 33
type input "12"
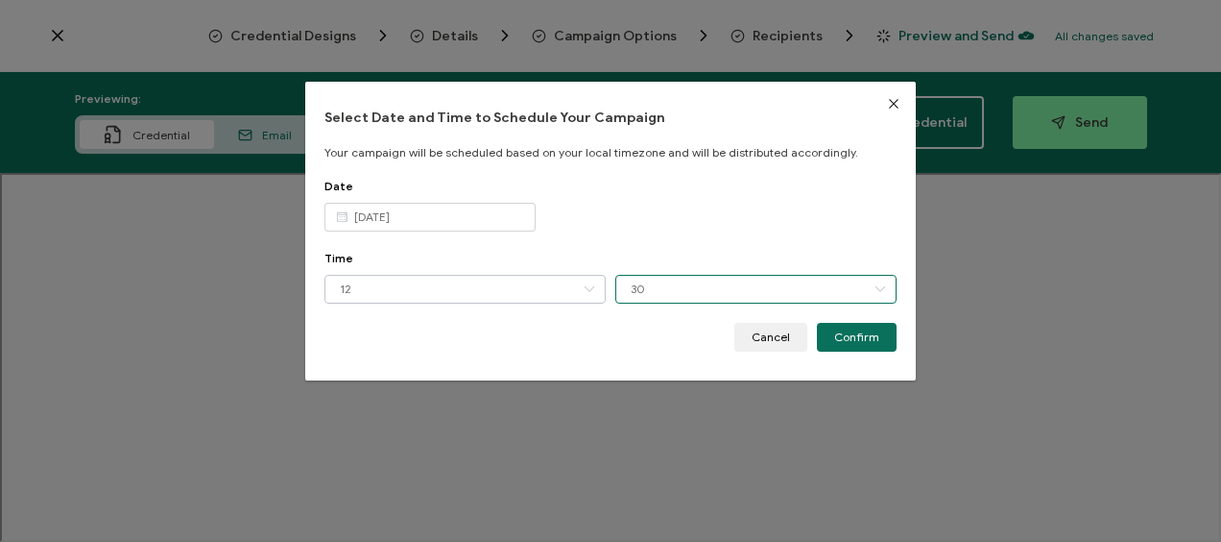
click at [674, 302] on input "30" at bounding box center [755, 289] width 281 height 29
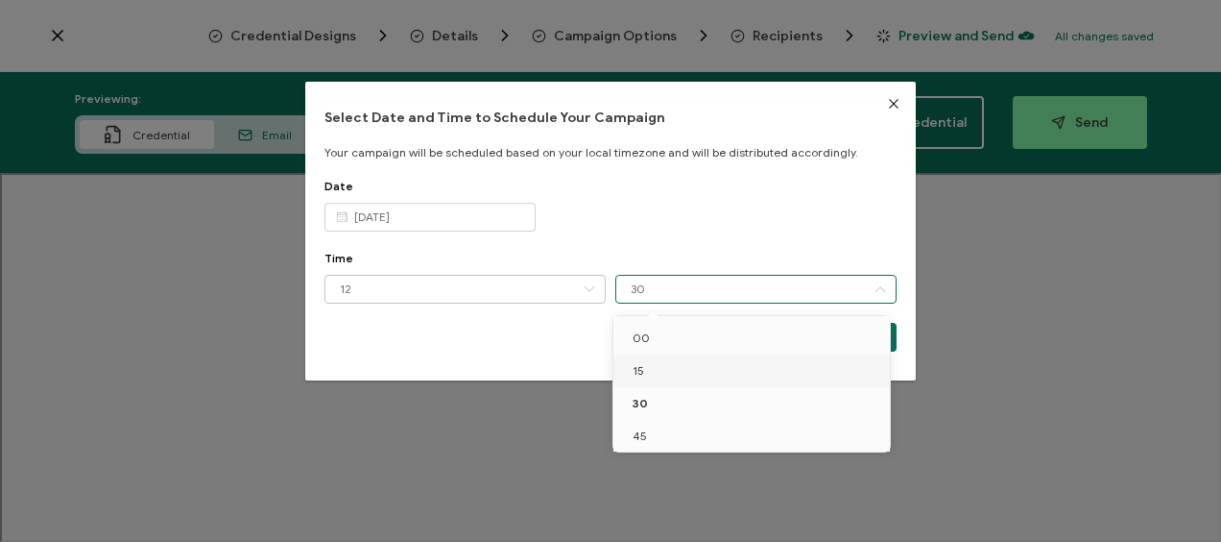
click at [670, 365] on li "15" at bounding box center [755, 370] width 283 height 33
type input "15"
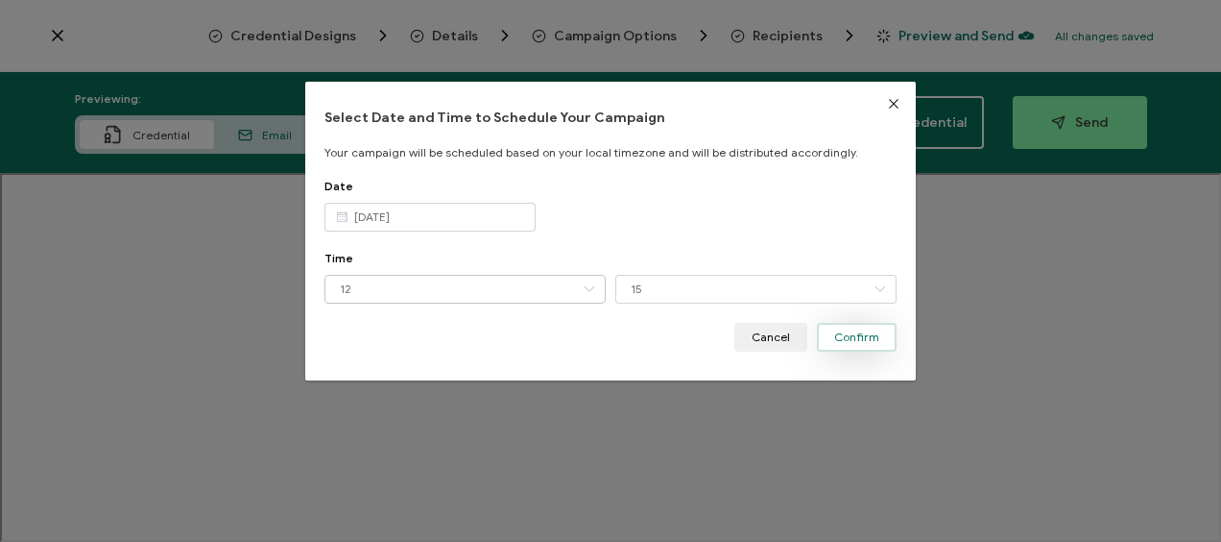
click at [847, 334] on span "Confirm" at bounding box center [856, 337] width 45 height 12
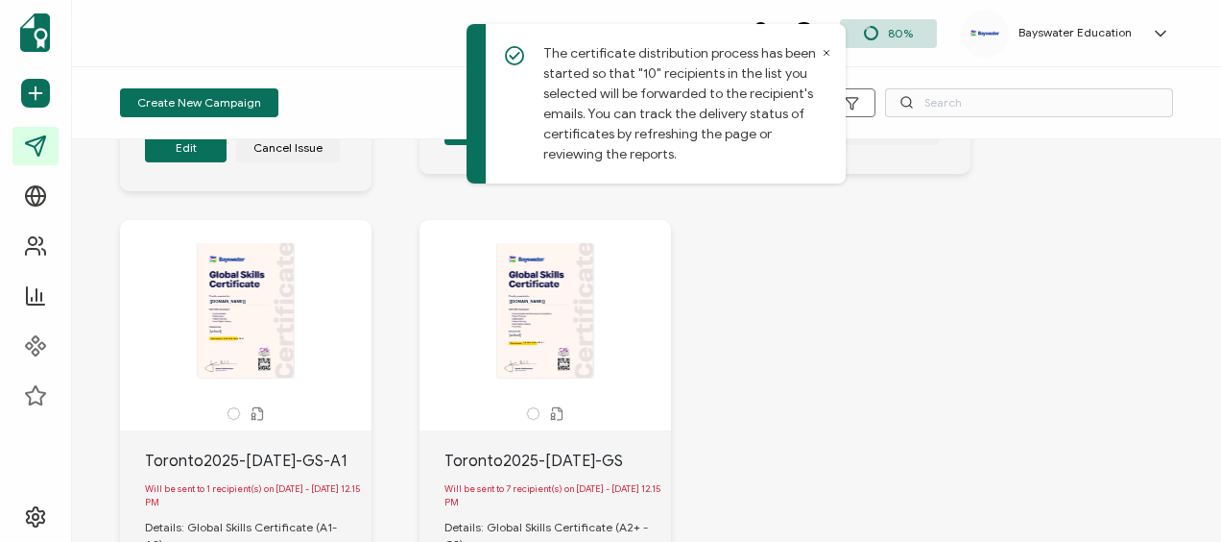
scroll to position [960, 0]
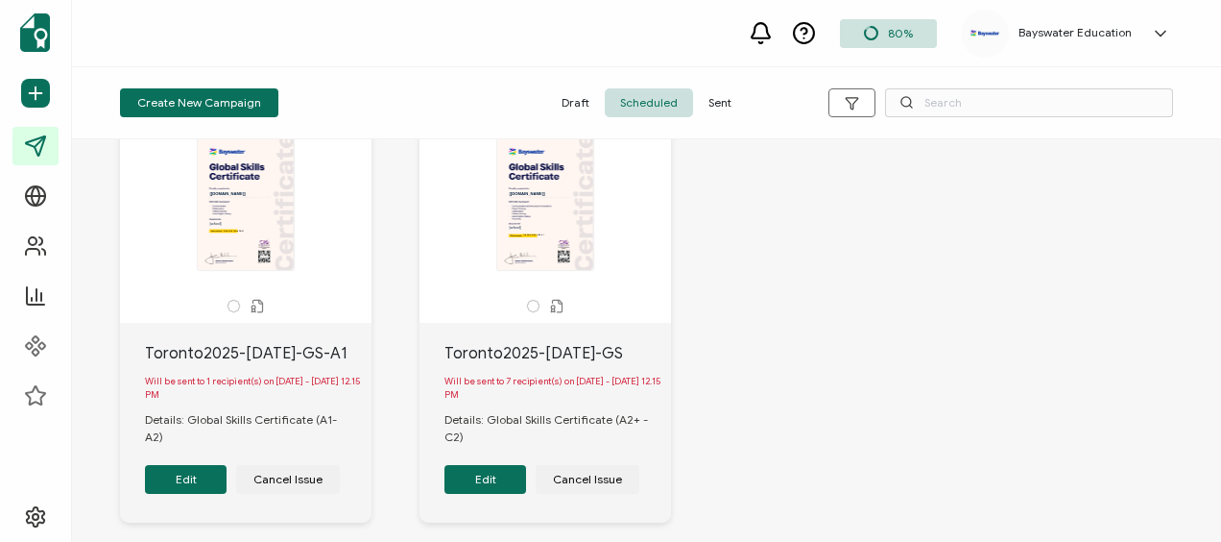
click at [492, 490] on button "Edit" at bounding box center [486, 479] width 82 height 29
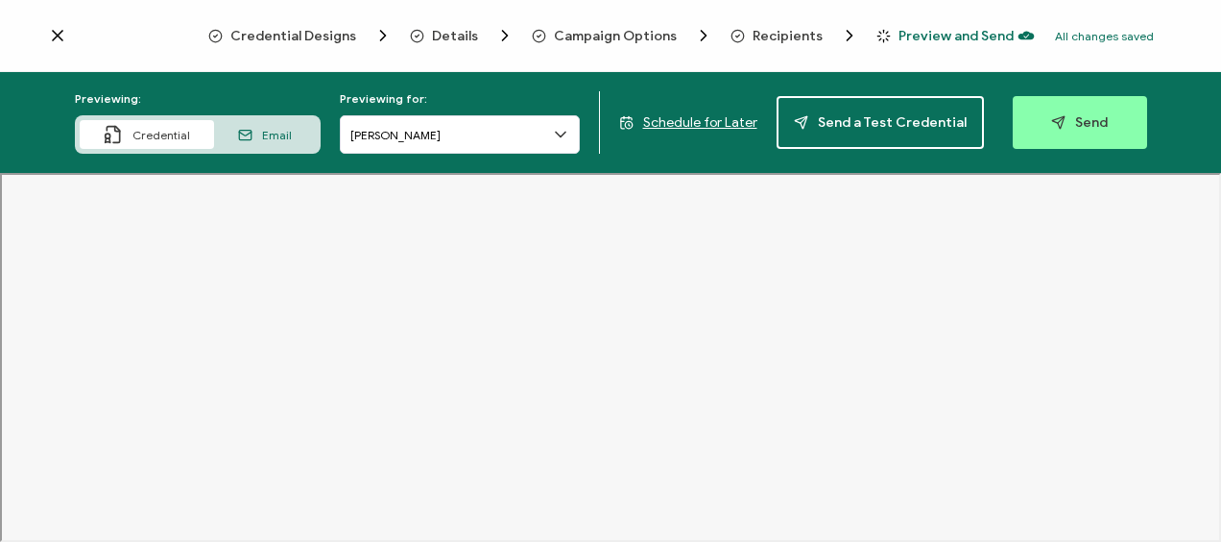
click at [764, 41] on span "Recipients" at bounding box center [788, 36] width 70 height 14
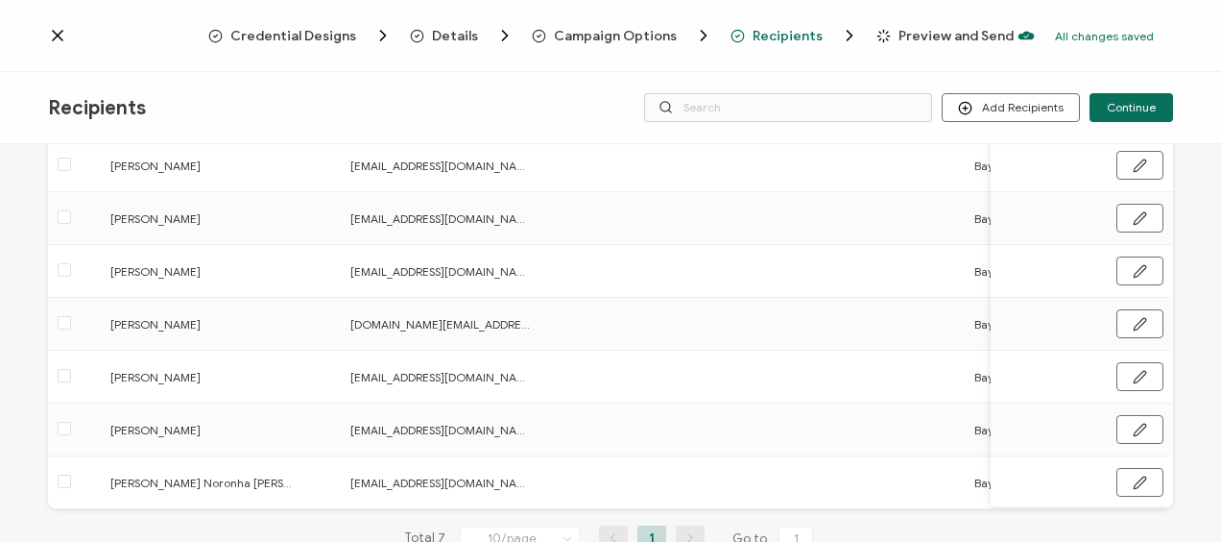
scroll to position [96, 0]
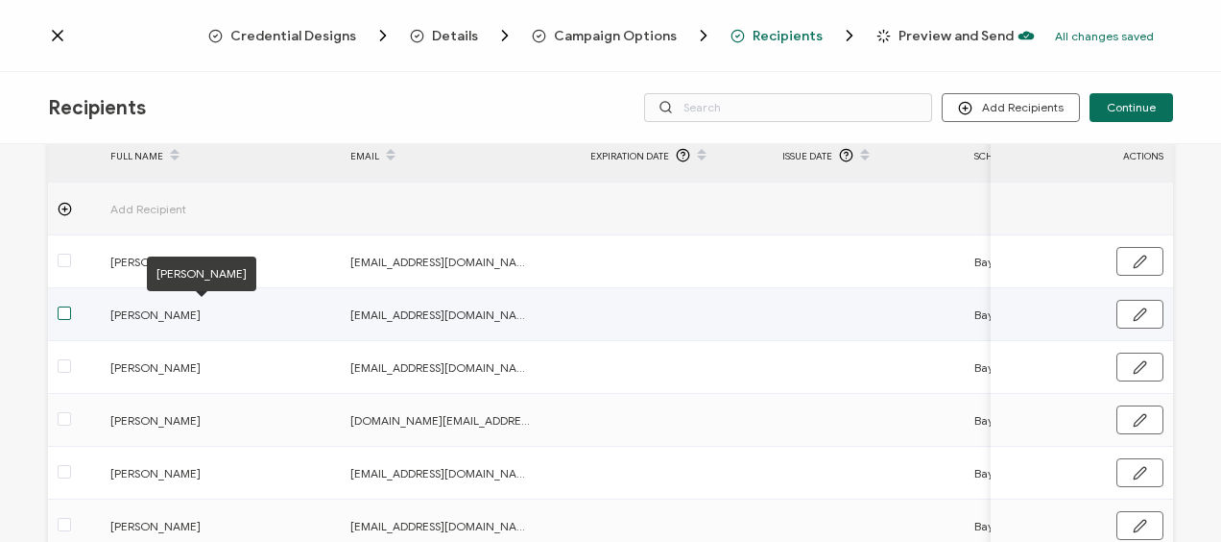
click at [61, 310] on span at bounding box center [64, 312] width 13 height 13
click at [71, 306] on input "checkbox" at bounding box center [71, 306] width 0 height 0
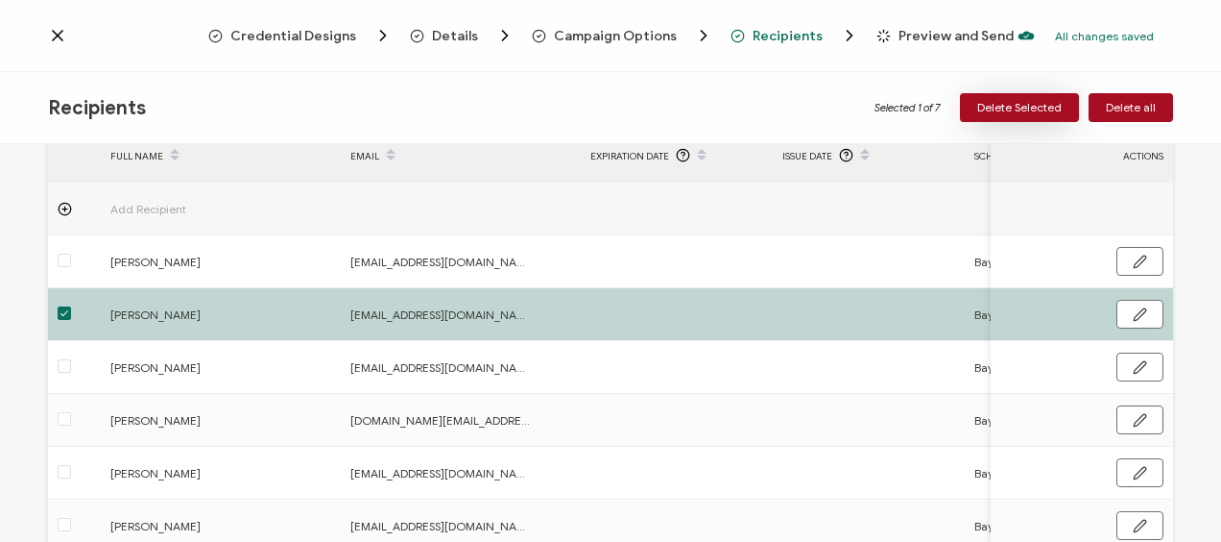
click at [1040, 104] on span "Delete Selected" at bounding box center [1019, 108] width 84 height 12
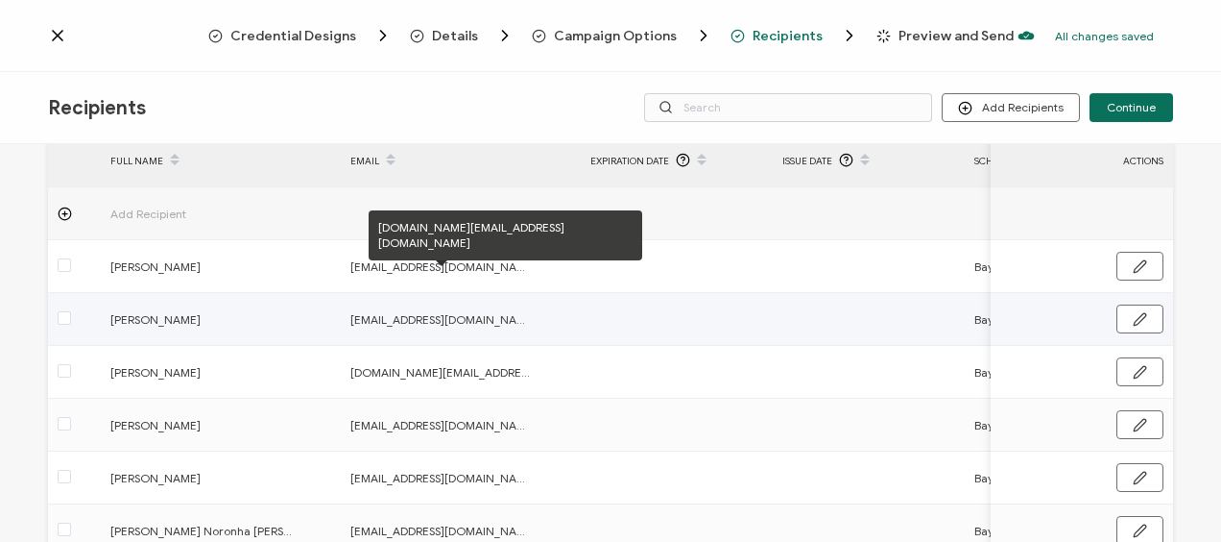
scroll to position [0, 0]
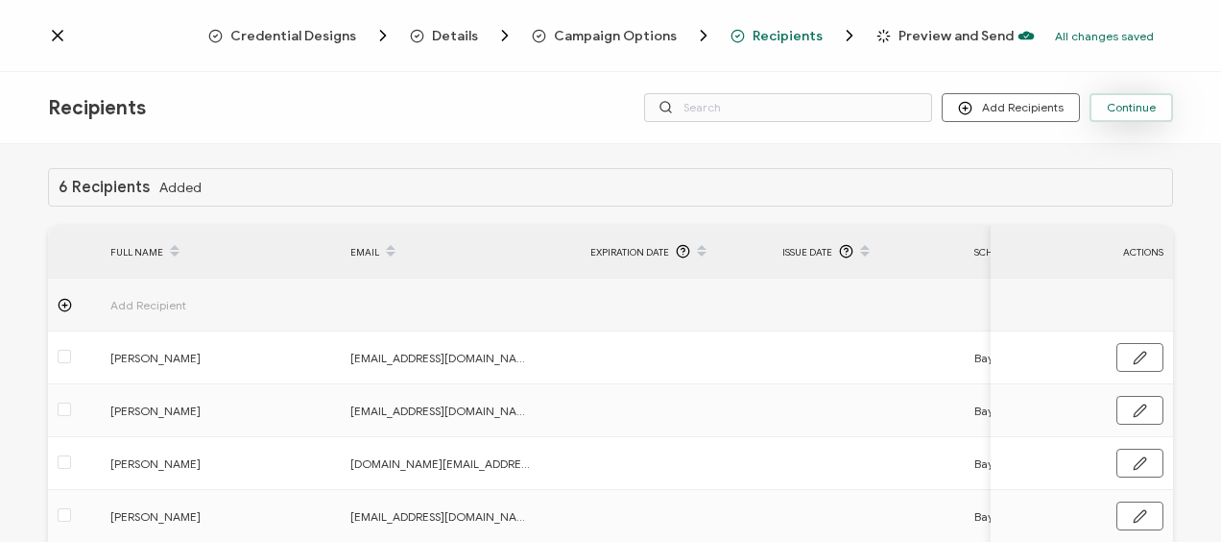
click at [1149, 106] on span "Continue" at bounding box center [1131, 108] width 49 height 12
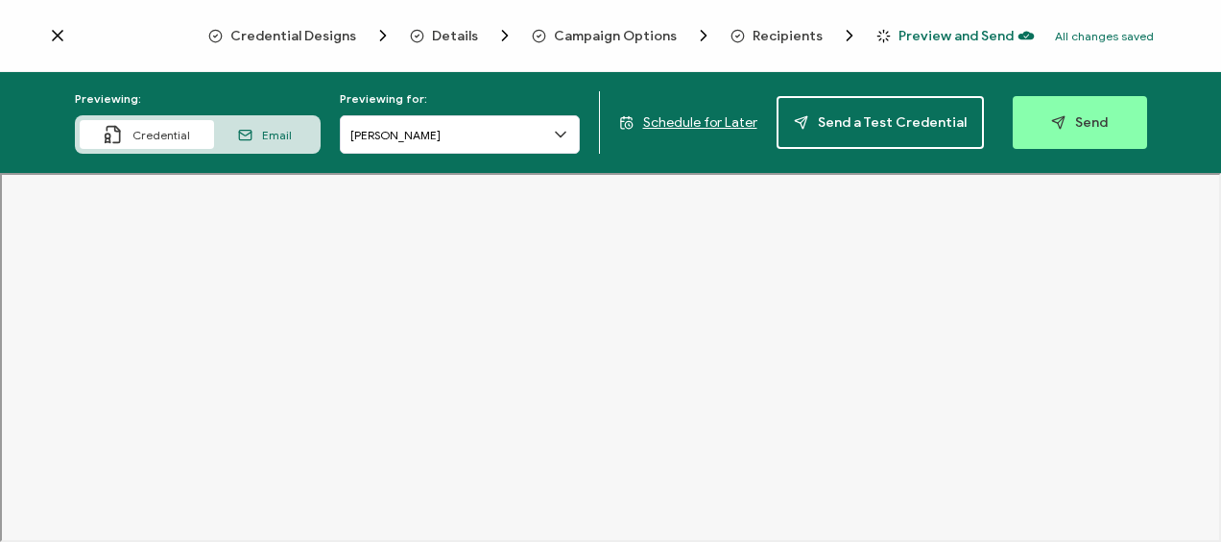
click at [703, 119] on span "Schedule for Later" at bounding box center [700, 122] width 114 height 16
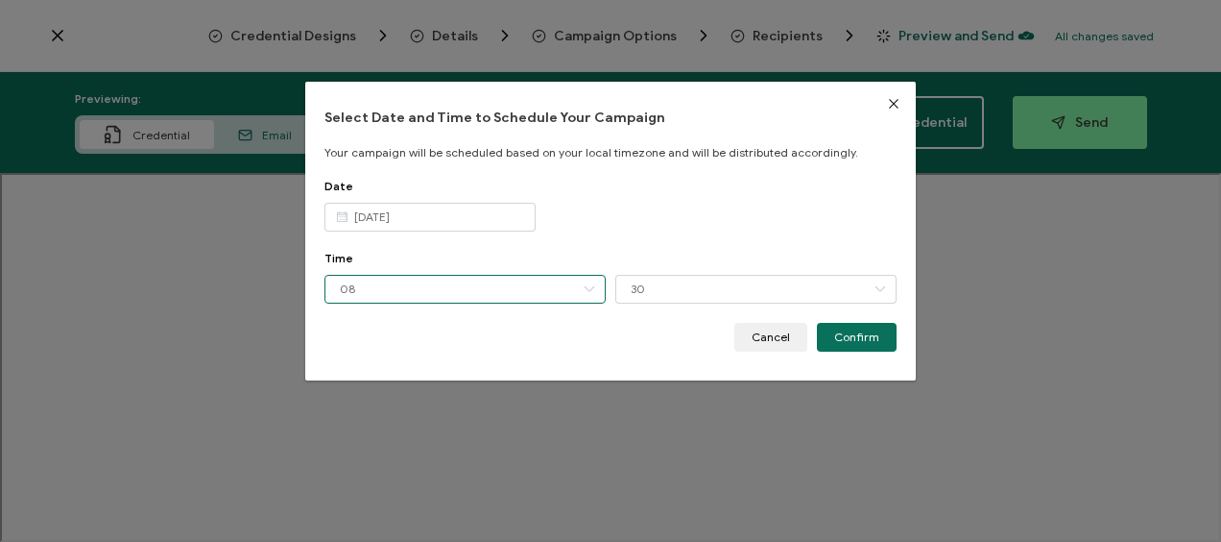
click at [482, 290] on input "08" at bounding box center [465, 289] width 281 height 29
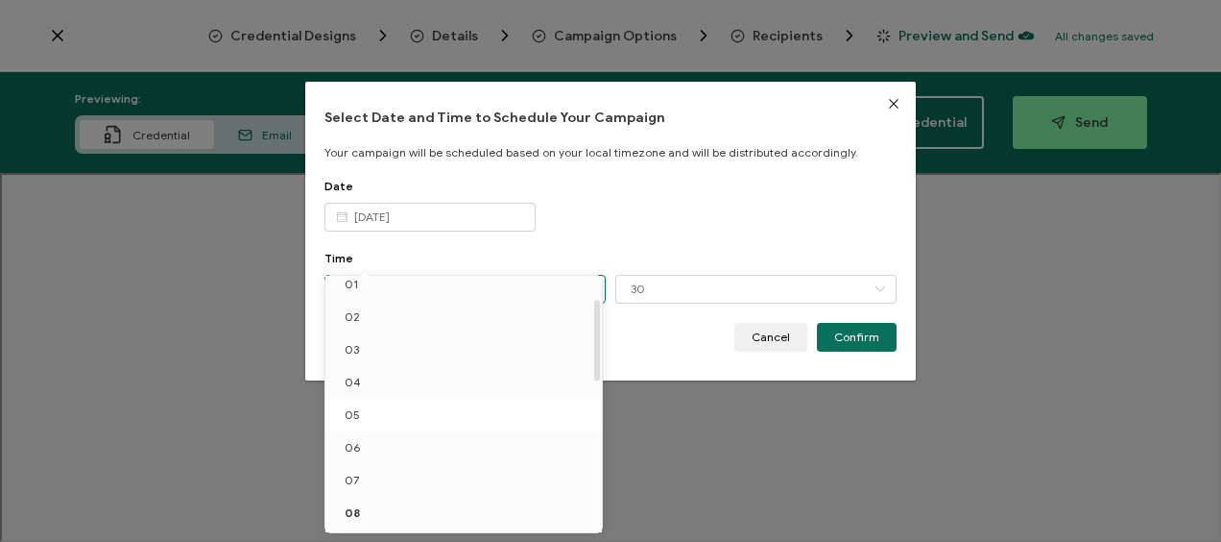
scroll to position [238, 0]
click at [405, 444] on li "12" at bounding box center [467, 451] width 283 height 33
type input "12"
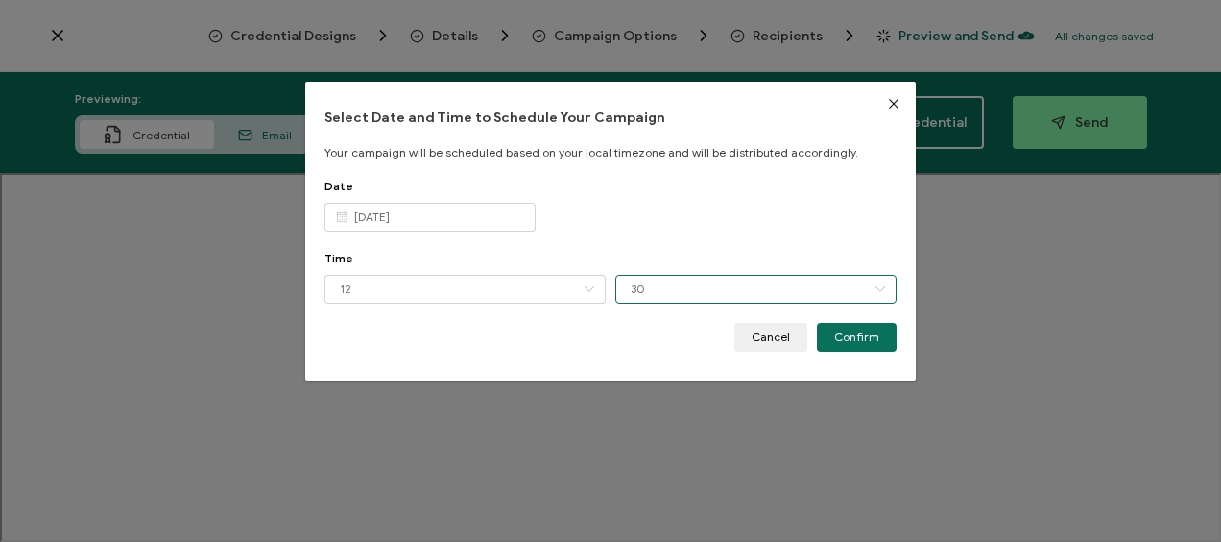
click at [665, 298] on input "30" at bounding box center [755, 289] width 281 height 29
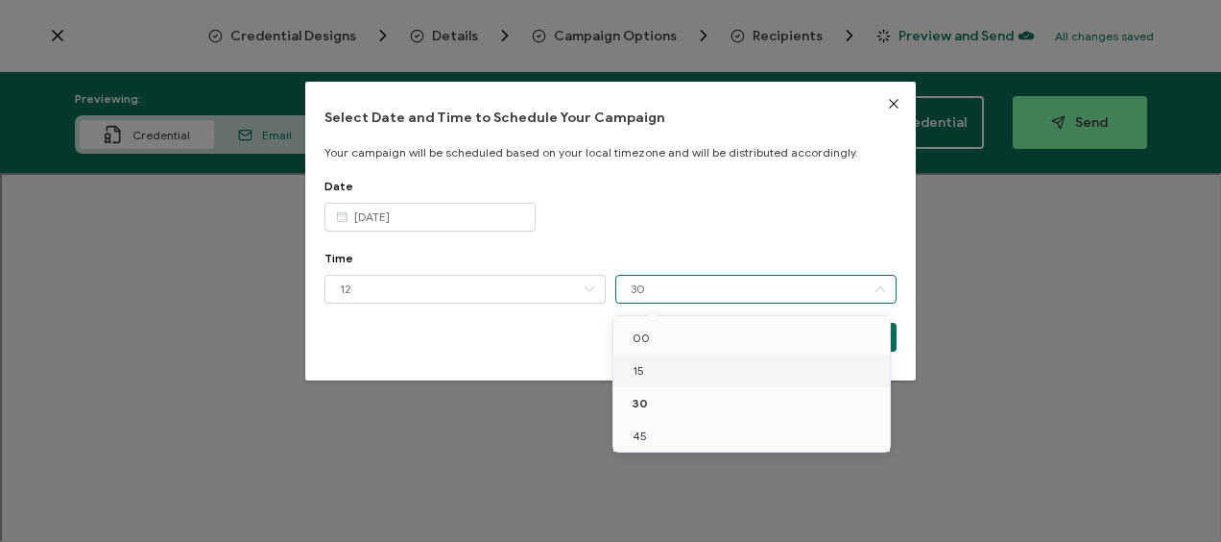
click at [667, 362] on li "15" at bounding box center [755, 370] width 283 height 33
type input "15"
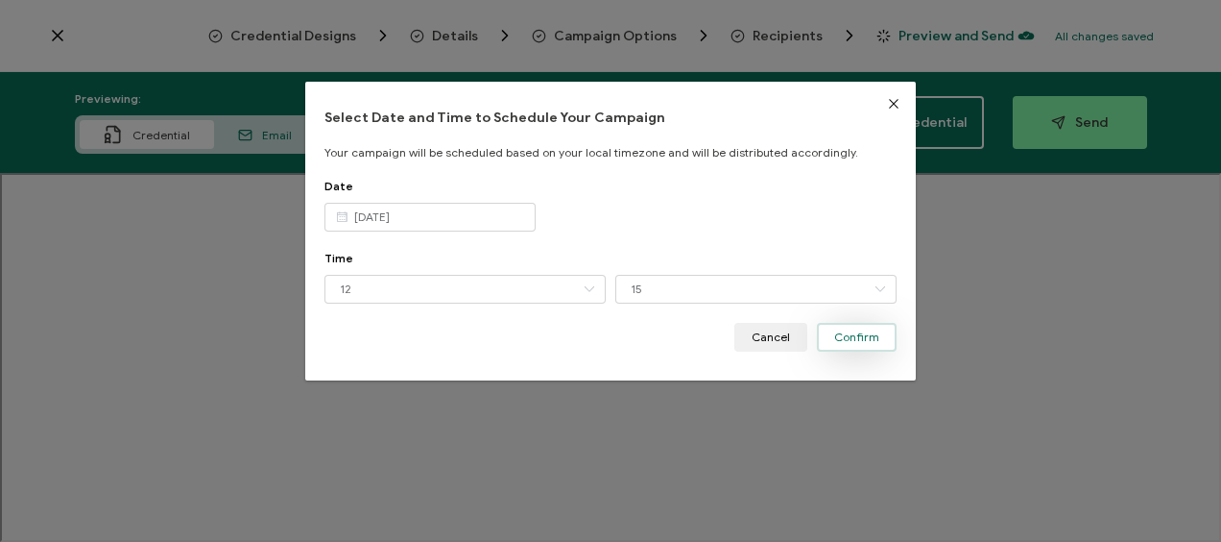
click at [856, 331] on span "Confirm" at bounding box center [856, 337] width 45 height 12
